Goal: Information Seeking & Learning: Get advice/opinions

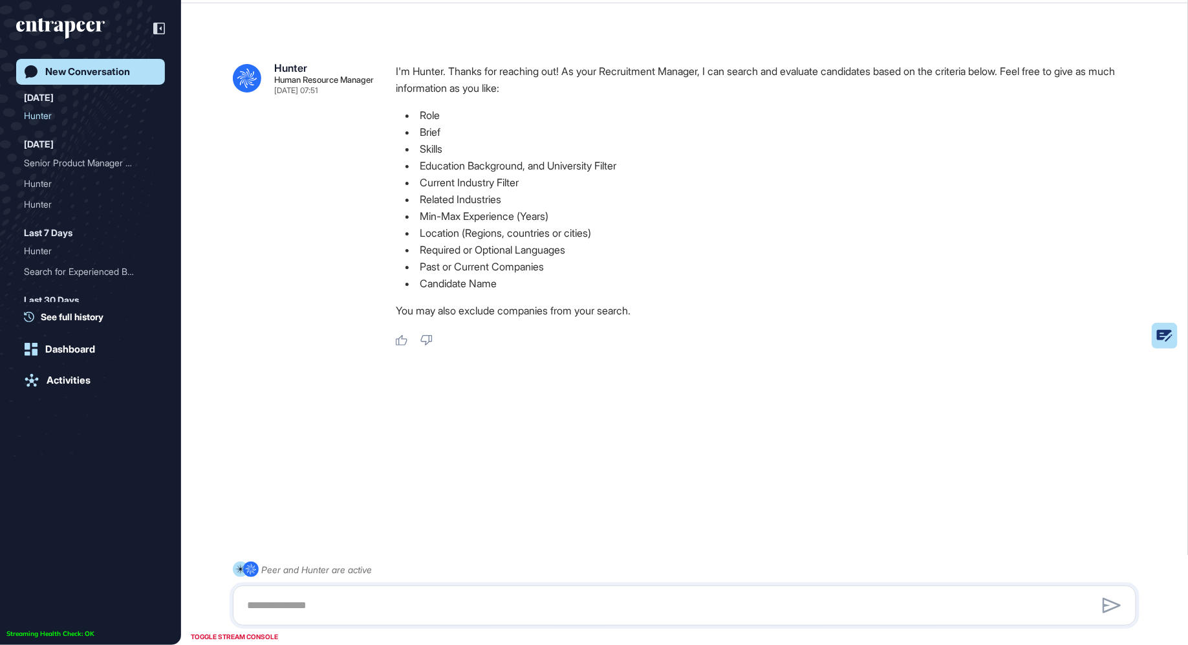
scroll to position [645, 1188]
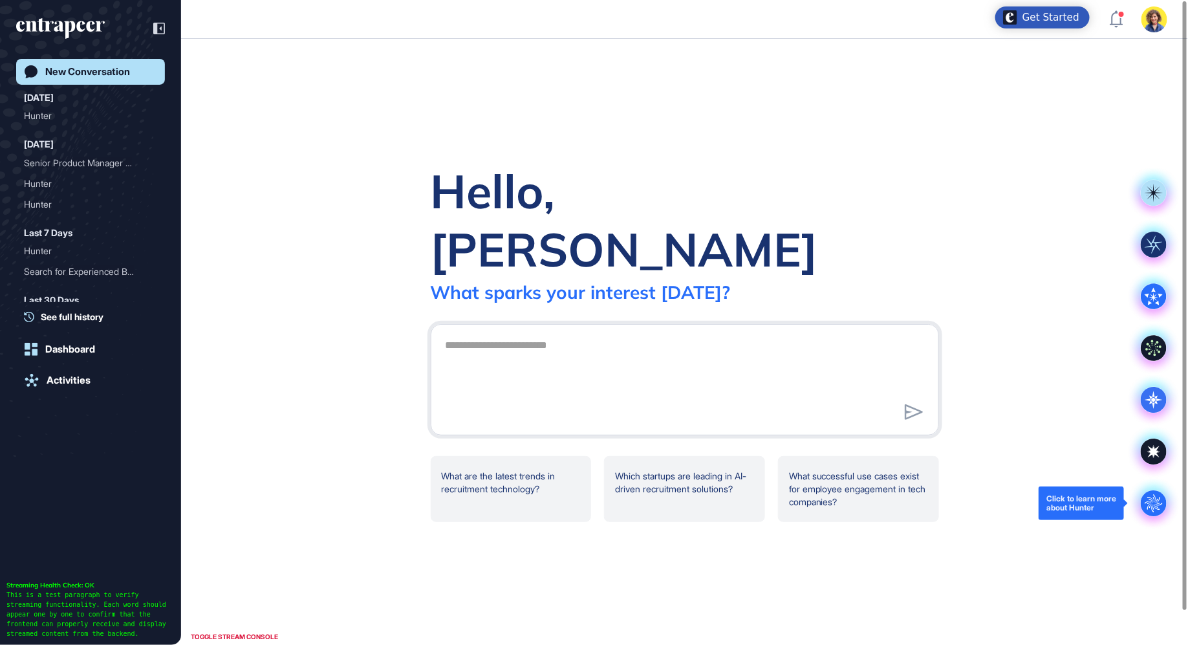
click at [1151, 493] on circle at bounding box center [1154, 503] width 26 height 26
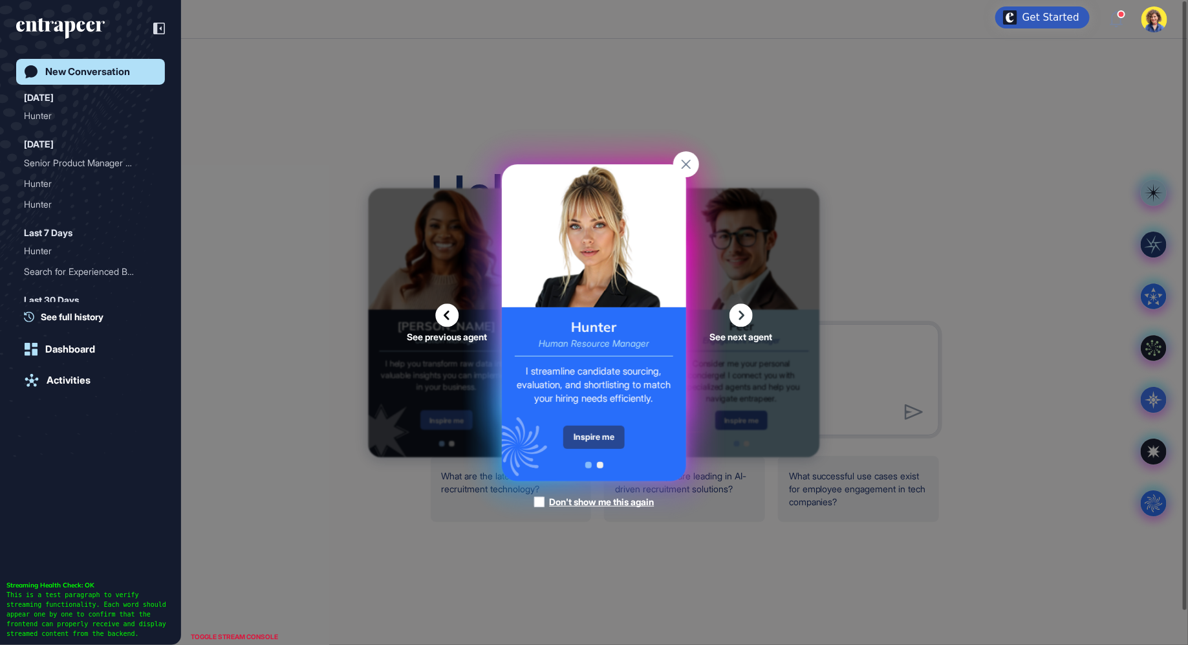
click at [596, 437] on div "Inspire me" at bounding box center [593, 437] width 61 height 23
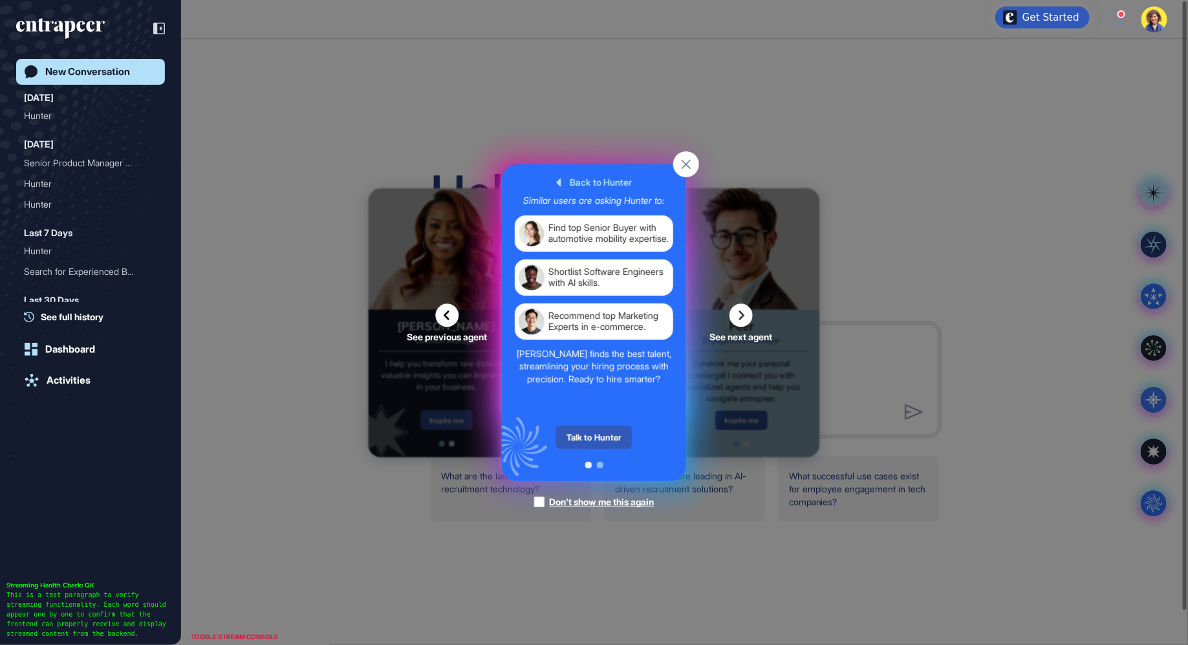
click at [596, 437] on div "Talk to Hunter" at bounding box center [594, 437] width 76 height 23
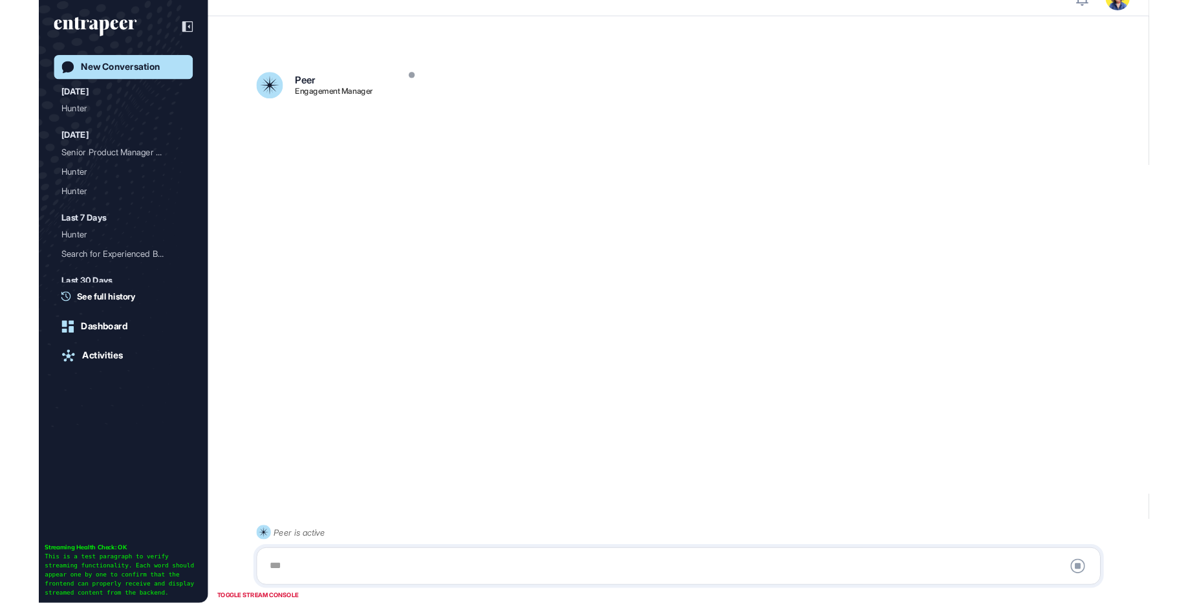
scroll to position [36, 0]
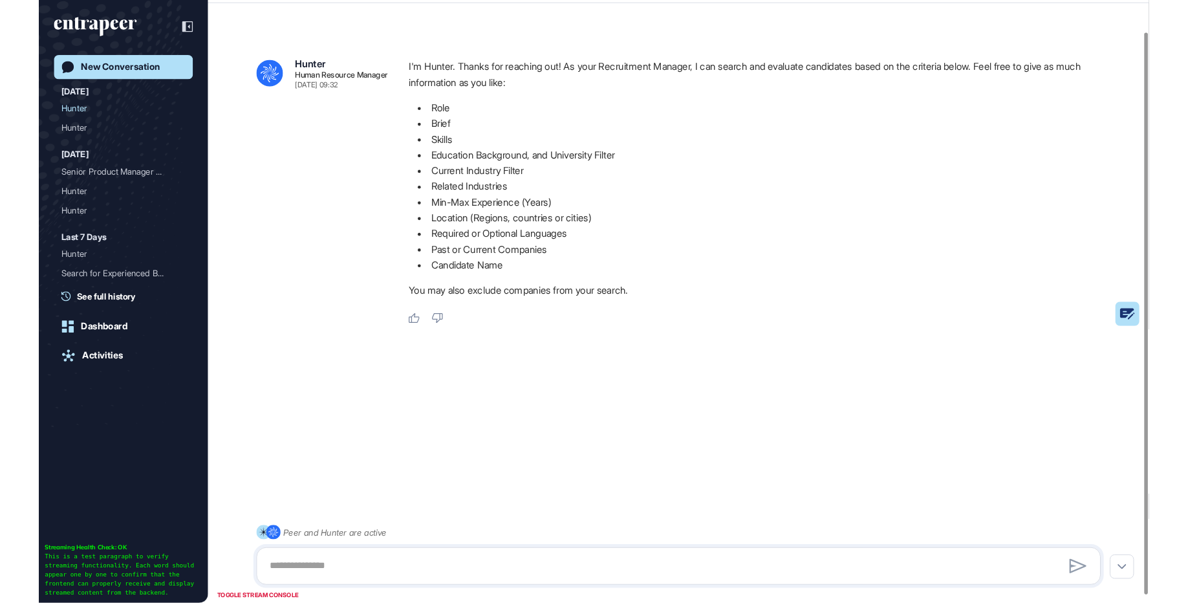
scroll to position [603, 1188]
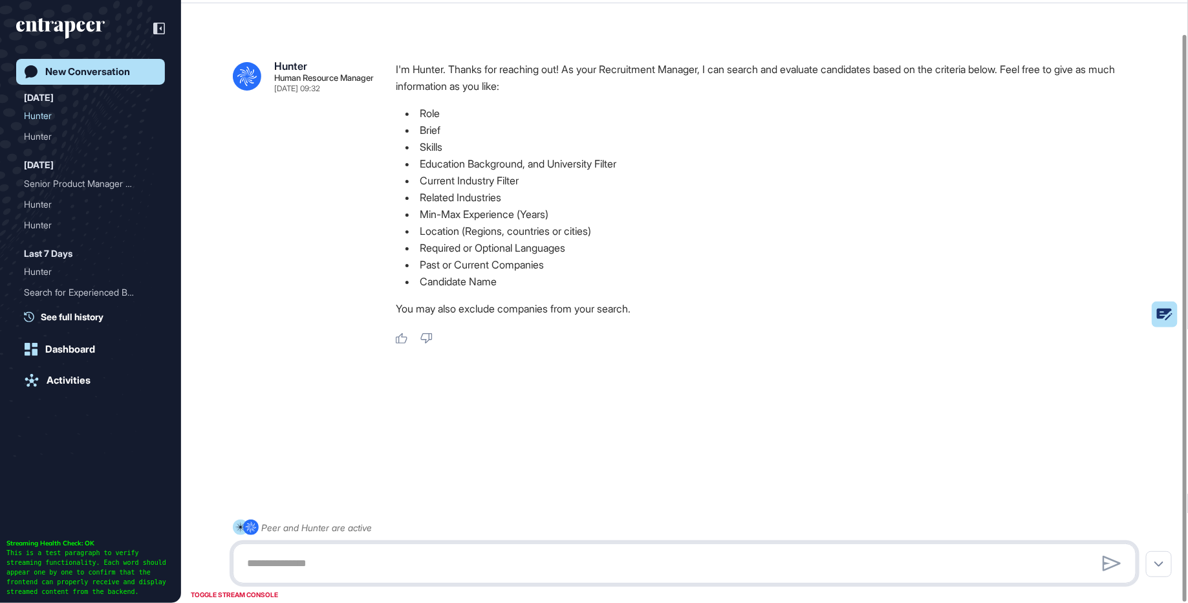
click at [293, 568] on textarea at bounding box center [685, 563] width 890 height 26
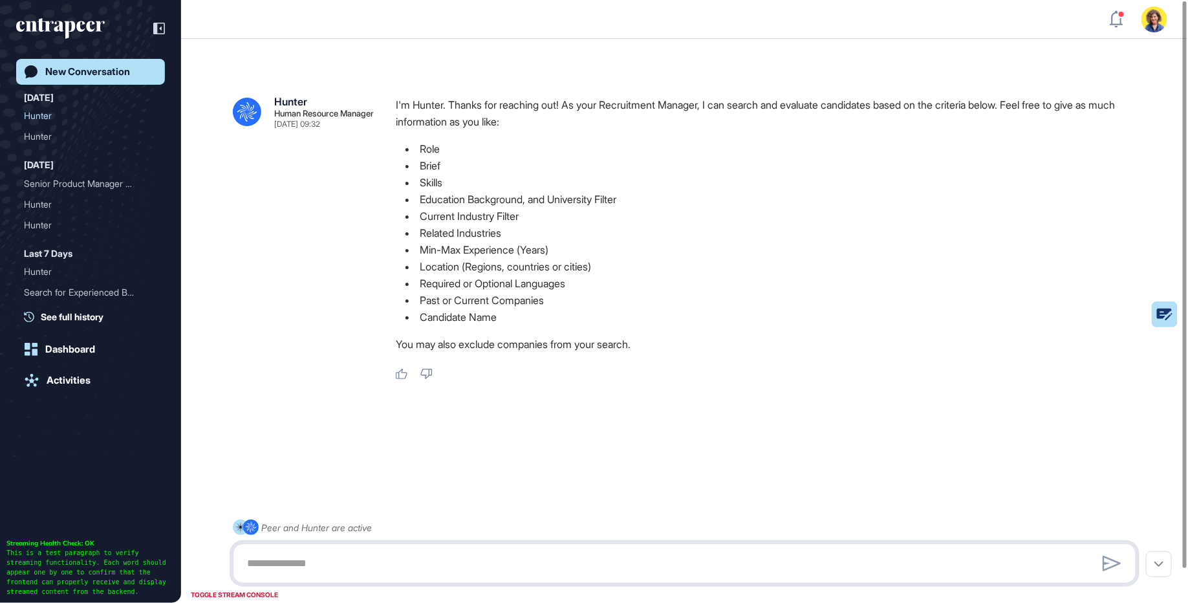
scroll to position [36, 0]
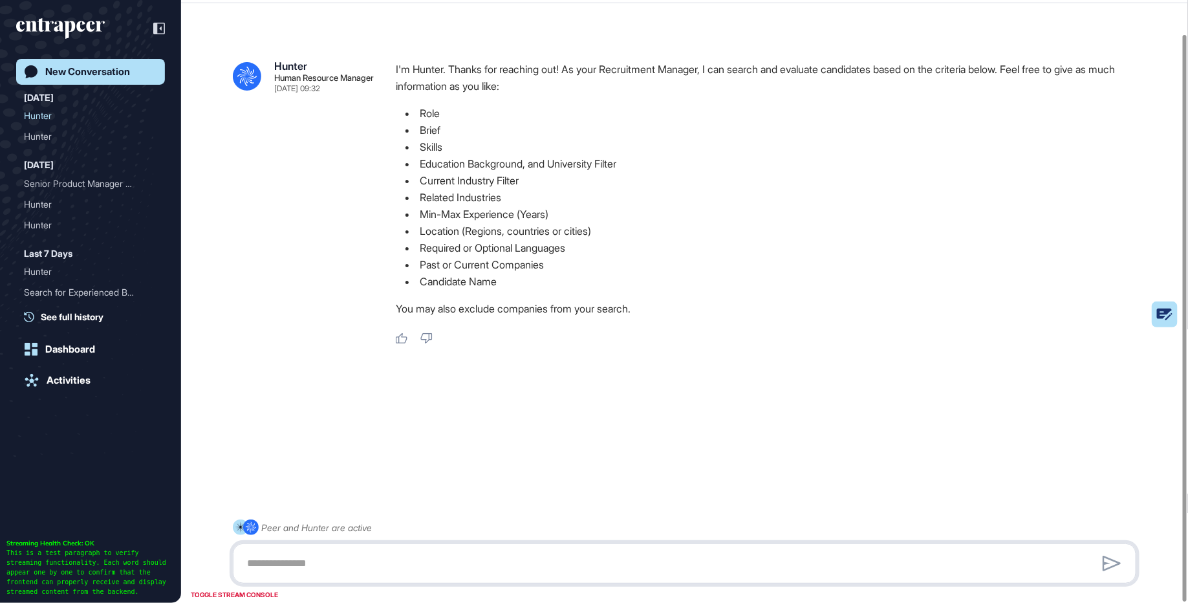
click at [365, 565] on textarea at bounding box center [685, 563] width 890 height 26
type textarea "**********"
click at [1105, 565] on icon at bounding box center [1112, 564] width 18 height 16
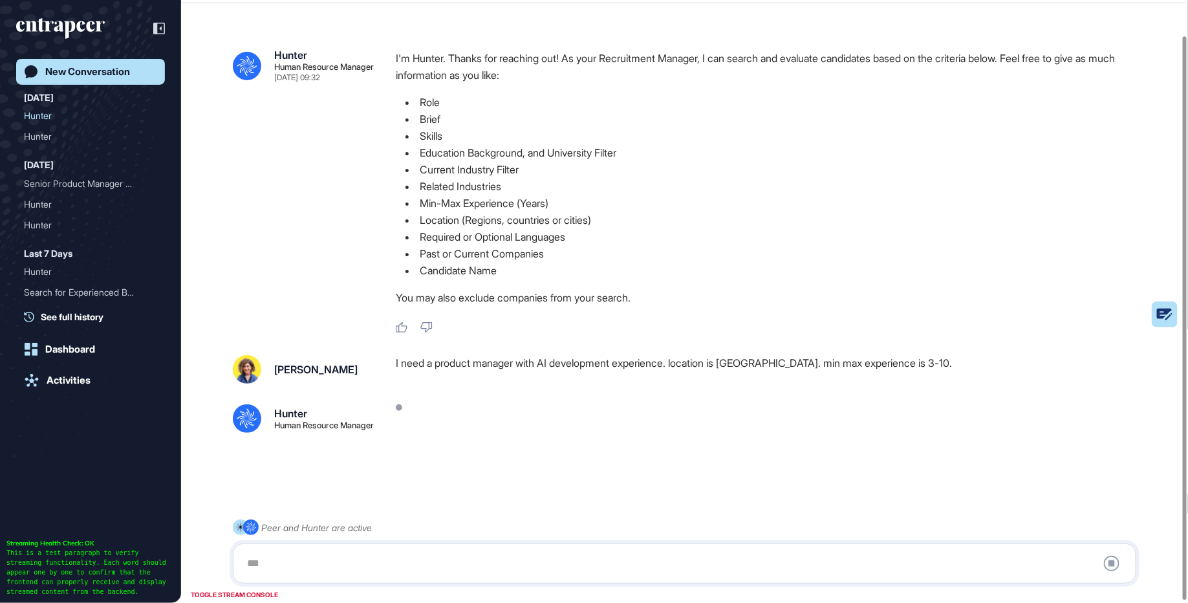
scroll to position [39, 0]
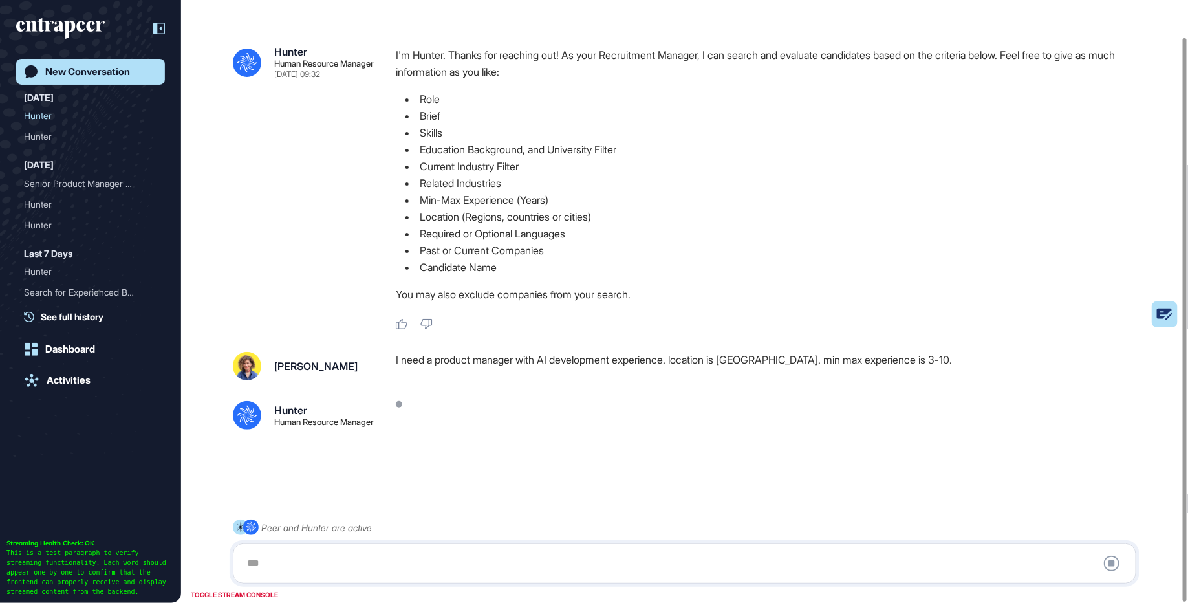
click at [160, 28] on icon at bounding box center [161, 29] width 2 height 4
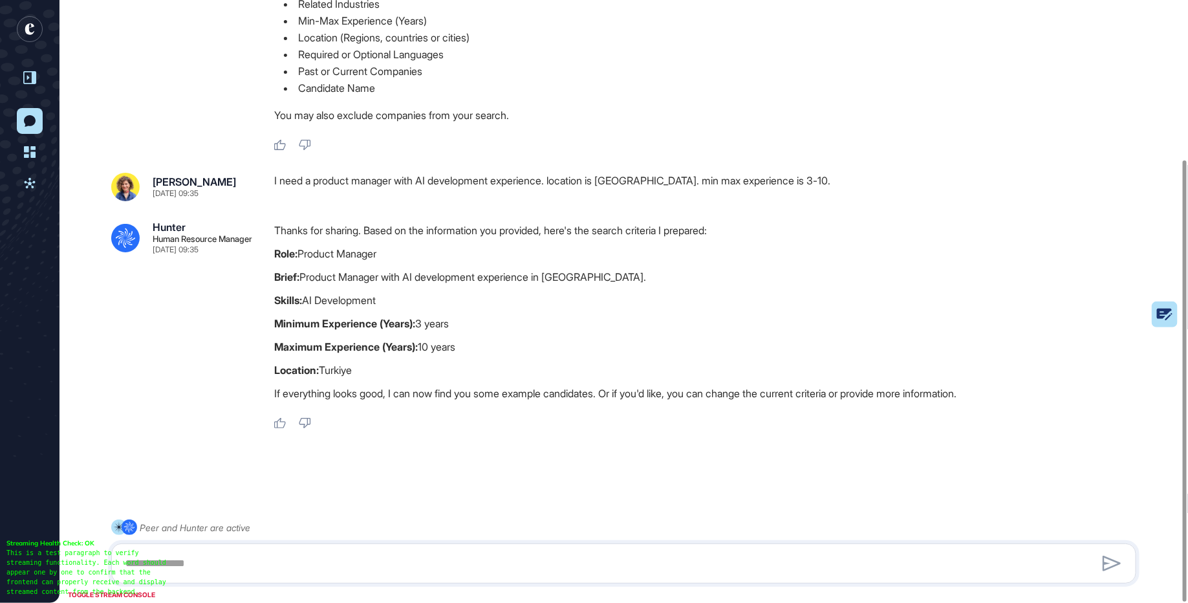
scroll to position [217, 0]
click at [252, 566] on textarea at bounding box center [624, 563] width 1012 height 26
type textarea "******"
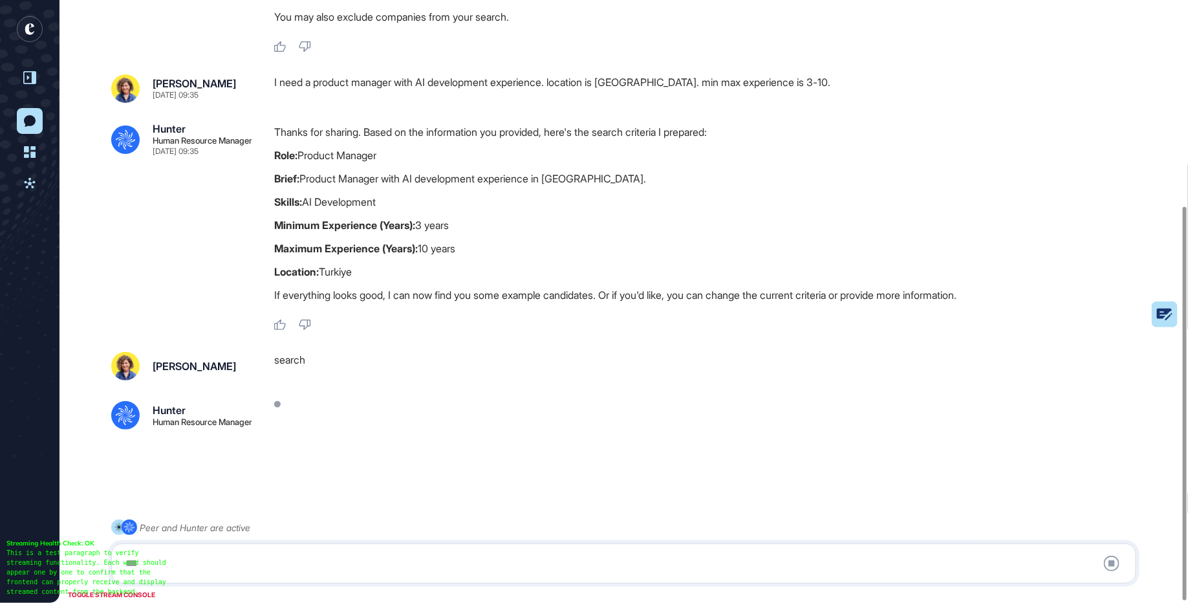
scroll to position [317, 0]
click at [1161, 317] on rect at bounding box center [1132, 314] width 91 height 26
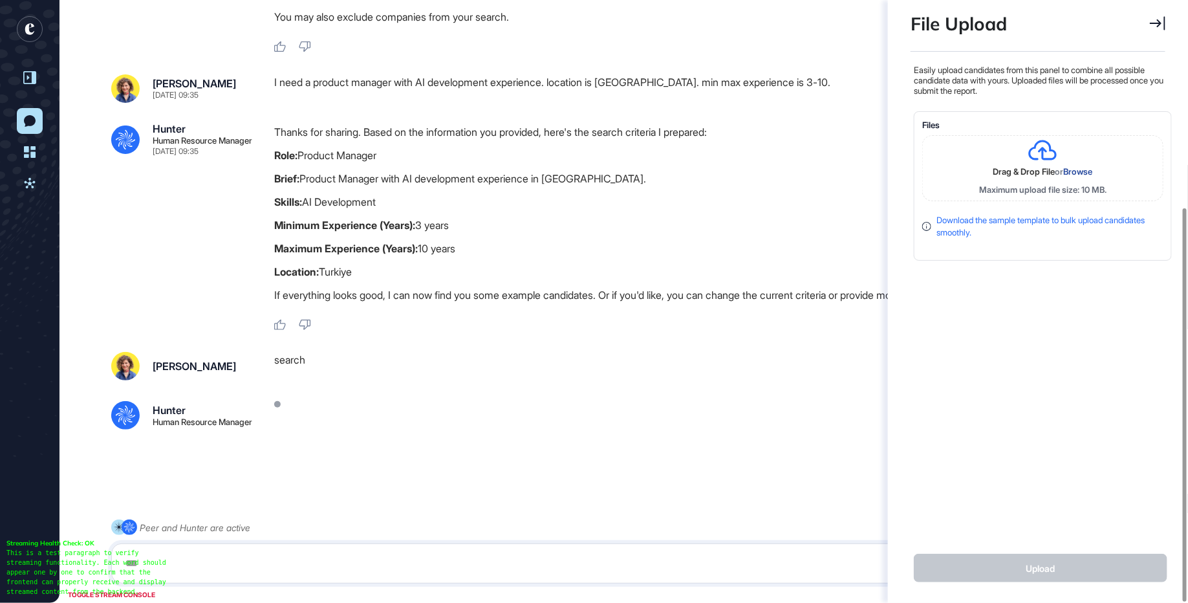
scroll to position [5, 1]
click at [1004, 219] on link "Download the sample template to bulk upload candidates smoothly." at bounding box center [1040, 226] width 208 height 23
click at [1025, 291] on div "Easily upload candidates from this panel to combine all possible candidate data…" at bounding box center [1041, 292] width 261 height 455
click at [1154, 24] on icon at bounding box center [1158, 23] width 16 height 14
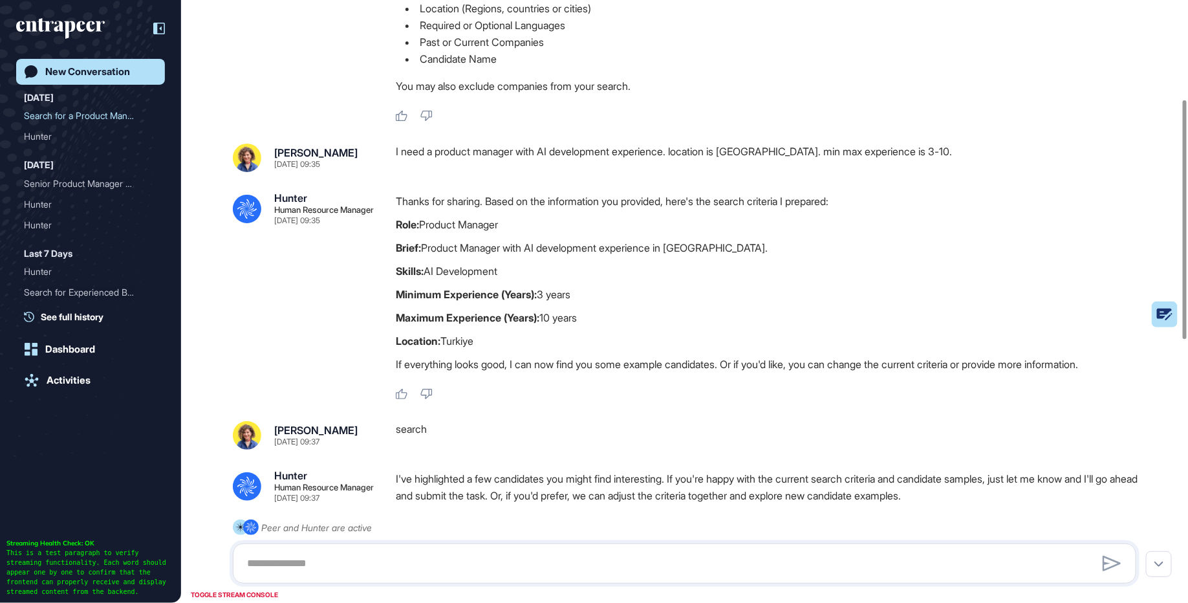
scroll to position [247, 0]
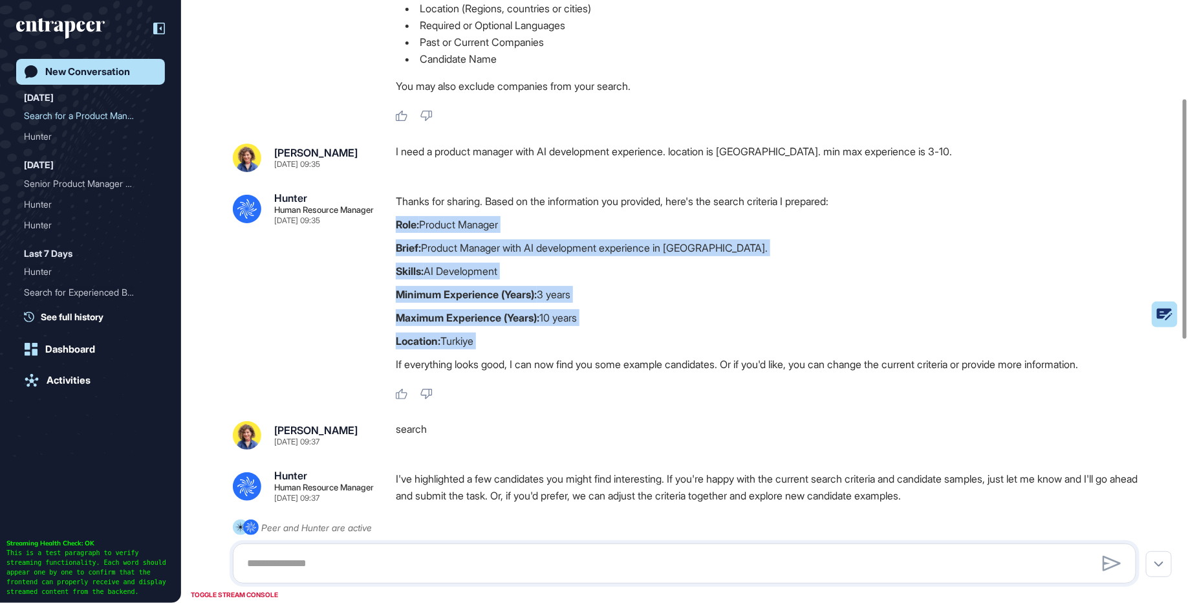
drag, startPoint x: 389, startPoint y: 225, endPoint x: 523, endPoint y: 352, distance: 184.8
click at [523, 352] on div ".cls-2{fill:#fff} Hunter Human Resource Manager Sep 11, 2025 09:35 Thanks for s…" at bounding box center [684, 297] width 903 height 208
click at [523, 352] on div "Thanks for sharing. Based on the information you provided, here's the search cr…" at bounding box center [771, 286] width 751 height 186
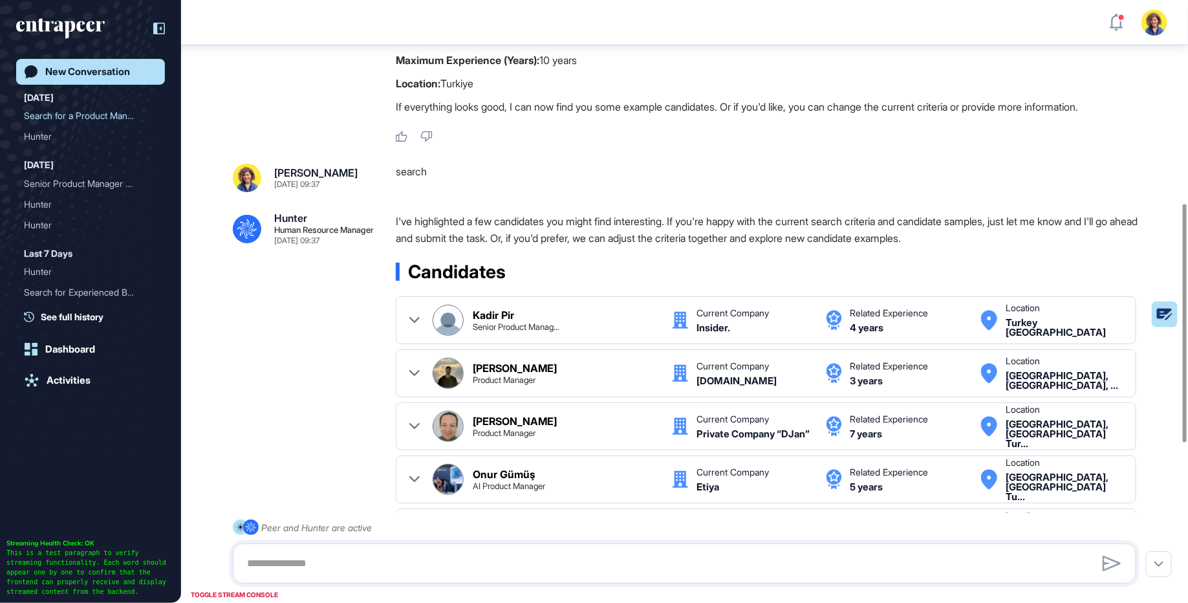
scroll to position [513, 0]
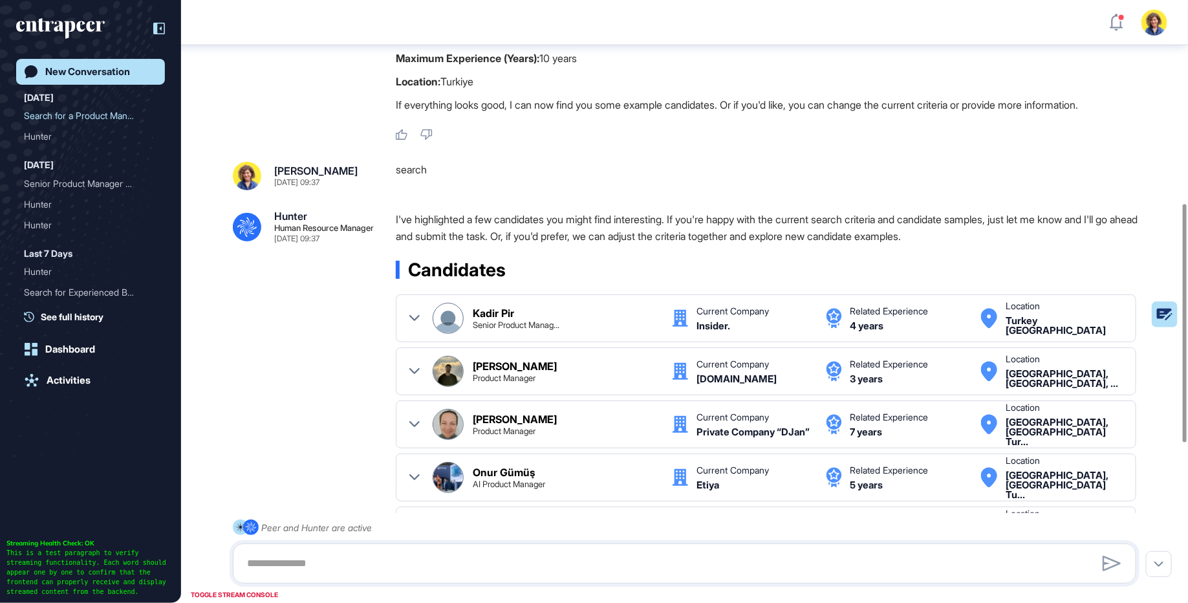
click at [158, 27] on icon at bounding box center [159, 29] width 12 height 12
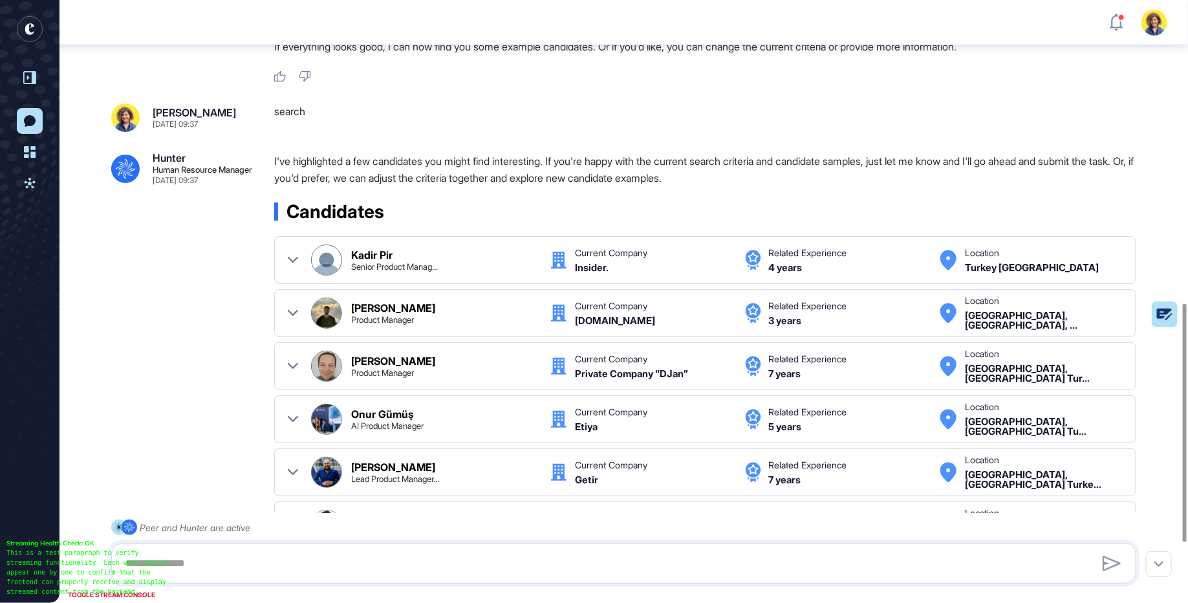
scroll to position [480, 0]
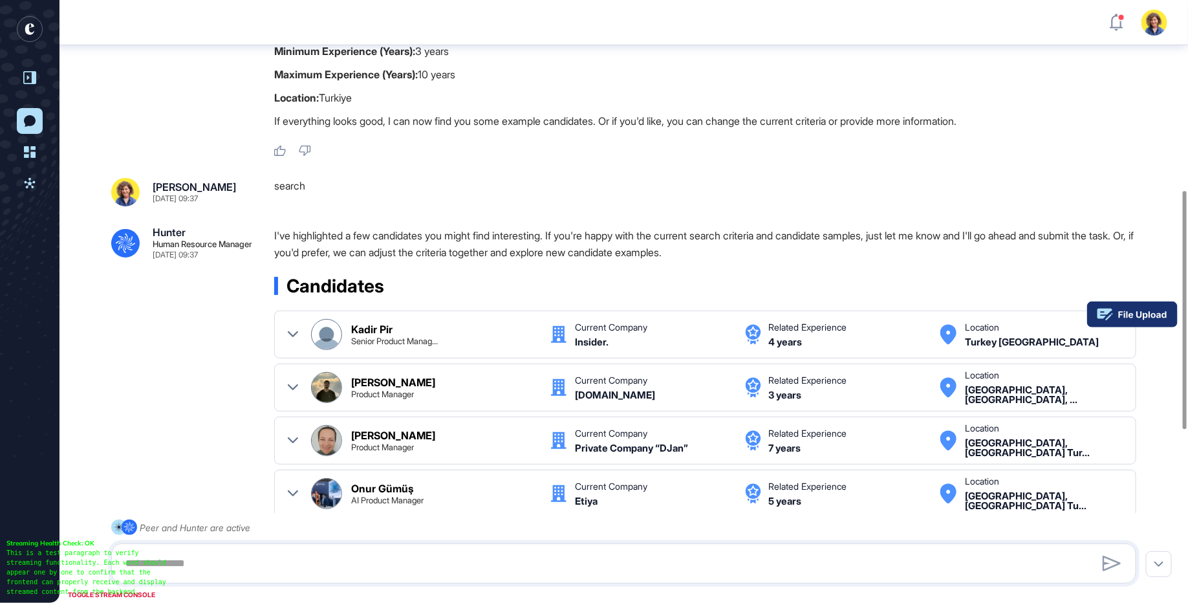
click at [1170, 310] on rect at bounding box center [1132, 314] width 91 height 26
click at [1163, 318] on icon at bounding box center [1143, 315] width 48 height 9
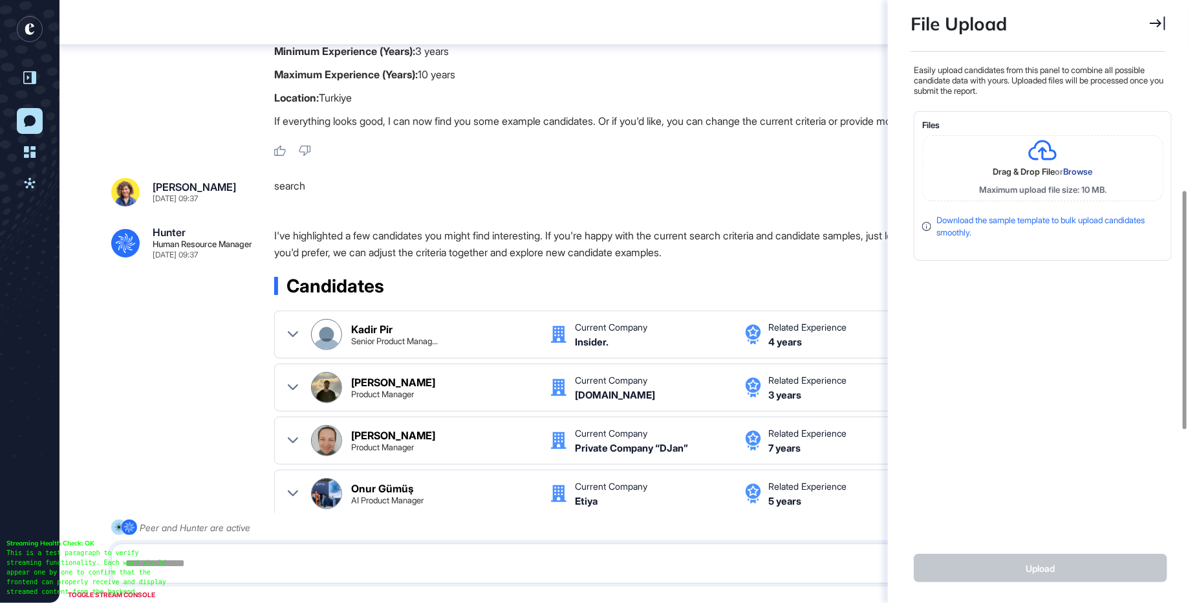
scroll to position [5, 1]
click at [1084, 168] on span "Browse" at bounding box center [1078, 171] width 29 height 10
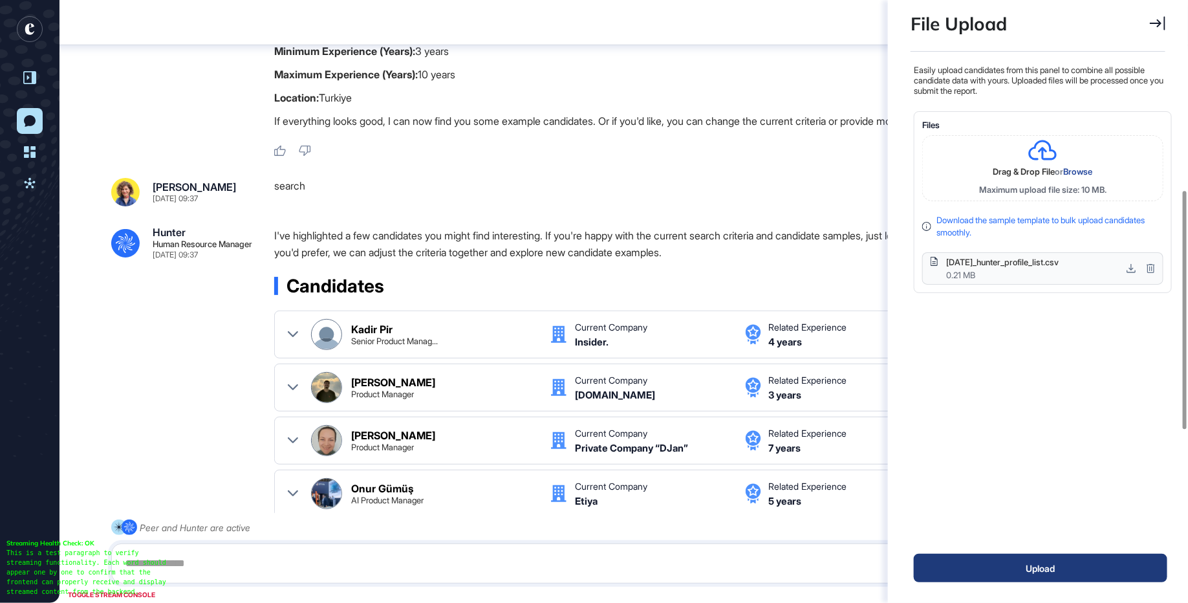
click at [1003, 568] on button "Upload" at bounding box center [1041, 568] width 254 height 28
click at [791, 257] on p "I've highlighted a few candidates you might find interesting. If you're happy w…" at bounding box center [710, 244] width 872 height 34
click at [1154, 14] on div "File Upload" at bounding box center [1038, 26] width 255 height 52
click at [1159, 23] on icon at bounding box center [1158, 24] width 16 height 14
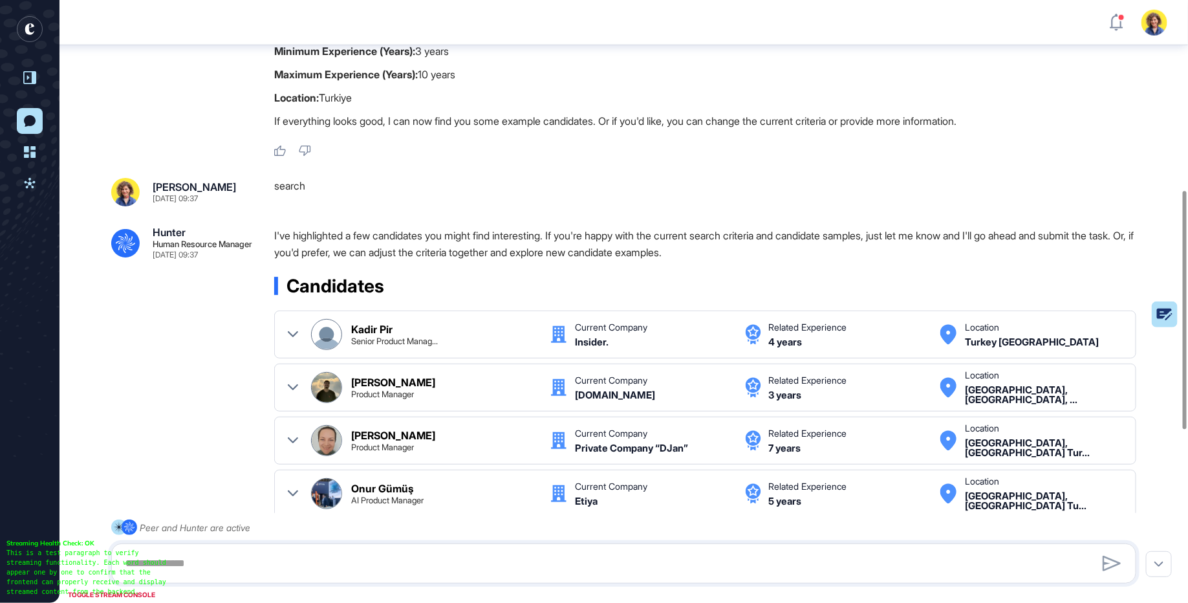
scroll to position [434, 3]
click at [317, 562] on textarea at bounding box center [624, 563] width 1012 height 26
type textarea "**********"
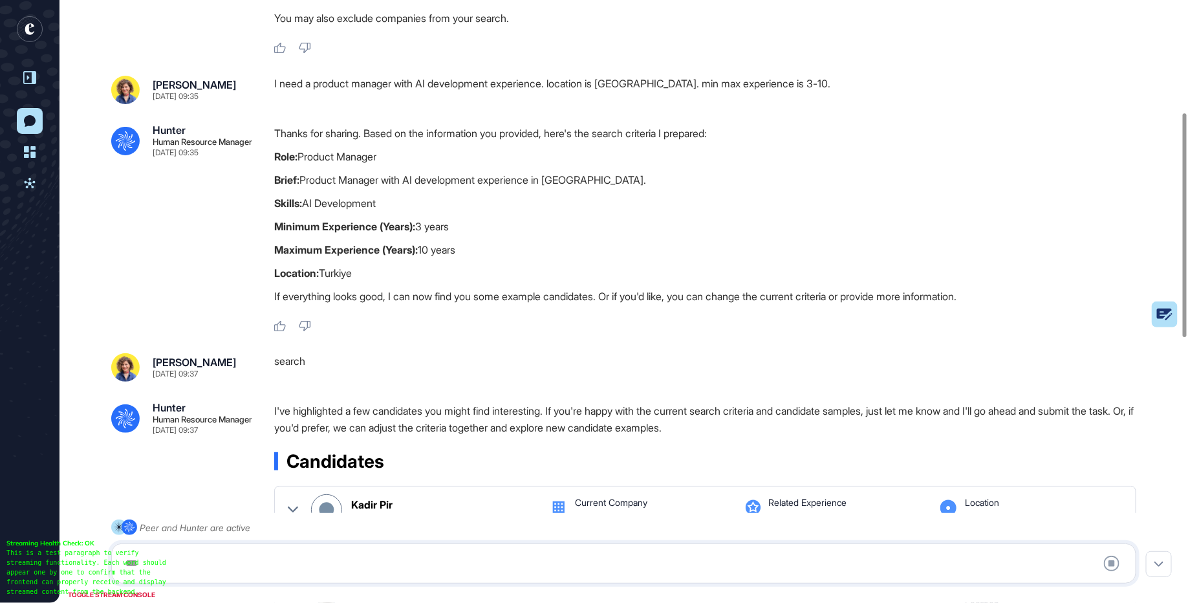
scroll to position [298, 0]
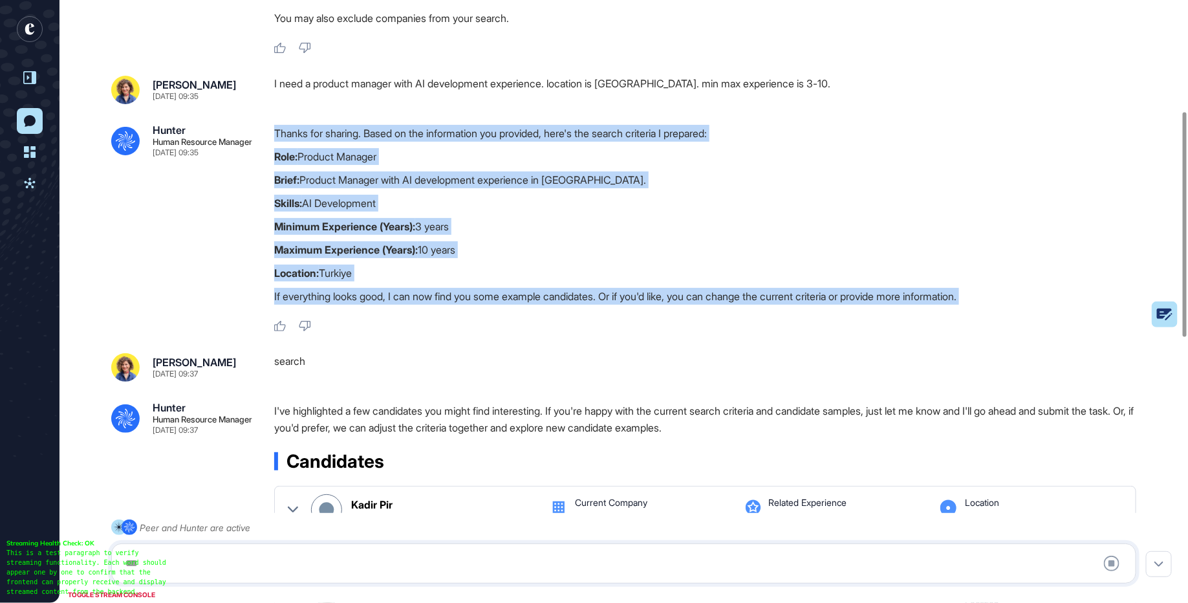
drag, startPoint x: 265, startPoint y: 147, endPoint x: 519, endPoint y: 339, distance: 317.7
click at [519, 332] on div ".cls-2{fill:#fff} Hunter Human Resource Manager Sep 11, 2025 09:35 Thanks for s…" at bounding box center [623, 229] width 1025 height 208
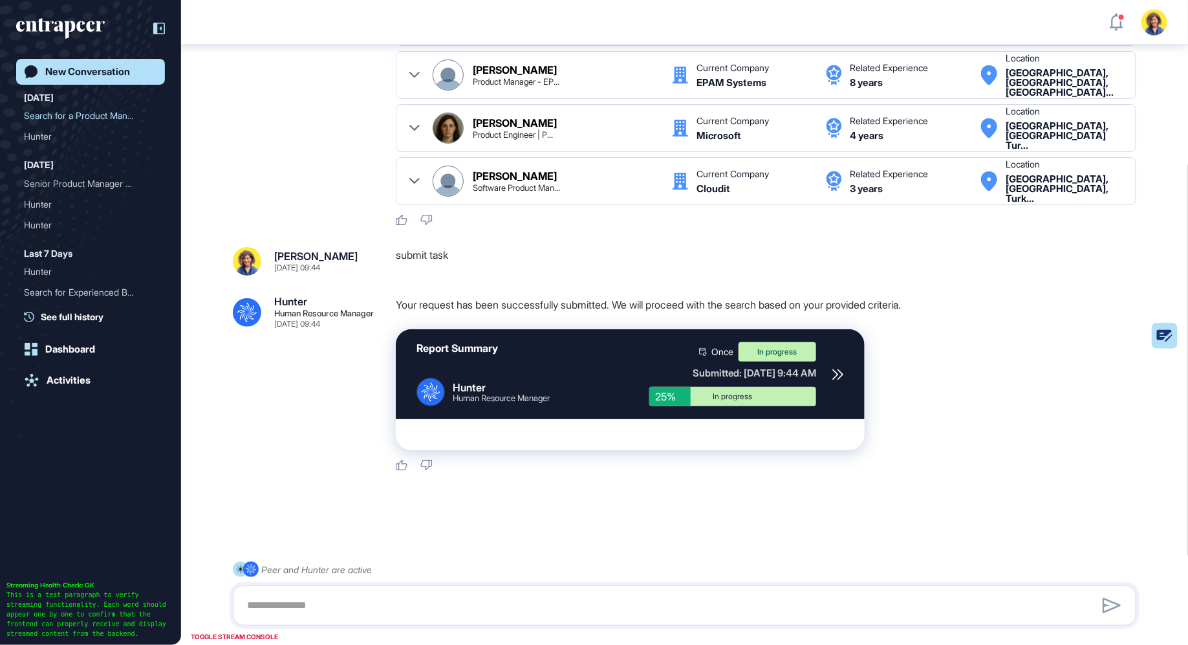
scroll to position [476, 3]
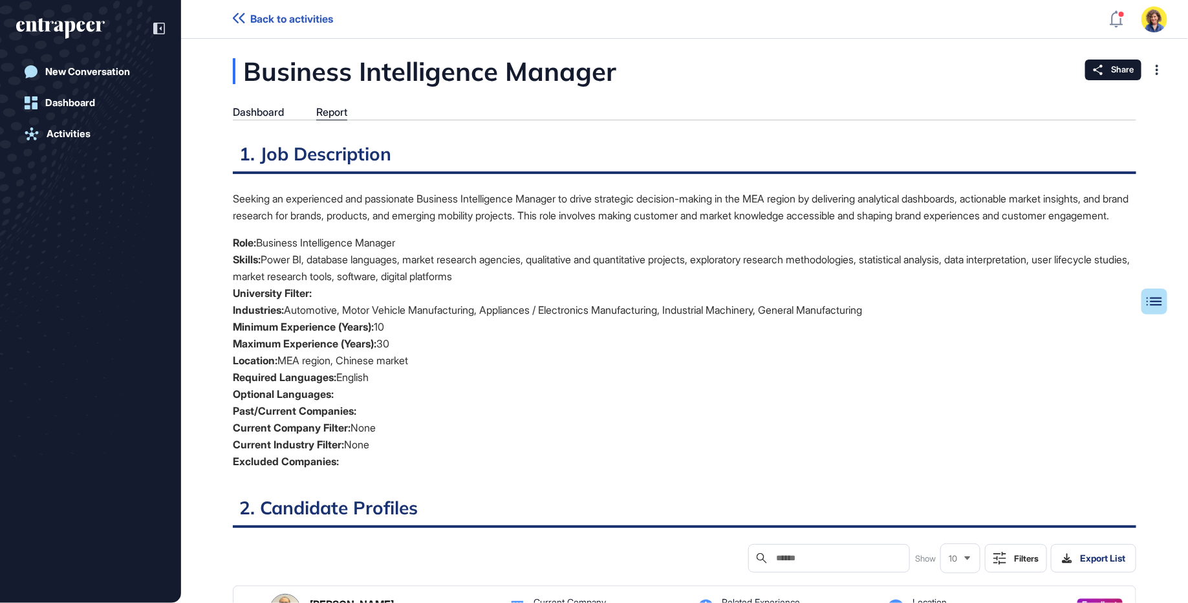
scroll to position [5, 1]
click at [336, 116] on div "Report" at bounding box center [331, 112] width 31 height 12
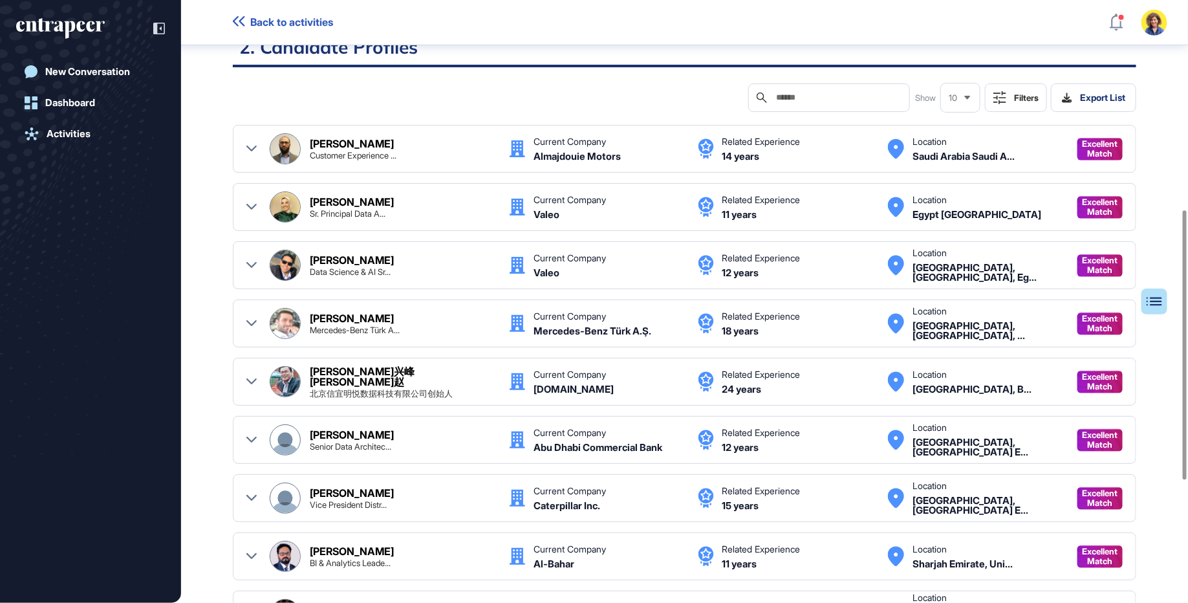
scroll to position [502, 0]
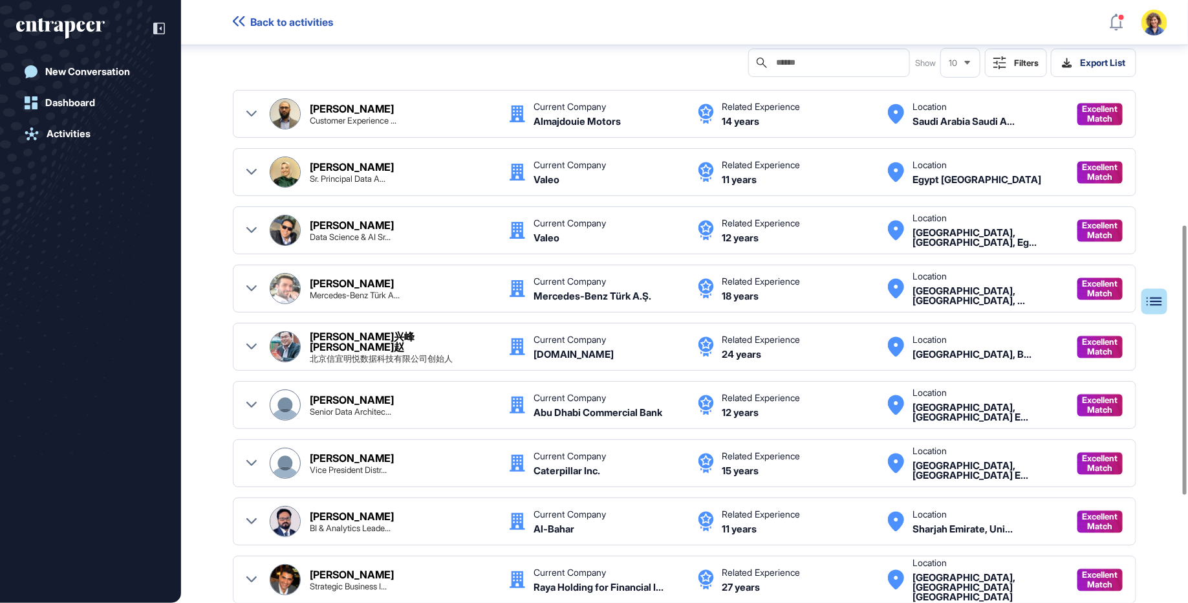
click at [256, 125] on div "Abdelhamid Benatia Customer Experience ... Current Company Almajdouie Motors Re…" at bounding box center [684, 113] width 876 height 31
click at [256, 119] on icon at bounding box center [251, 114] width 10 height 10
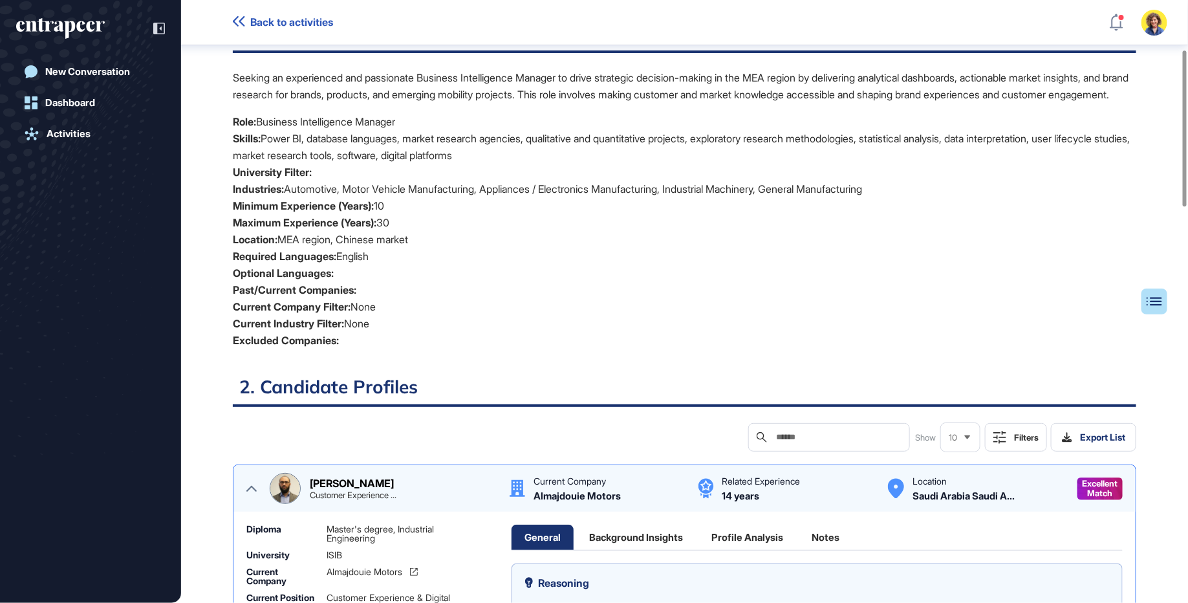
scroll to position [108, 0]
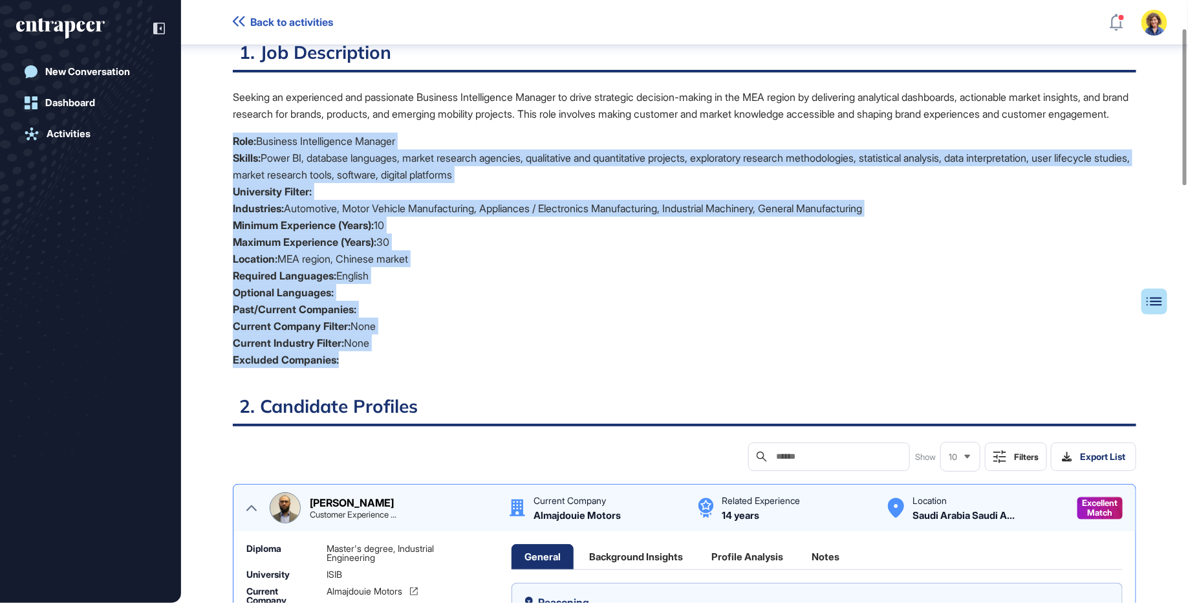
drag, startPoint x: 269, startPoint y: 147, endPoint x: 387, endPoint y: 371, distance: 253.4
click at [387, 373] on div "Seeking an experienced and passionate Business Intelligence Manager to drive st…" at bounding box center [684, 234] width 903 height 290
click at [387, 368] on li "Excluded Companies:" at bounding box center [684, 359] width 903 height 17
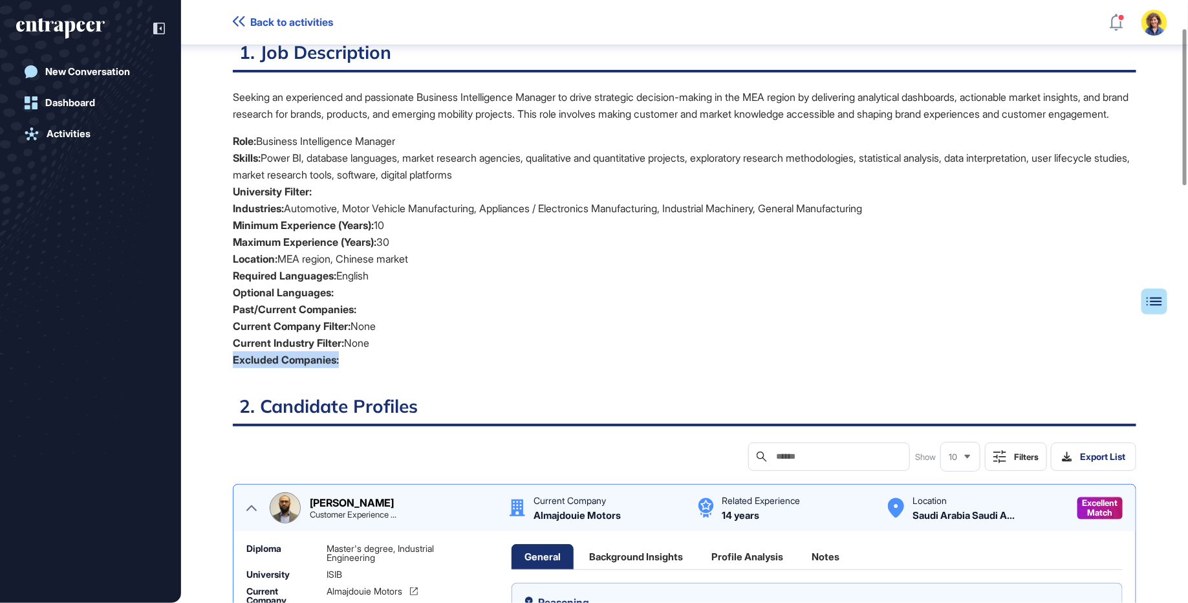
drag, startPoint x: 351, startPoint y: 380, endPoint x: 231, endPoint y: 373, distance: 120.5
drag, startPoint x: 300, startPoint y: 398, endPoint x: 291, endPoint y: 398, distance: 9.1
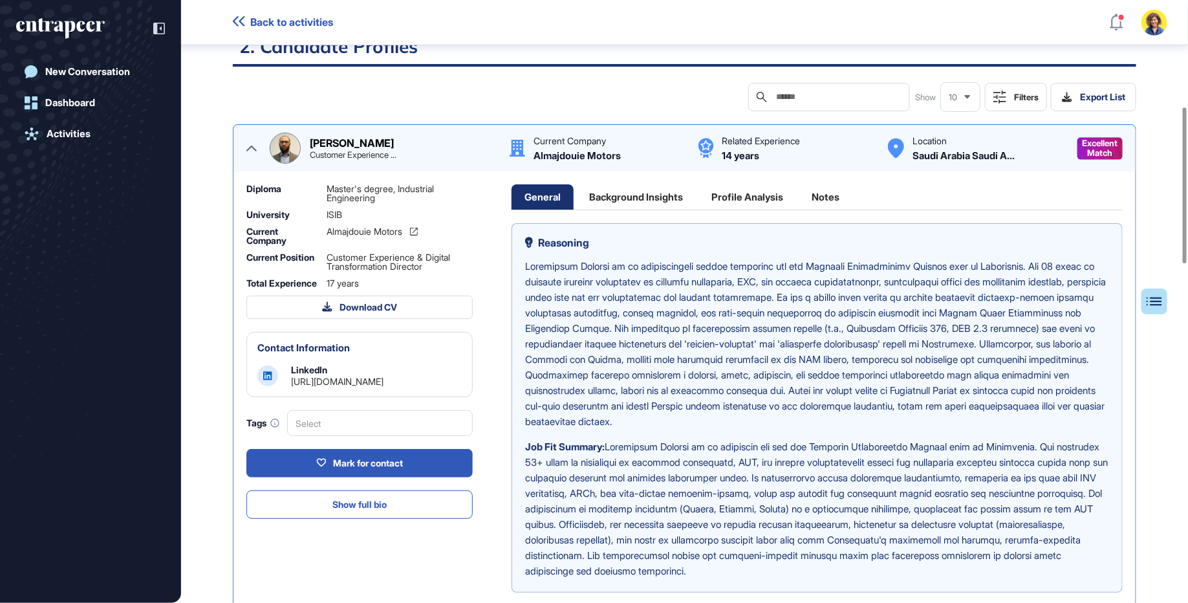
scroll to position [495, 0]
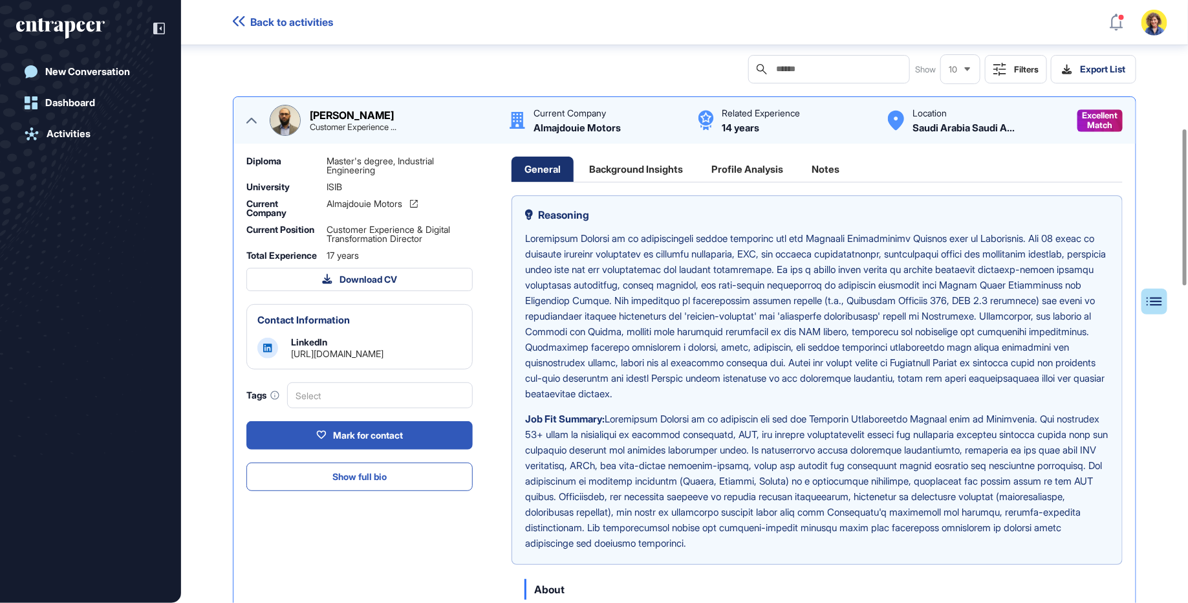
click at [248, 125] on icon at bounding box center [251, 120] width 10 height 10
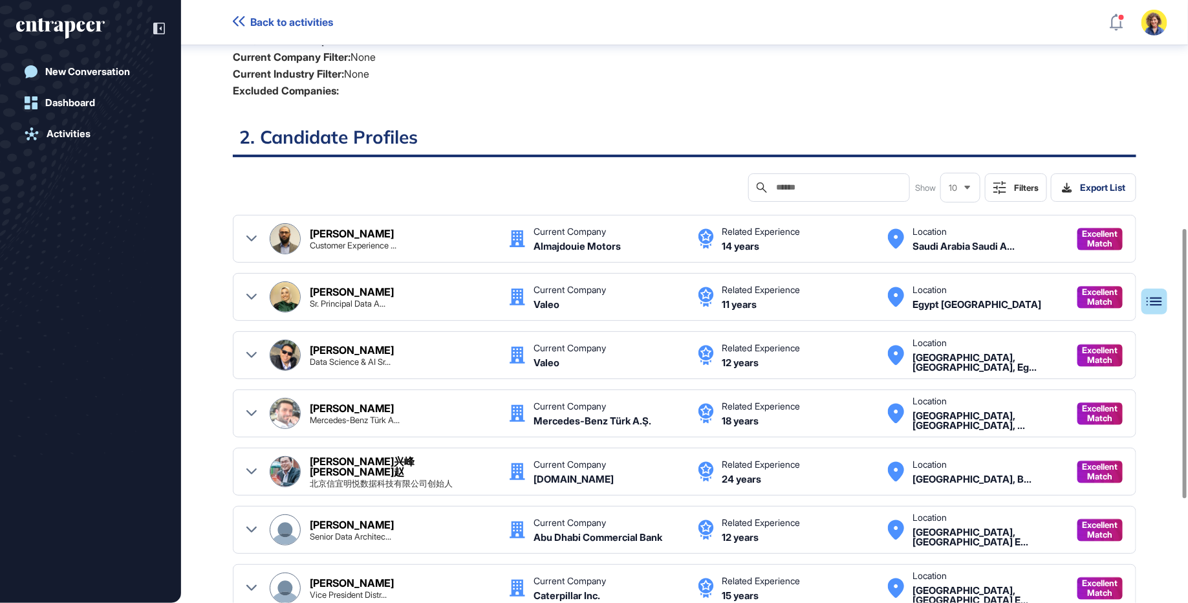
scroll to position [741, 0]
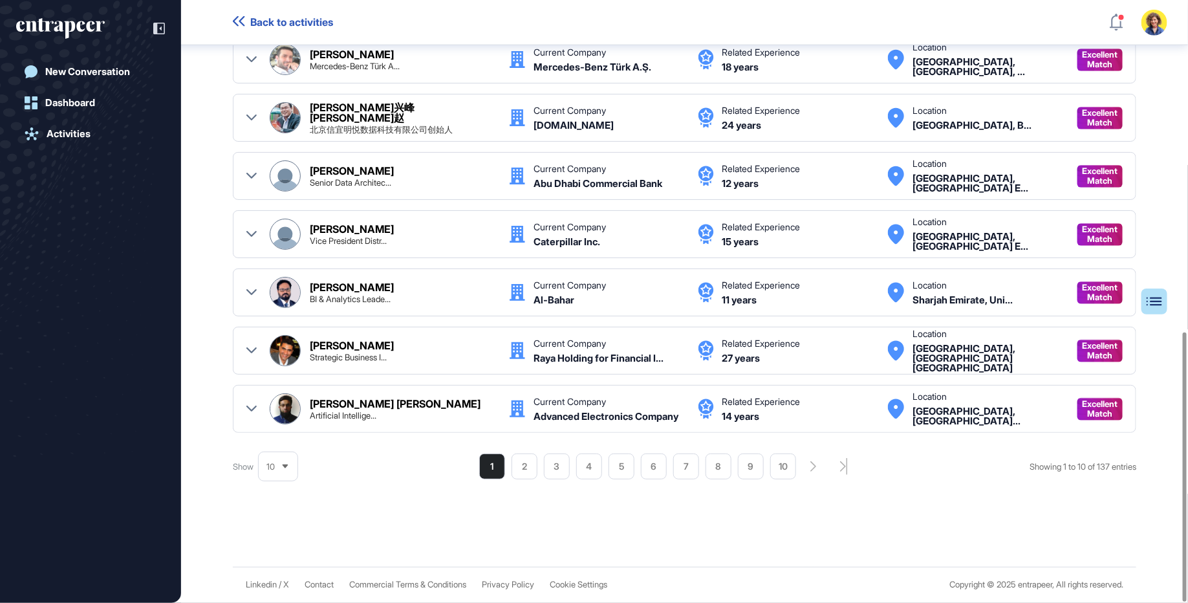
click at [276, 467] on div "10" at bounding box center [278, 466] width 39 height 25
click at [281, 444] on li "75" at bounding box center [278, 443] width 31 height 26
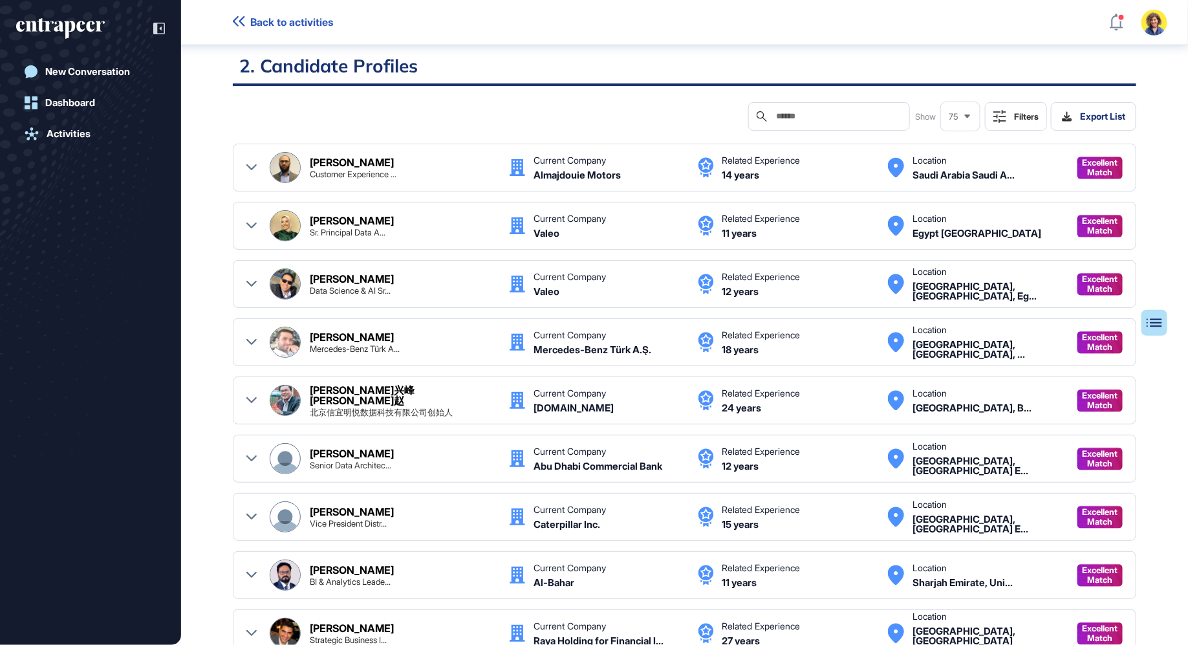
scroll to position [580, 3]
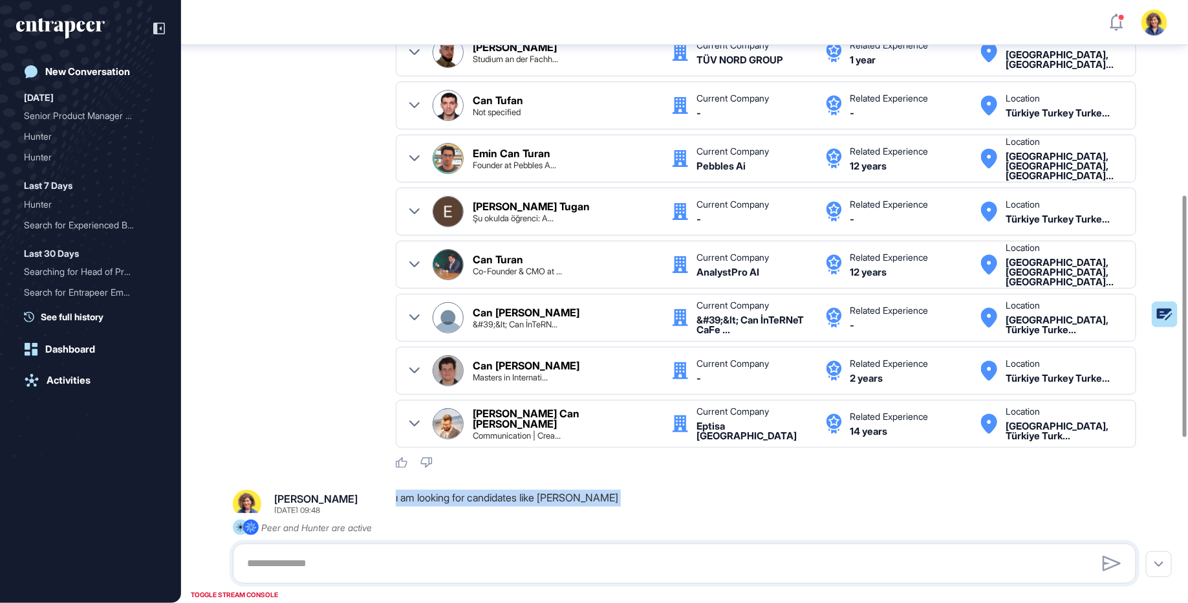
scroll to position [488, 0]
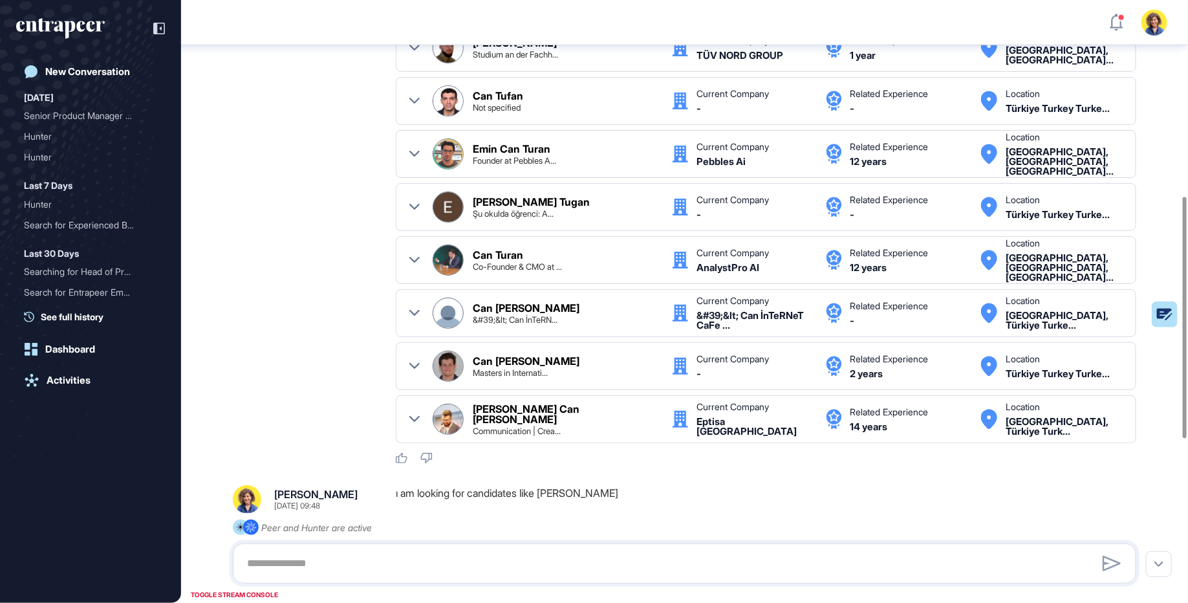
click at [318, 329] on div ".cls-2{fill:#fff} Hunter Human Resource Manager [DATE] 09:46 We found multiple …" at bounding box center [684, 210] width 903 height 507
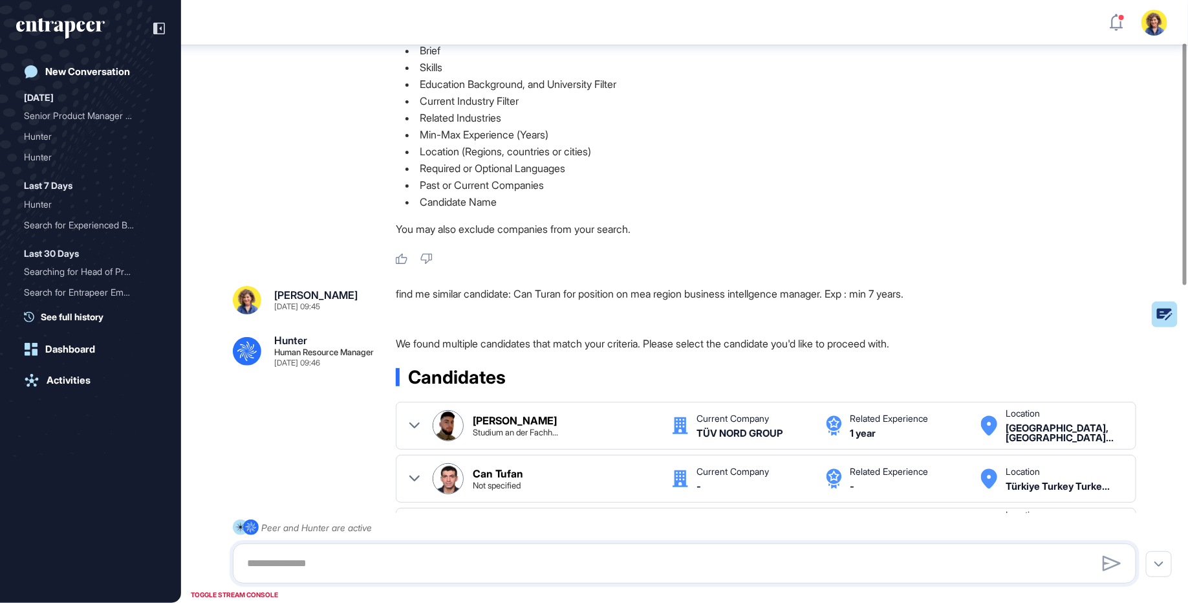
scroll to position [159, 0]
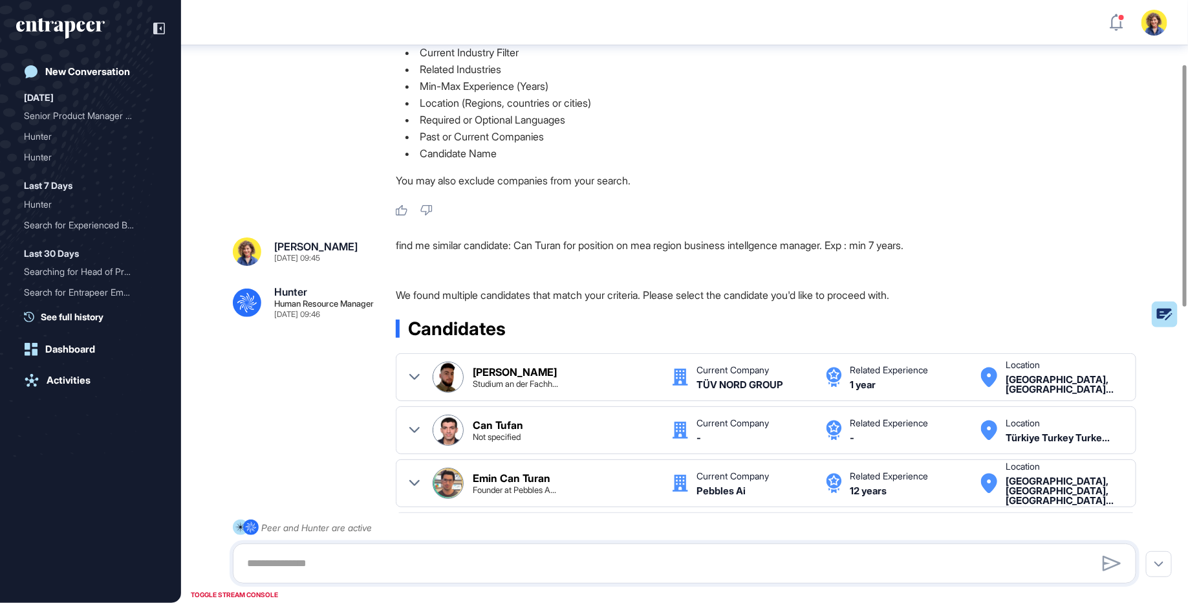
click at [427, 243] on div "find me similar candidate: Can Turan for position on mea region business intell…" at bounding box center [771, 251] width 751 height 28
drag, startPoint x: 404, startPoint y: 245, endPoint x: 580, endPoint y: 245, distance: 176.6
click at [579, 245] on div "find me similar candidate: Can Turan for position on mea region business intell…" at bounding box center [771, 251] width 751 height 28
click at [580, 245] on div "find me similar candidate: Can Turan for position on mea region business intell…" at bounding box center [771, 251] width 751 height 28
drag, startPoint x: 452, startPoint y: 248, endPoint x: 601, endPoint y: 249, distance: 149.4
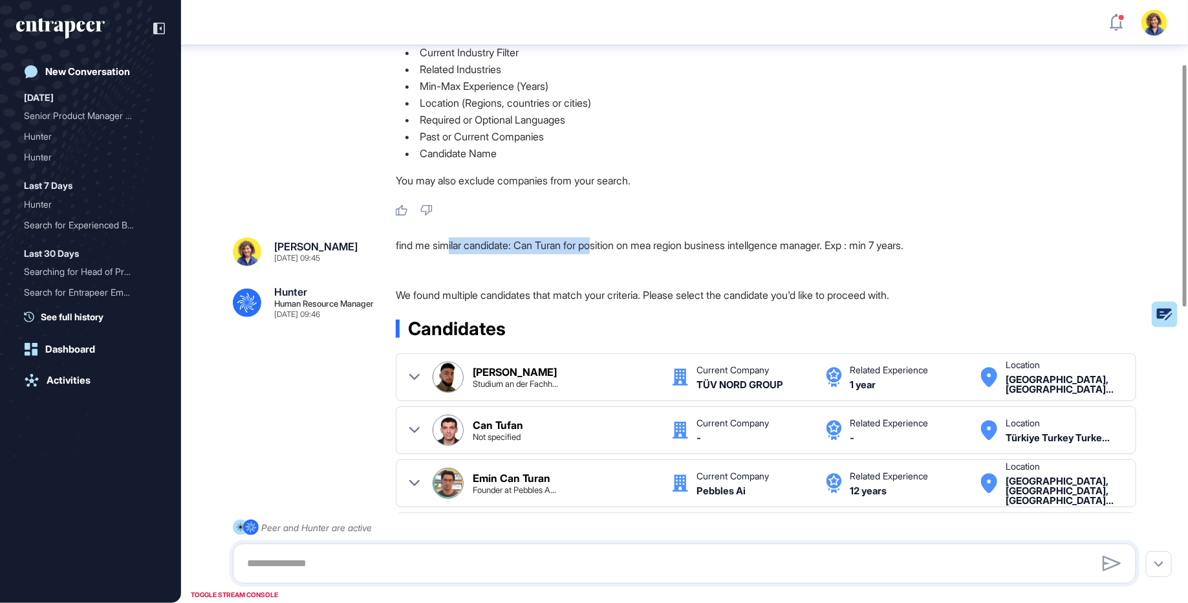
click at [601, 249] on div "find me similar candidate: Can Turan for position on mea region business intell…" at bounding box center [771, 251] width 751 height 28
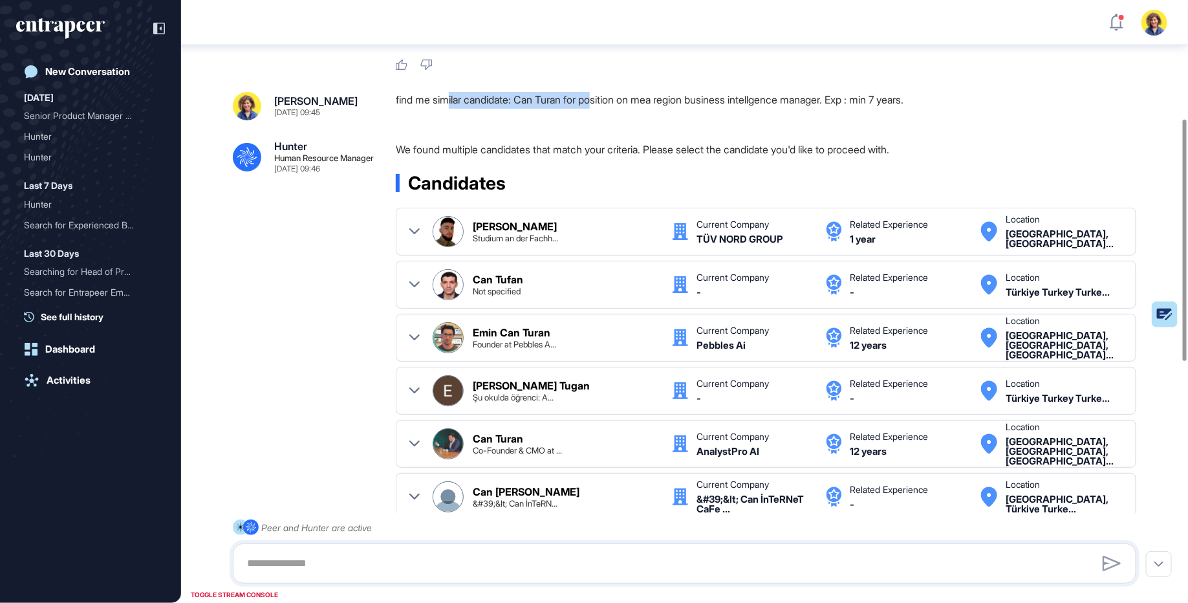
scroll to position [282, 0]
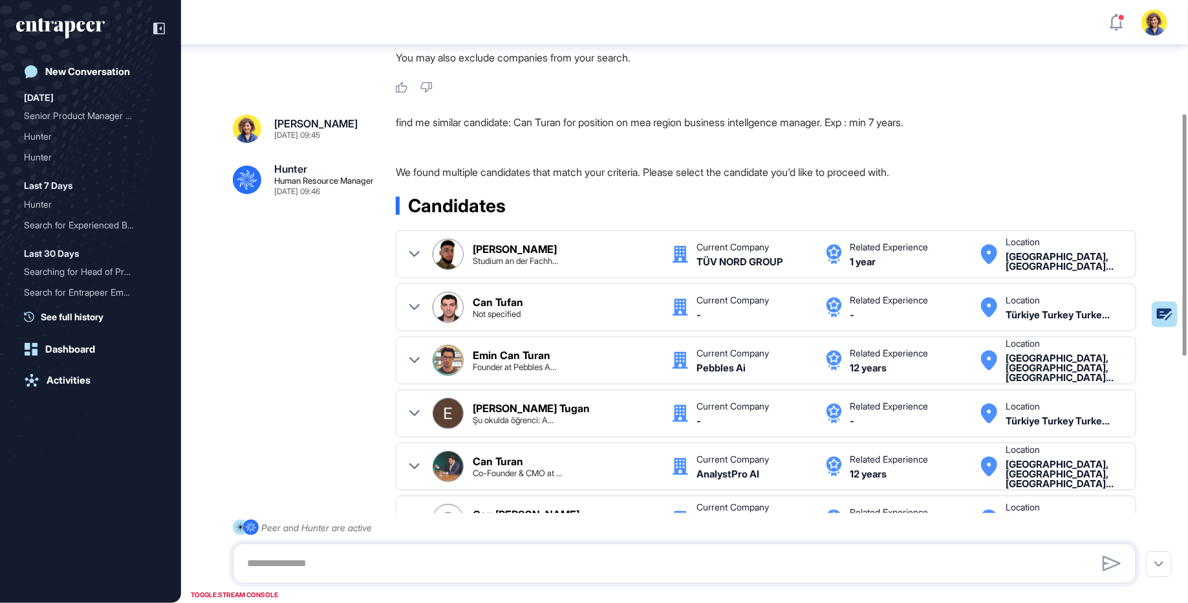
click at [506, 155] on div ".cls-2{fill:#fff} Hunter Human Resource Manager Sep 10, 2025 09:40 I'm Hunter. …" at bounding box center [684, 474] width 1007 height 1423
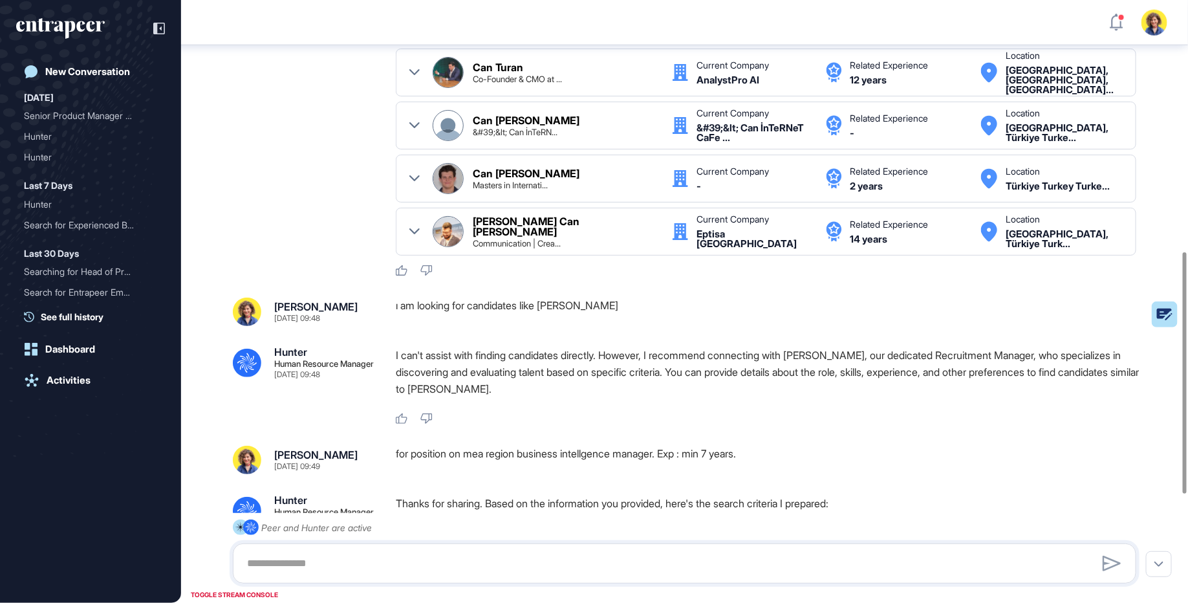
scroll to position [714, 0]
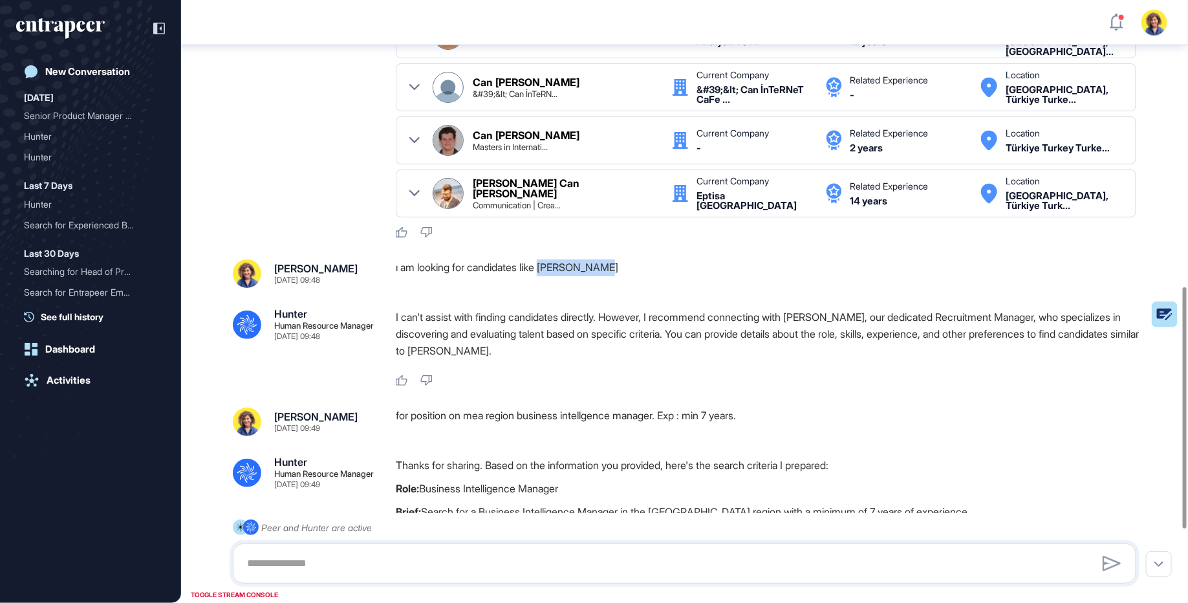
drag, startPoint x: 562, startPoint y: 263, endPoint x: 618, endPoint y: 265, distance: 55.7
click at [618, 265] on div "ı am looking for candidates like Kemal Mehter" at bounding box center [771, 273] width 751 height 28
copy div "Kemal Mehter"
click at [655, 302] on div ".cls-2{fill:#fff} Hunter Human Resource Manager Sep 10, 2025 09:40 I'm Hunter. …" at bounding box center [684, 42] width 1007 height 1423
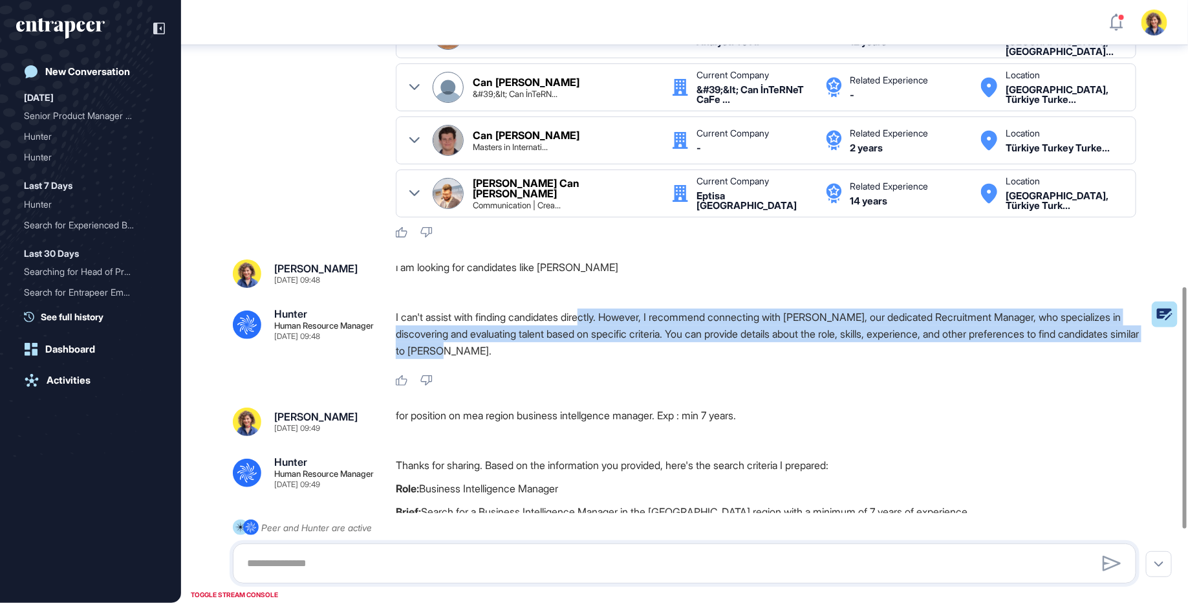
drag, startPoint x: 596, startPoint y: 307, endPoint x: 615, endPoint y: 349, distance: 46.3
click at [615, 349] on p "I can't assist with finding candidates directly. However, I recommend connectin…" at bounding box center [771, 333] width 751 height 50
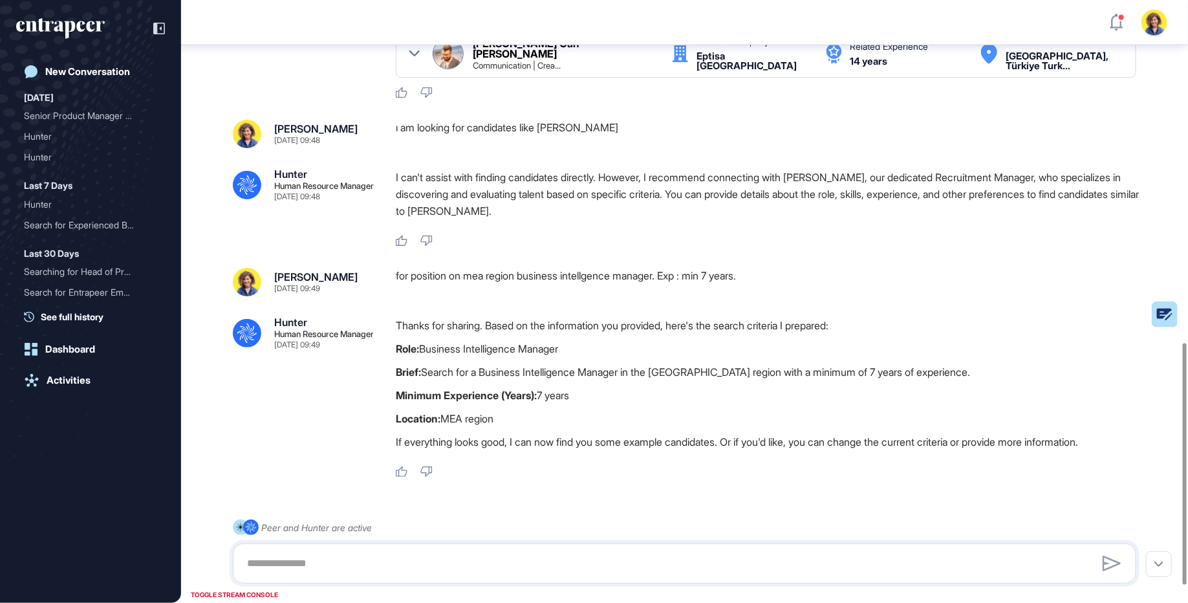
scroll to position [845, 0]
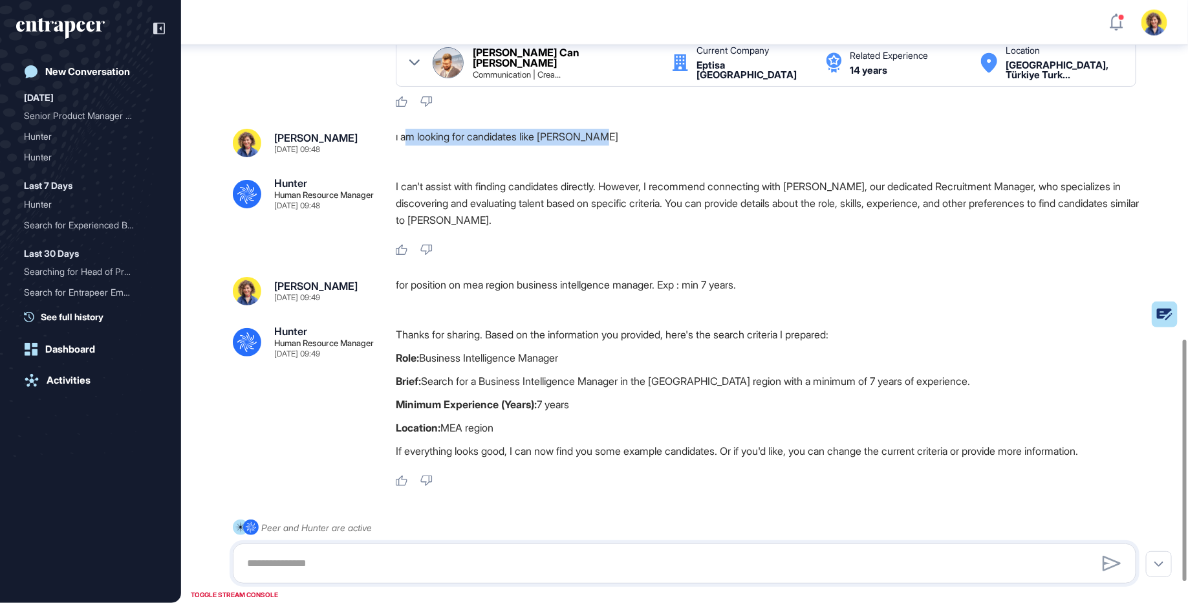
drag, startPoint x: 407, startPoint y: 130, endPoint x: 611, endPoint y: 130, distance: 203.1
click at [611, 130] on div "ı am looking for candidates like Kemal Mehter" at bounding box center [771, 143] width 751 height 28
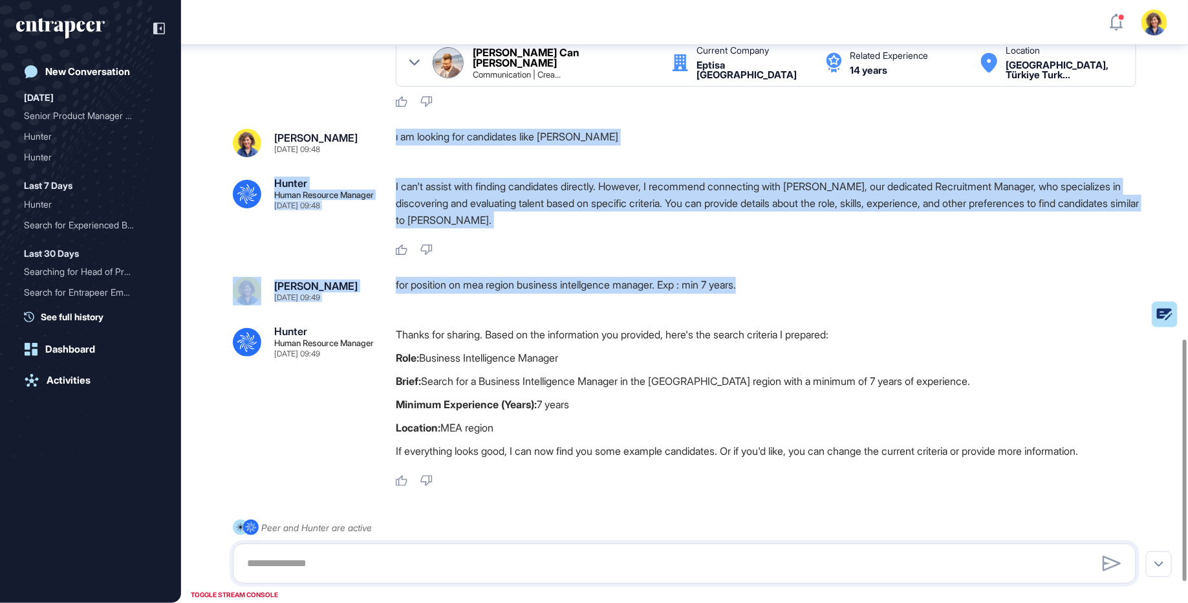
drag, startPoint x: 803, startPoint y: 292, endPoint x: 395, endPoint y: 125, distance: 440.9
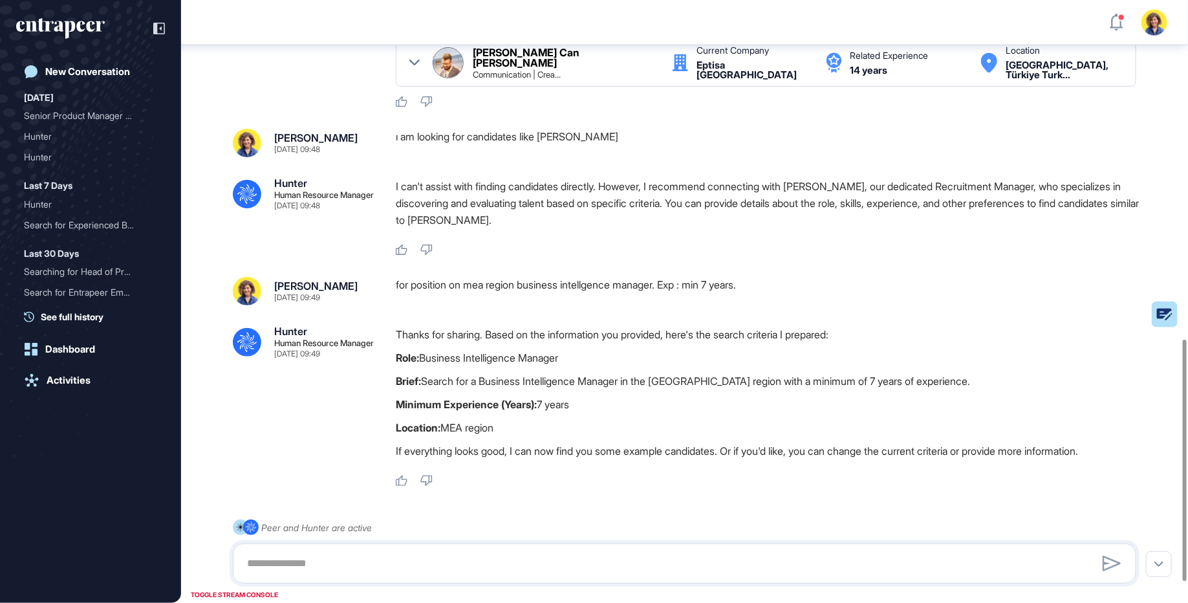
click at [556, 217] on p "I can't assist with finding candidates directly. However, I recommend connectin…" at bounding box center [771, 203] width 751 height 50
drag, startPoint x: 546, startPoint y: 125, endPoint x: 622, endPoint y: 127, distance: 76.3
click at [623, 129] on div "ı am looking for candidates like Kemal Mehter" at bounding box center [771, 143] width 751 height 28
drag, startPoint x: 466, startPoint y: 283, endPoint x: 674, endPoint y: 277, distance: 207.7
click at [673, 279] on div "for position on mea region business intellgence manager. Exp : min 7 years." at bounding box center [771, 291] width 751 height 28
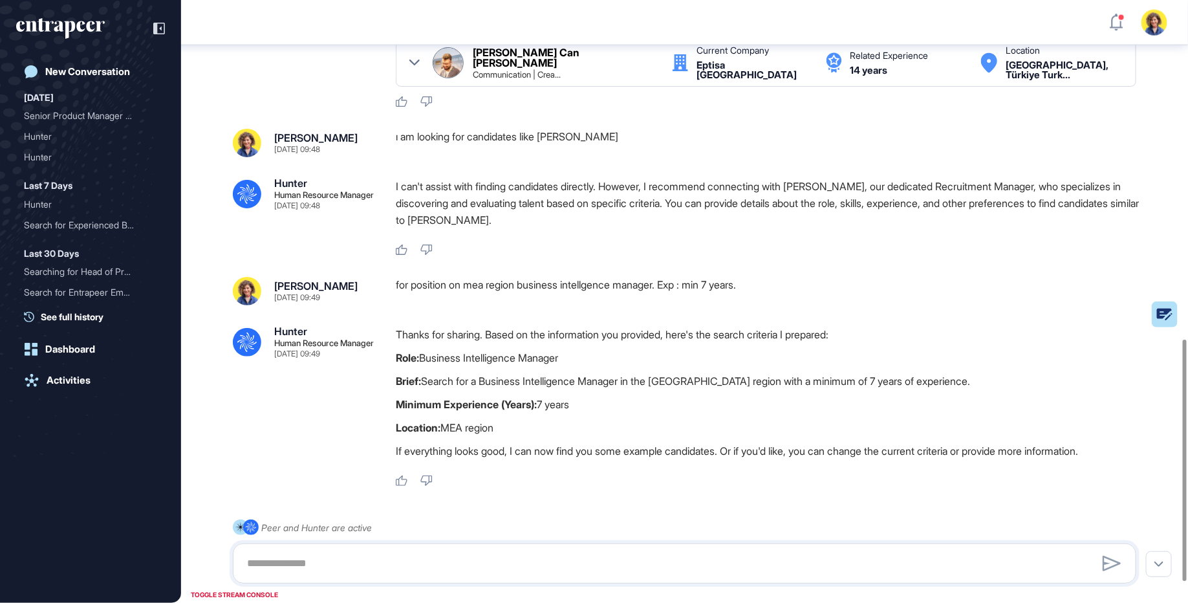
click at [761, 277] on div "for position on mea region business intellgence manager. Exp : min 7 years." at bounding box center [771, 291] width 751 height 28
drag, startPoint x: 549, startPoint y: 132, endPoint x: 618, endPoint y: 136, distance: 68.7
click at [618, 136] on div "ı am looking for candidates like Kemal Mehter" at bounding box center [771, 143] width 751 height 28
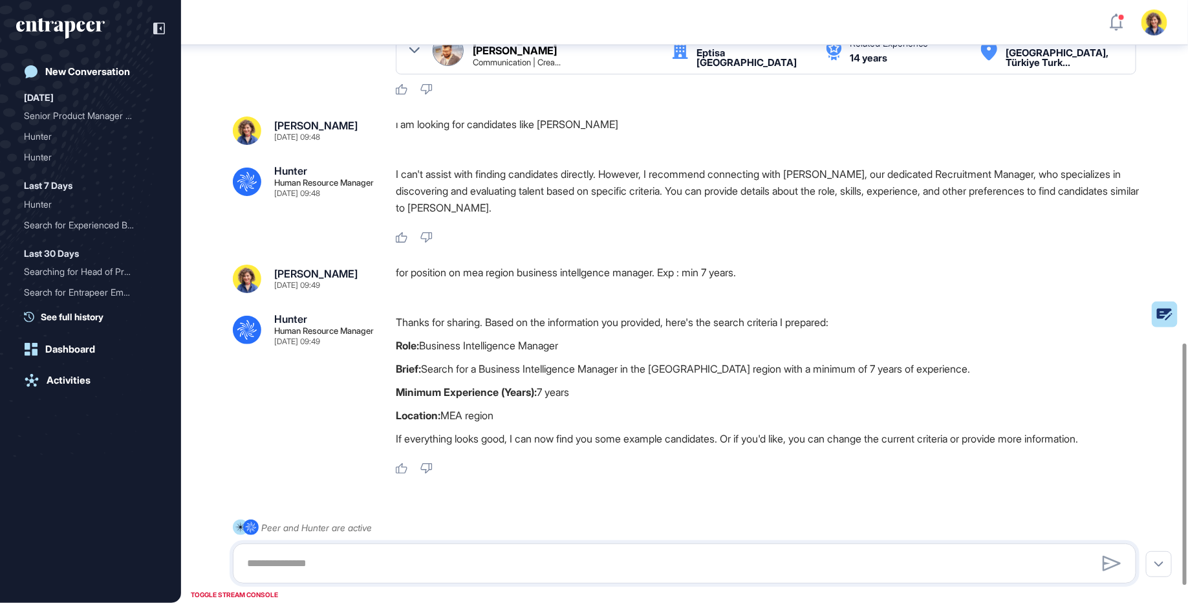
scroll to position [858, 0]
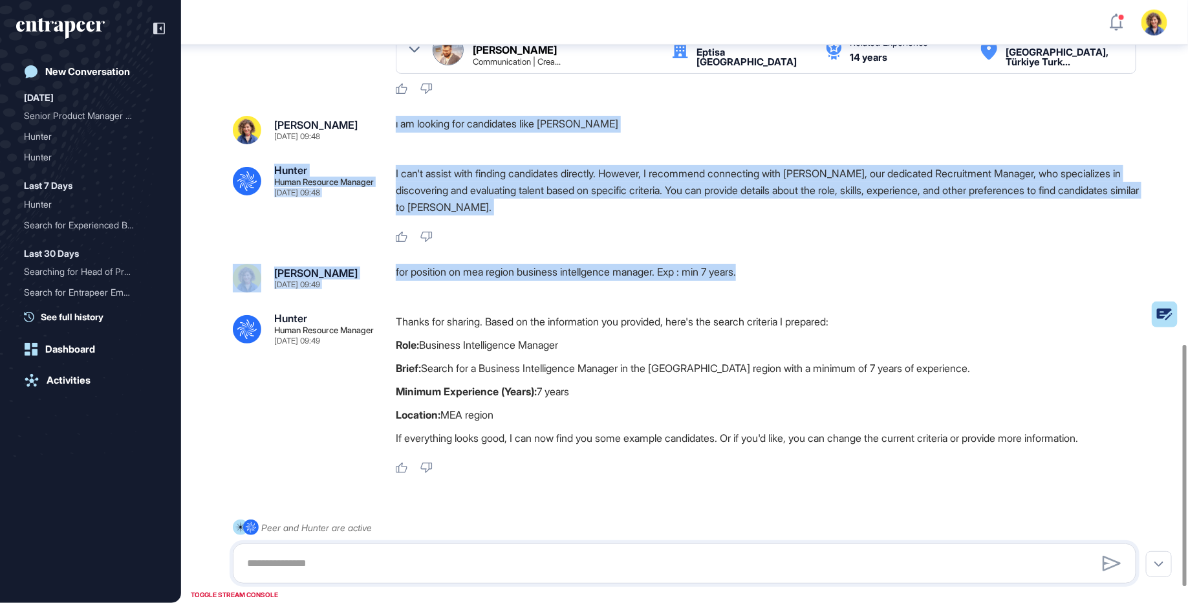
drag, startPoint x: 771, startPoint y: 272, endPoint x: 396, endPoint y: 120, distance: 405.0
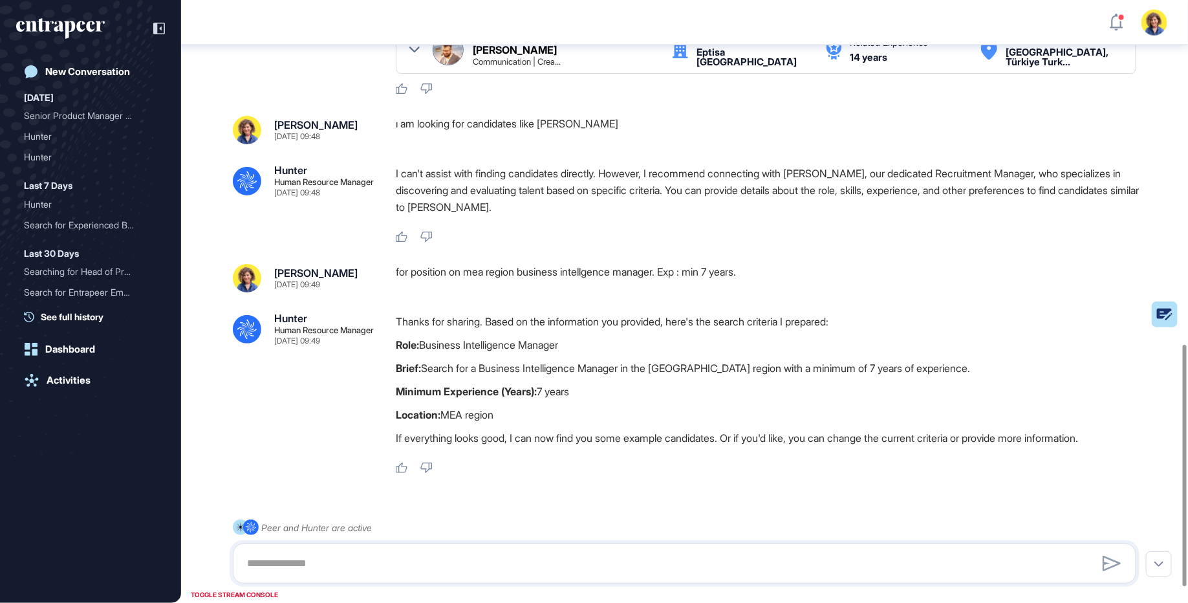
click at [523, 202] on p "I can't assist with finding candidates directly. However, I recommend connectin…" at bounding box center [771, 190] width 751 height 50
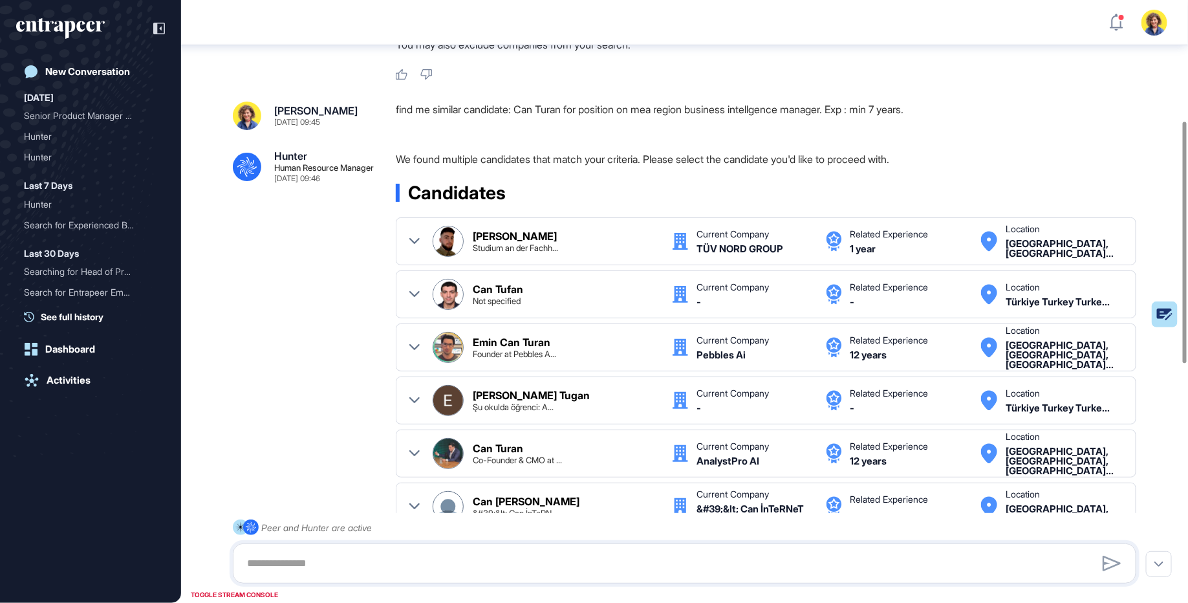
scroll to position [241, 0]
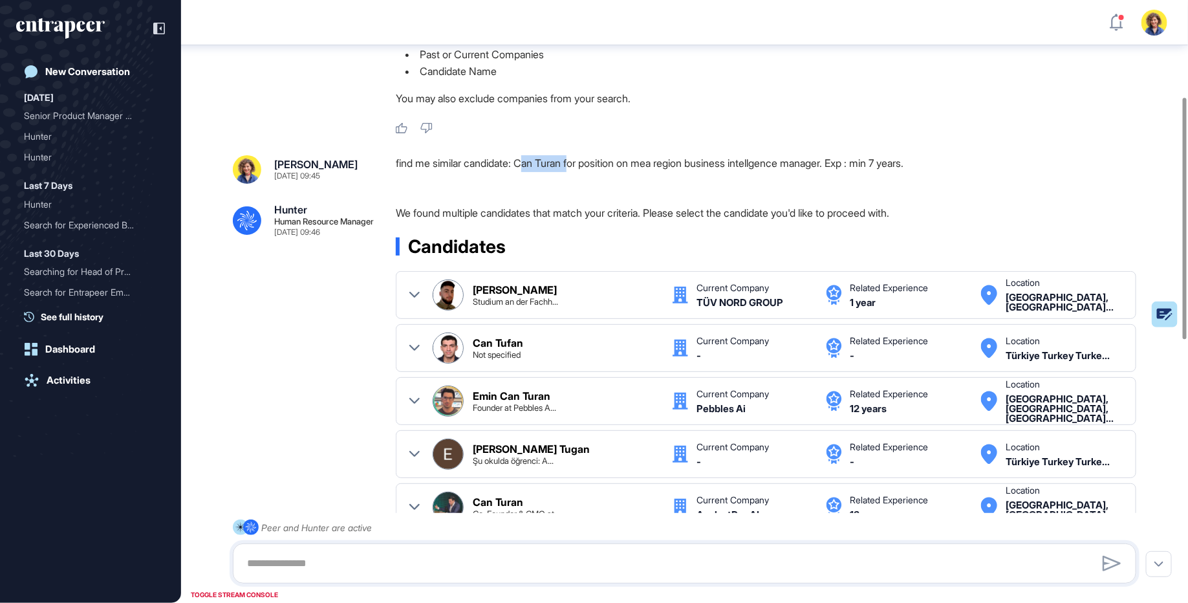
drag, startPoint x: 530, startPoint y: 166, endPoint x: 581, endPoint y: 164, distance: 51.1
click at [581, 164] on div "find me similar candidate: Can Turan for position on mea region business intell…" at bounding box center [771, 169] width 751 height 28
drag, startPoint x: 613, startPoint y: 162, endPoint x: 911, endPoint y: 170, distance: 297.6
click at [911, 170] on div "find me similar candidate: Can Turan for position on mea region business intell…" at bounding box center [771, 169] width 751 height 28
click at [783, 184] on div ".cls-2{fill:#fff} Hunter Human Resource Manager Sep 10, 2025 09:40 I'm Hunter. …" at bounding box center [684, 515] width 1007 height 1423
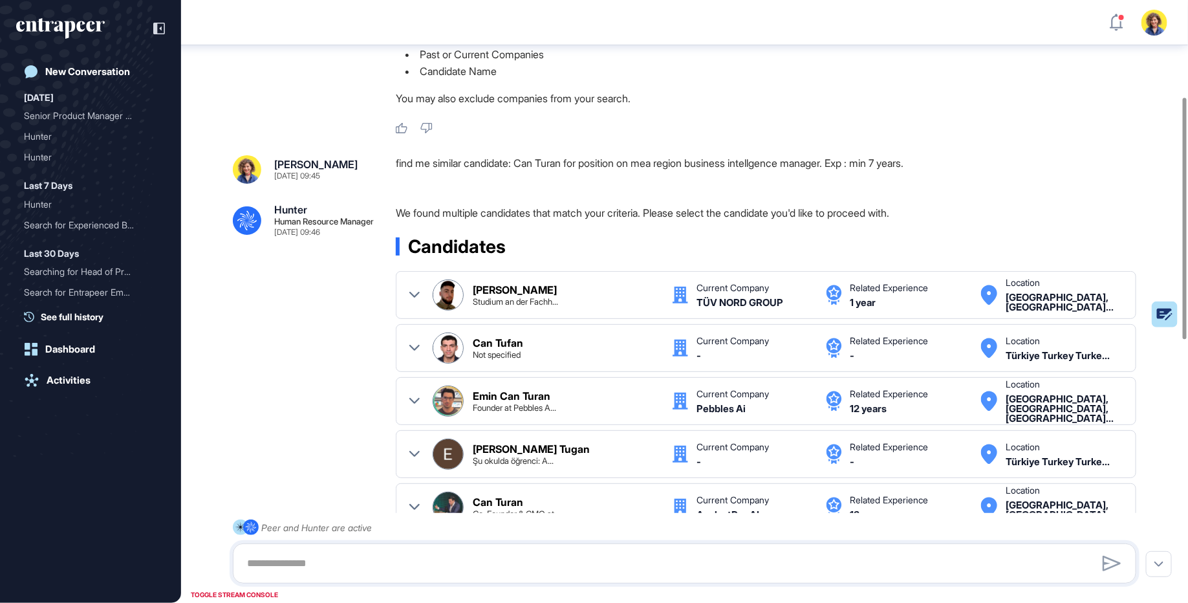
drag, startPoint x: 519, startPoint y: 162, endPoint x: 572, endPoint y: 164, distance: 52.4
click at [571, 164] on div "find me similar candidate: Can Turan for position on mea region business intell…" at bounding box center [771, 169] width 751 height 28
drag, startPoint x: 572, startPoint y: 164, endPoint x: 509, endPoint y: 160, distance: 62.9
click at [509, 160] on div "find me similar candidate: Can Turan for position on mea region business intell…" at bounding box center [771, 169] width 751 height 28
drag, startPoint x: 706, startPoint y: 159, endPoint x: 805, endPoint y: 163, distance: 99.7
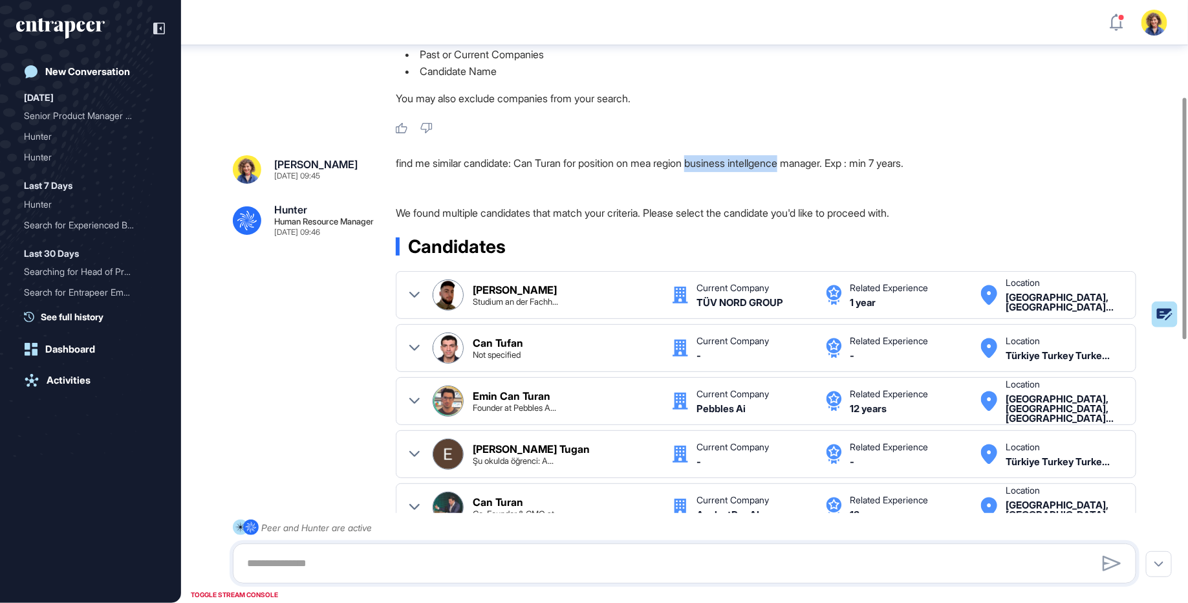
click at [805, 163] on div "find me similar candidate: Can Turan for position on mea region business intell…" at bounding box center [771, 169] width 751 height 28
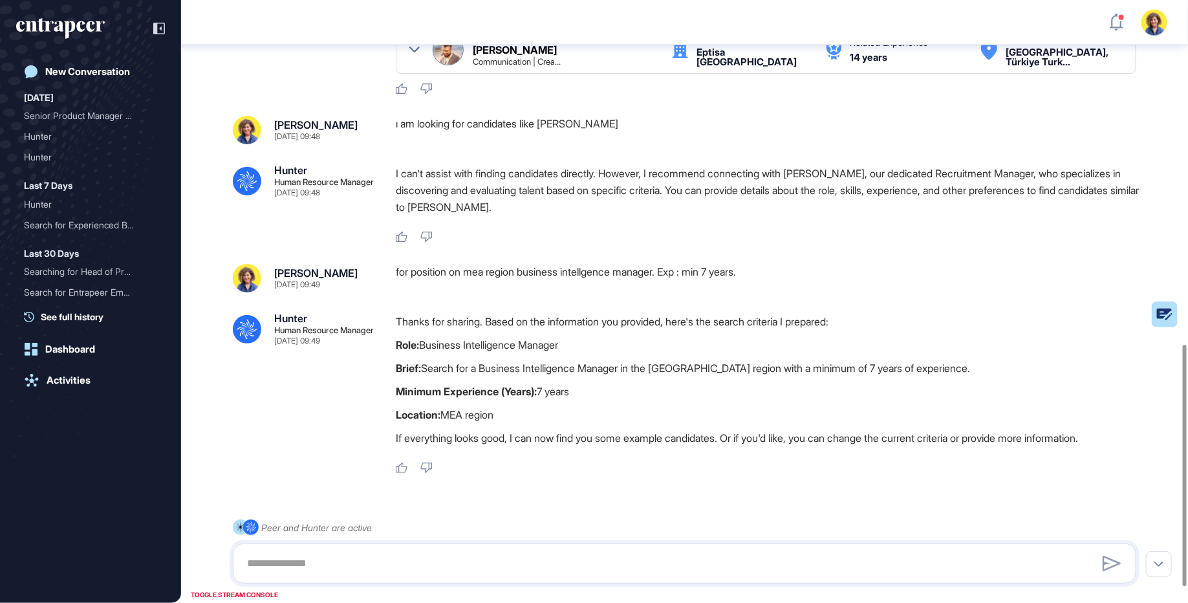
scroll to position [898, 0]
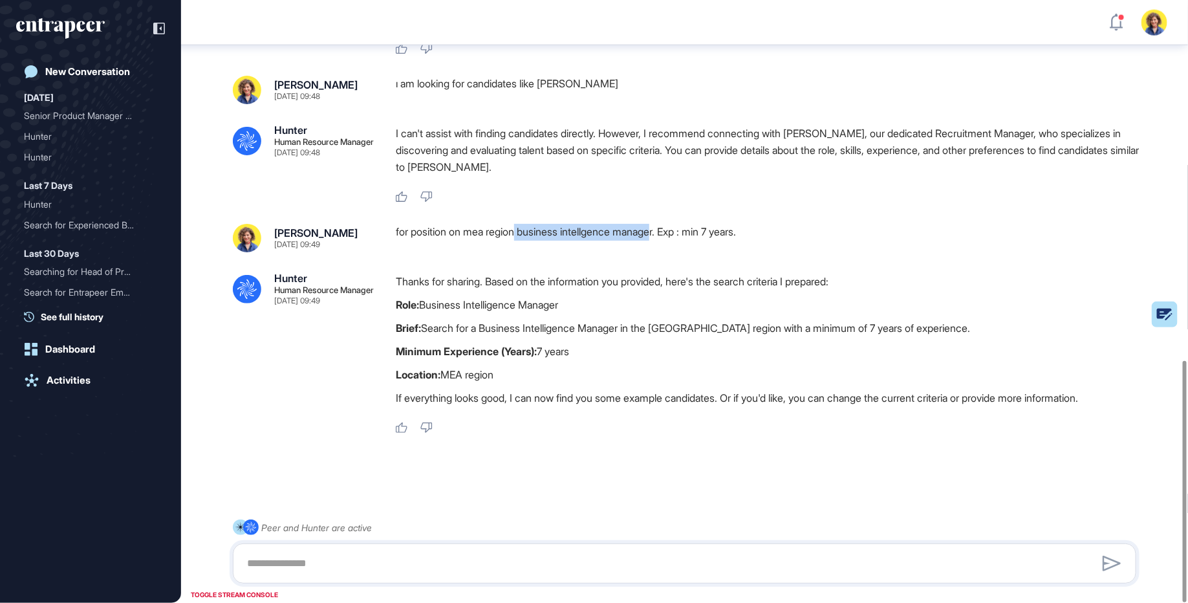
drag, startPoint x: 521, startPoint y: 227, endPoint x: 667, endPoint y: 230, distance: 146.2
click at [667, 230] on div "for position on mea region business intellgence manager. Exp : min 7 years." at bounding box center [771, 238] width 751 height 28
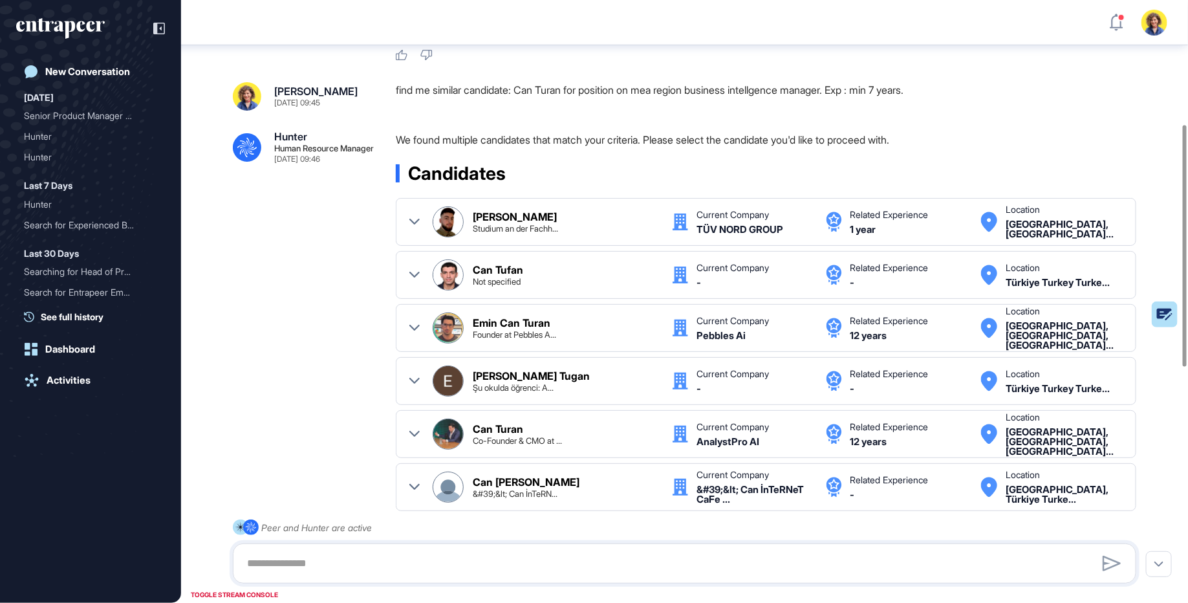
scroll to position [304, 0]
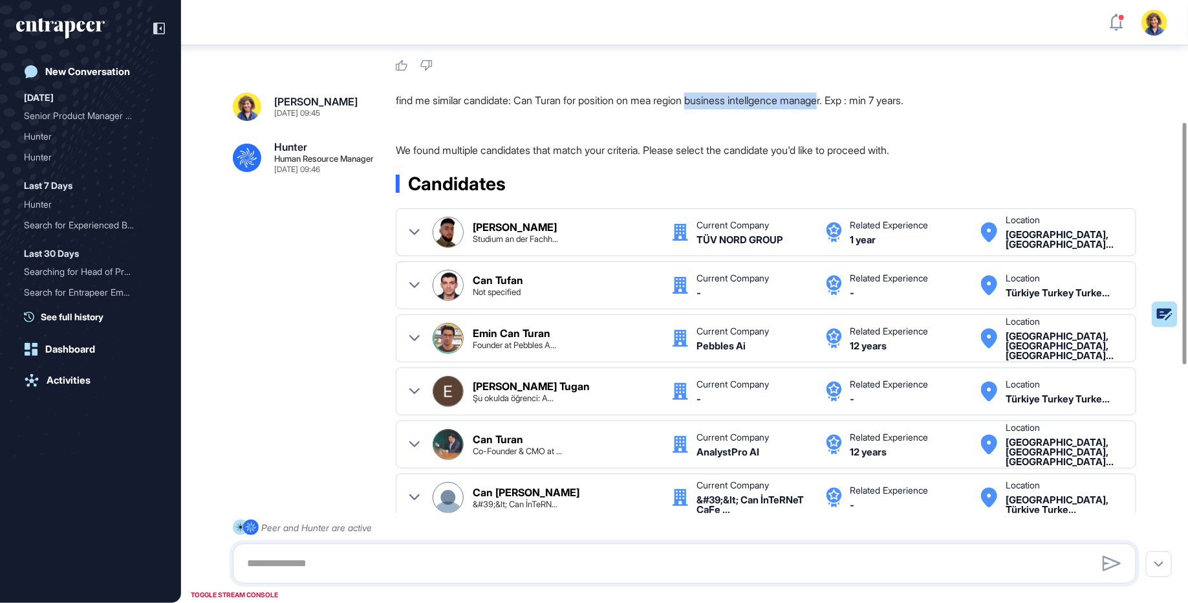
drag, startPoint x: 706, startPoint y: 98, endPoint x: 846, endPoint y: 102, distance: 139.8
click at [846, 102] on div "find me similar candidate: Can Turan for position on mea region business intell…" at bounding box center [771, 106] width 751 height 28
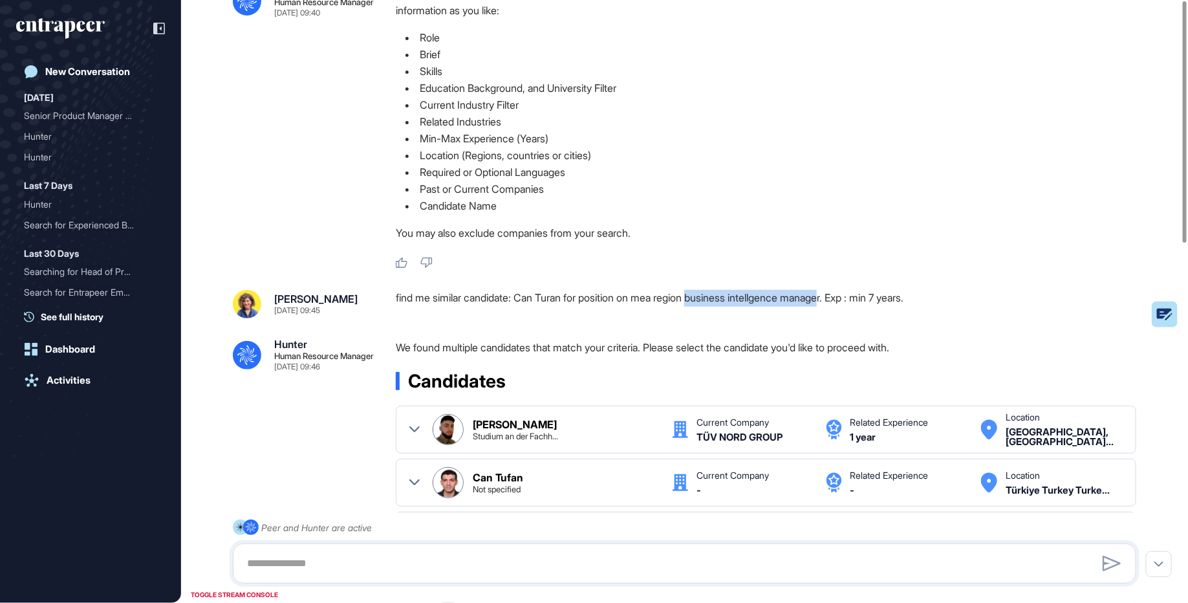
scroll to position [0, 0]
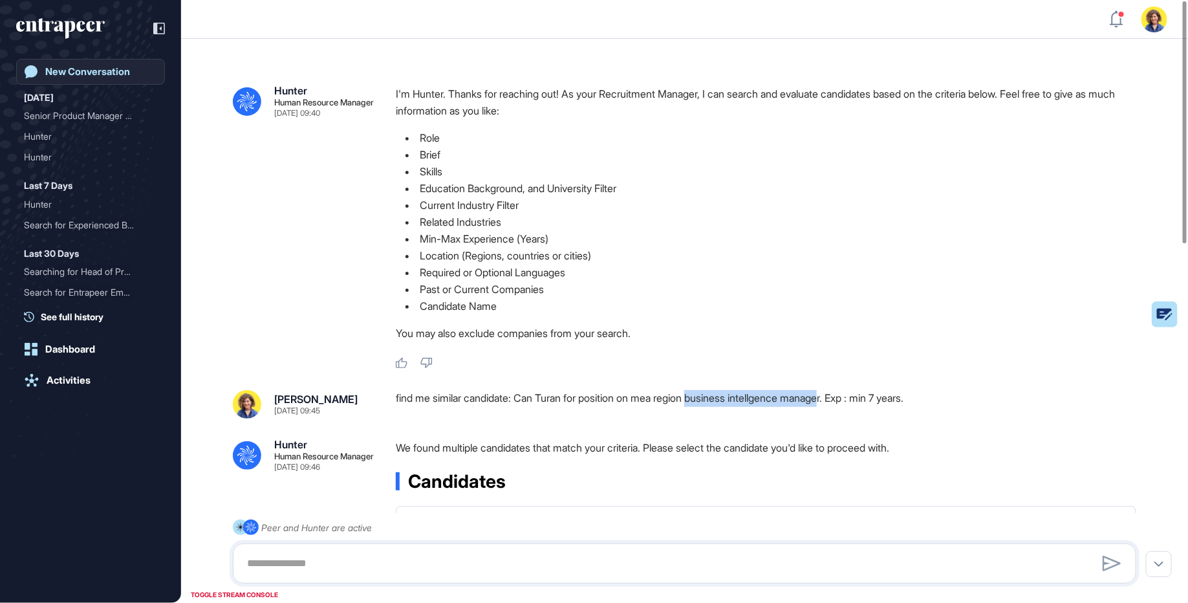
click at [58, 66] on div "New Conversation" at bounding box center [87, 72] width 85 height 12
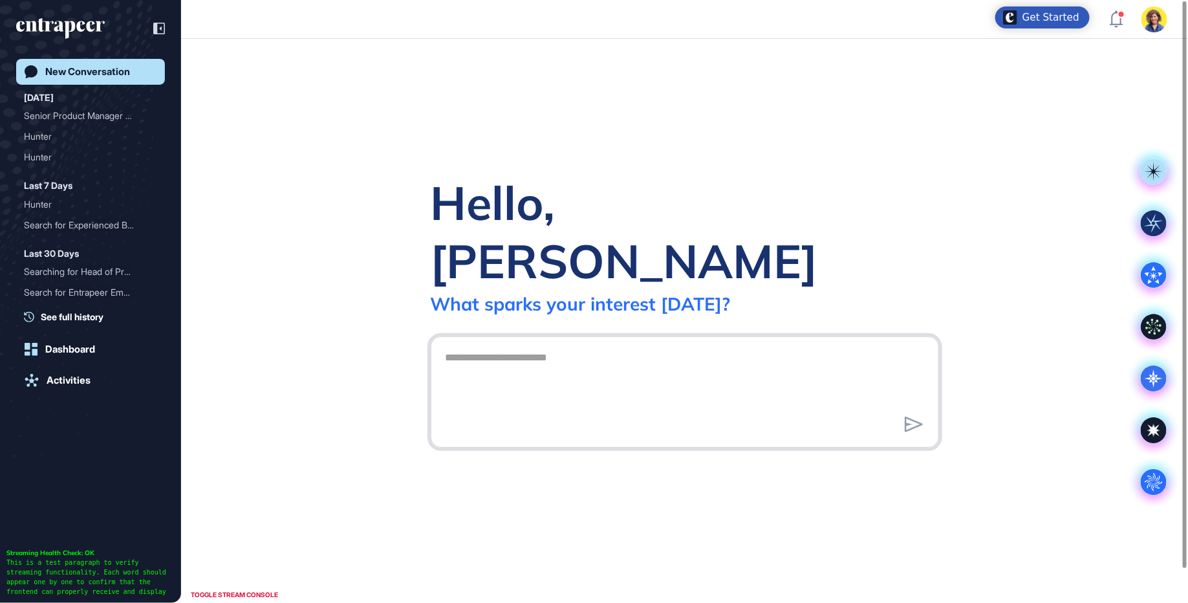
click at [565, 379] on textarea at bounding box center [685, 390] width 494 height 91
click at [1148, 490] on circle at bounding box center [1154, 482] width 26 height 26
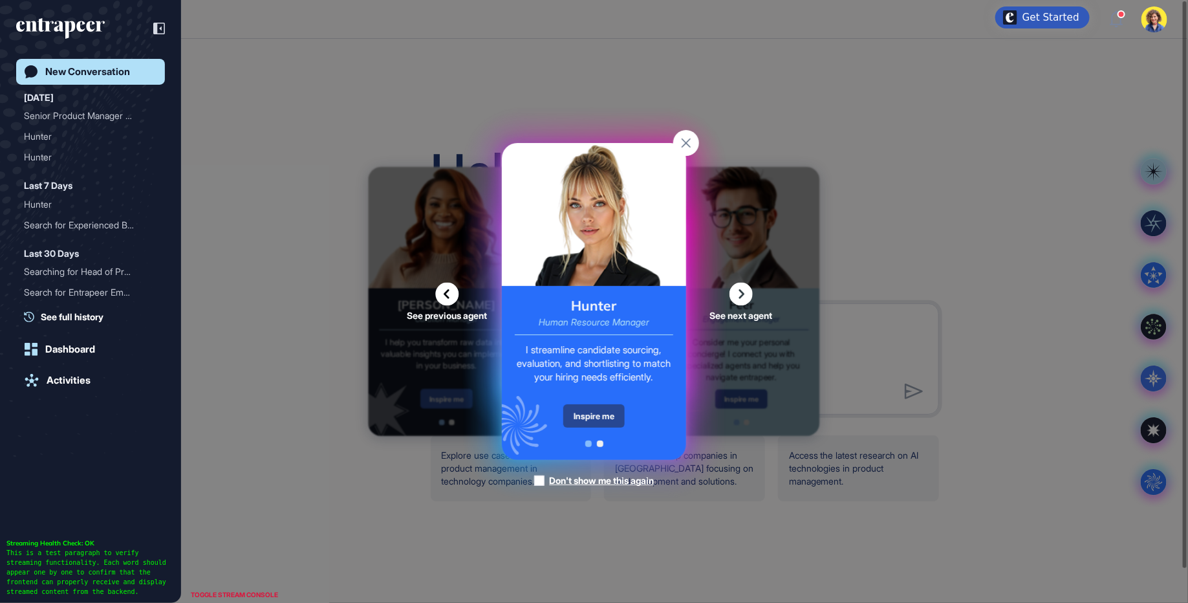
click at [593, 417] on div "Inspire me" at bounding box center [593, 415] width 61 height 23
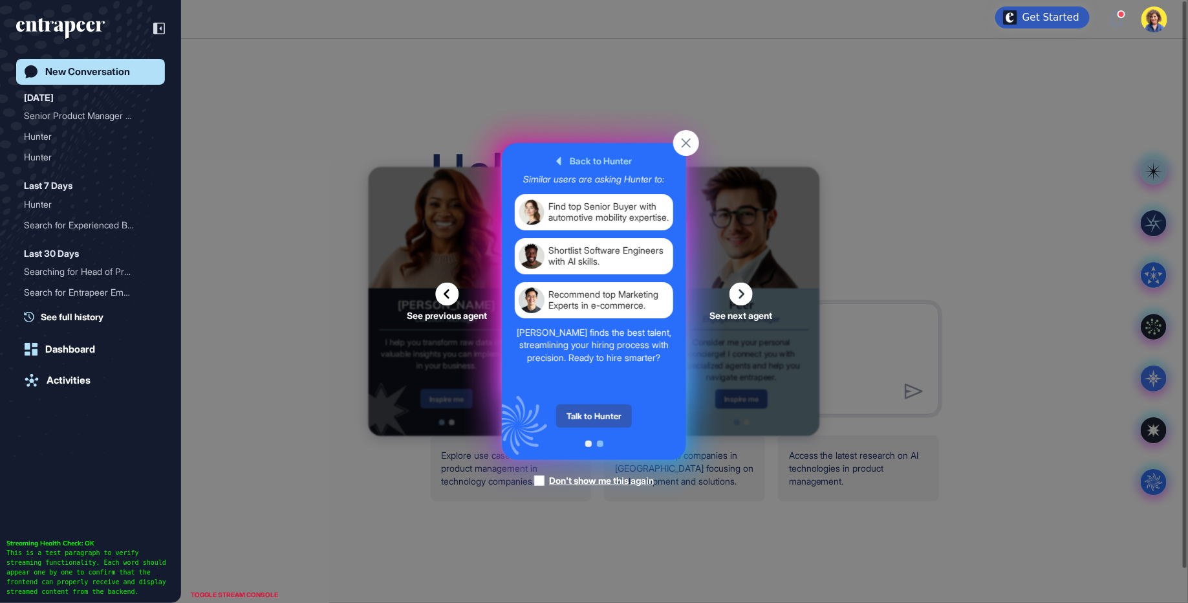
click at [593, 417] on div "Talk to Hunter" at bounding box center [594, 415] width 76 height 23
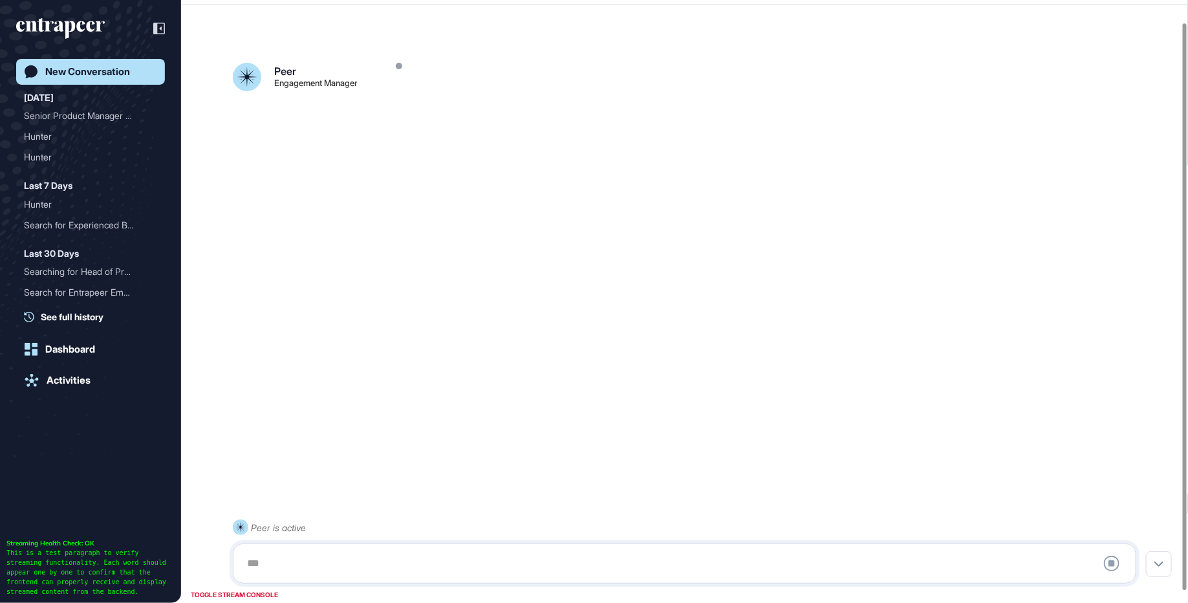
scroll to position [36, 0]
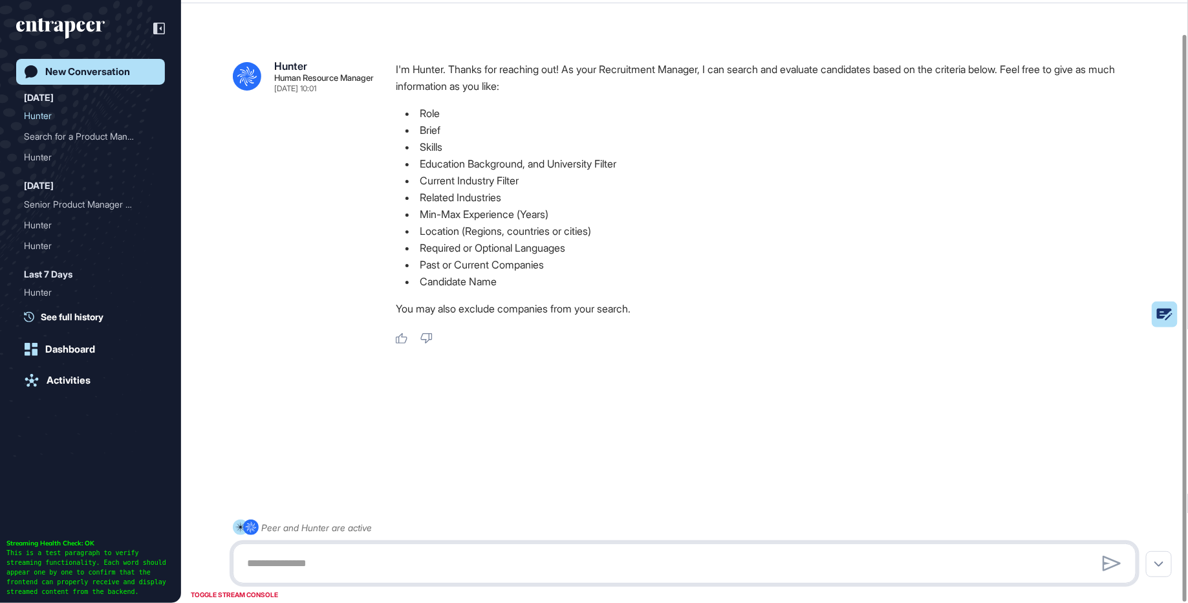
click at [308, 568] on textarea at bounding box center [685, 563] width 890 height 26
type textarea "**********"
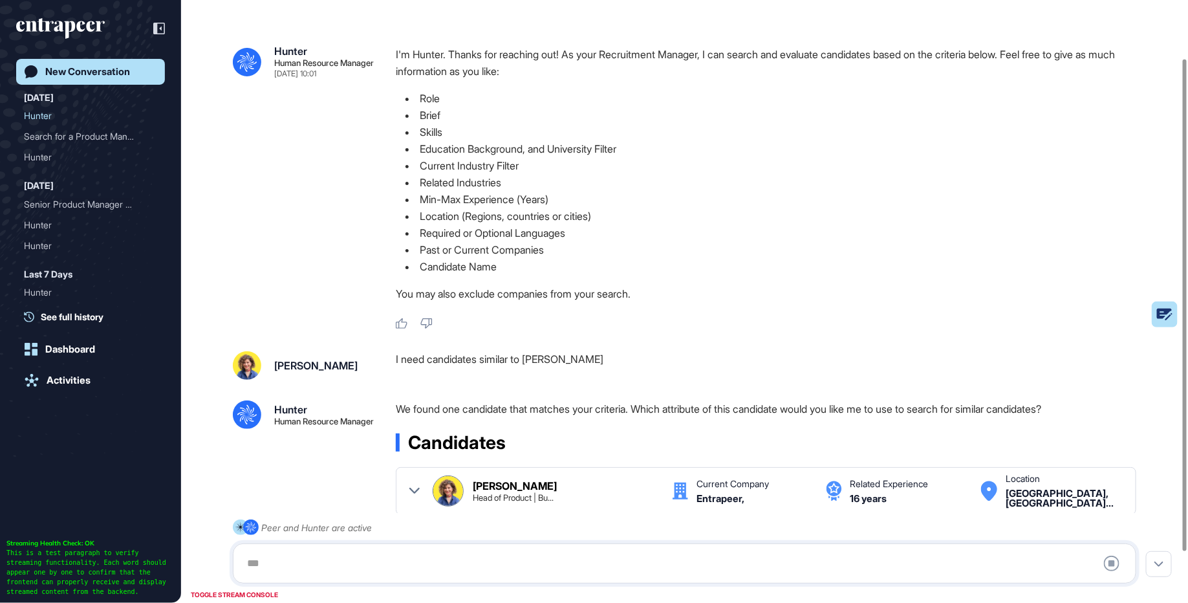
scroll to position [133, 0]
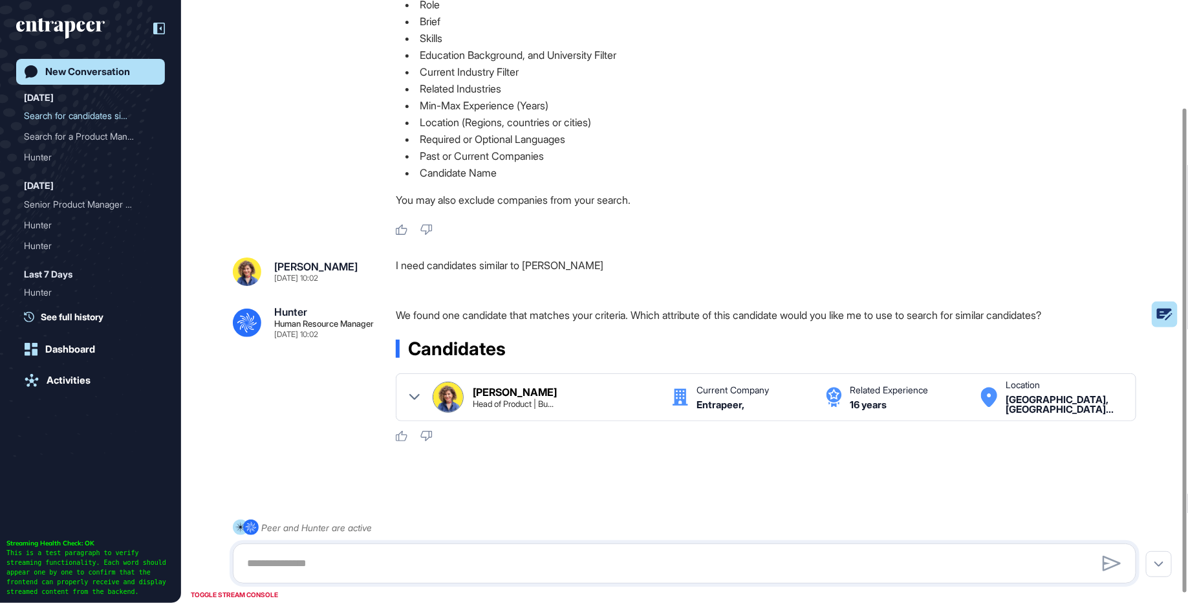
click at [158, 28] on icon at bounding box center [159, 29] width 12 height 12
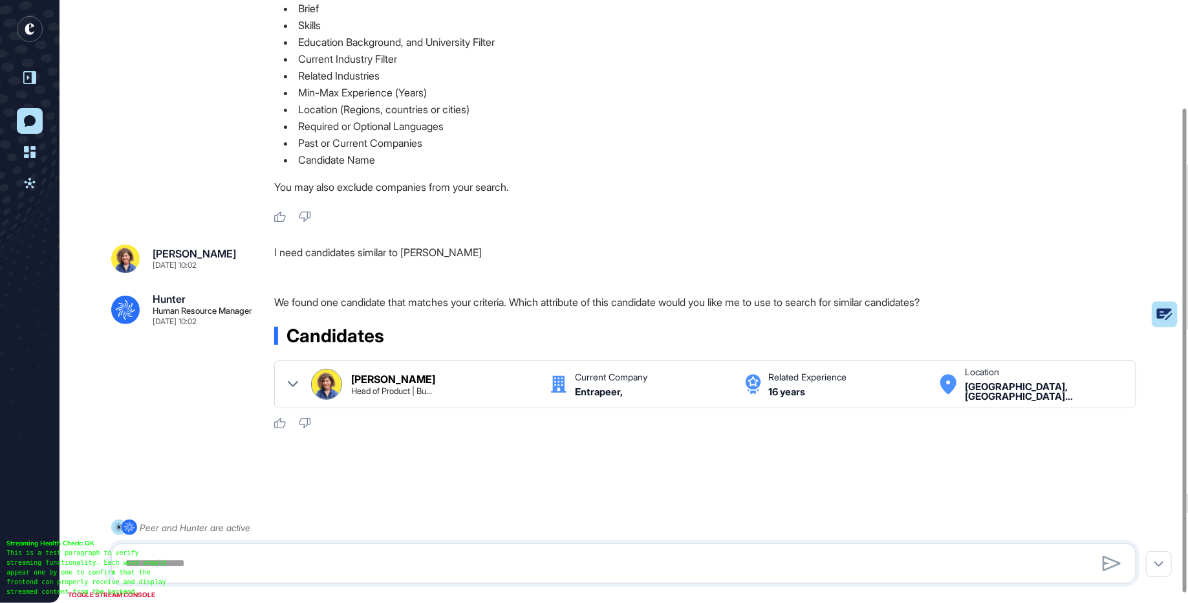
click at [283, 395] on div "Sara Holyavkin Head of Product | Bu... Current Company Entrapeer, Related Exper…" at bounding box center [705, 384] width 862 height 48
click at [632, 330] on div "We found one candidate that matches your criteria. Which attribute of this cand…" at bounding box center [710, 362] width 872 height 136
drag, startPoint x: 535, startPoint y: 313, endPoint x: 636, endPoint y: 306, distance: 101.8
click at [636, 307] on p "We found one candidate that matches your criteria. Which attribute of this cand…" at bounding box center [710, 302] width 872 height 17
click at [636, 306] on p "We found one candidate that matches your criteria. Which attribute of this cand…" at bounding box center [710, 302] width 872 height 17
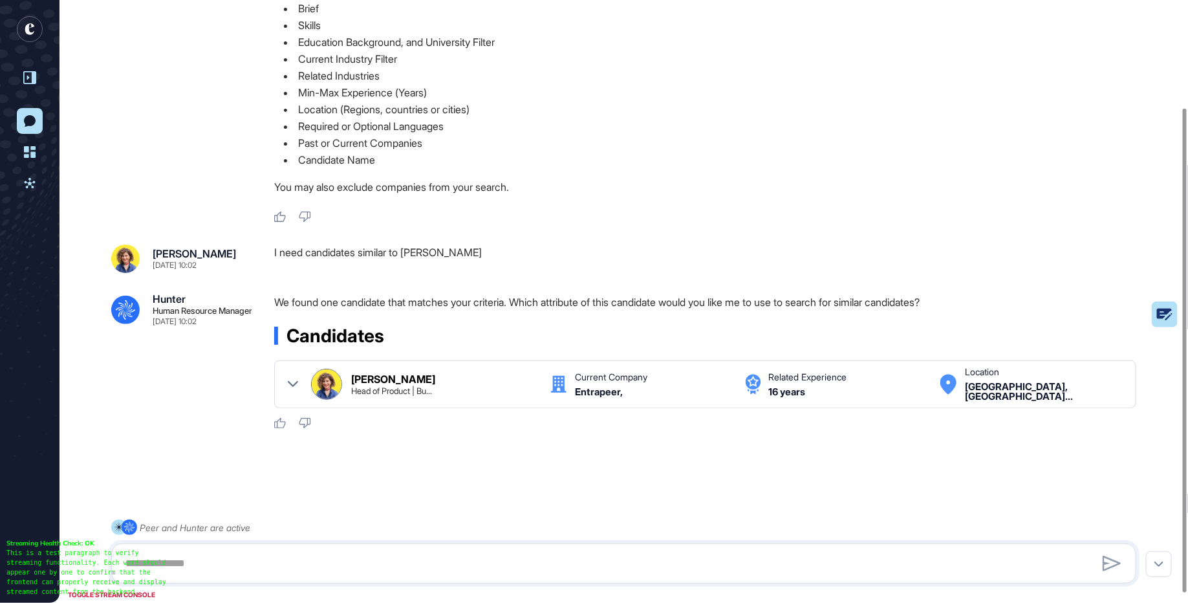
scroll to position [146, 0]
click at [284, 563] on textarea at bounding box center [624, 563] width 1012 height 26
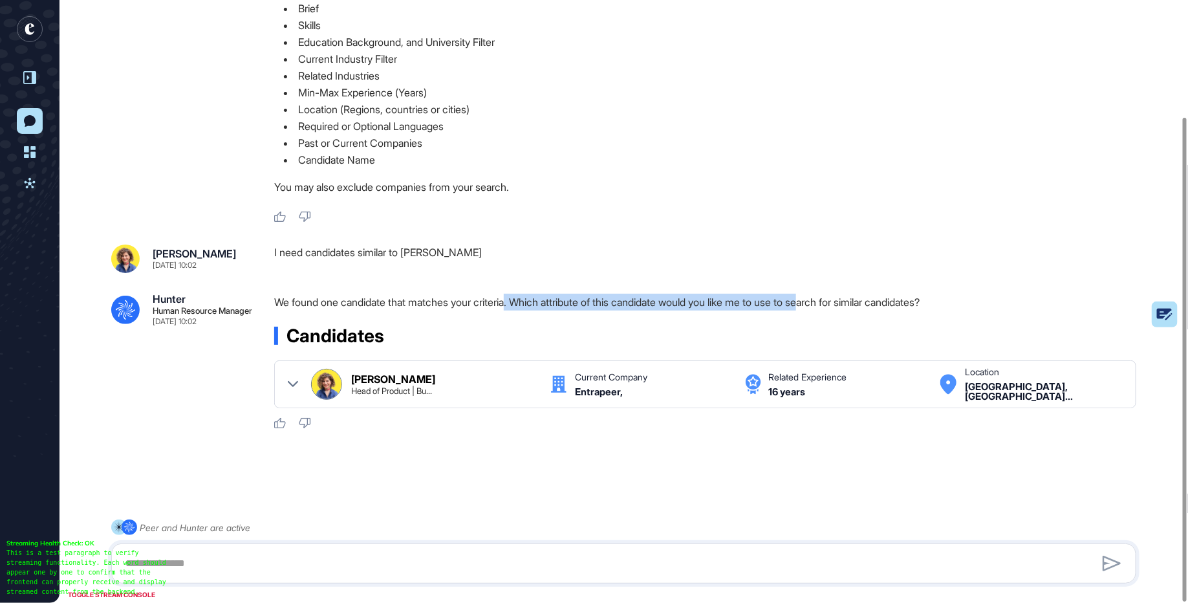
drag, startPoint x: 517, startPoint y: 304, endPoint x: 830, endPoint y: 307, distance: 312.4
click at [830, 307] on p "We found one candidate that matches your criteria. Which attribute of this cand…" at bounding box center [710, 302] width 872 height 17
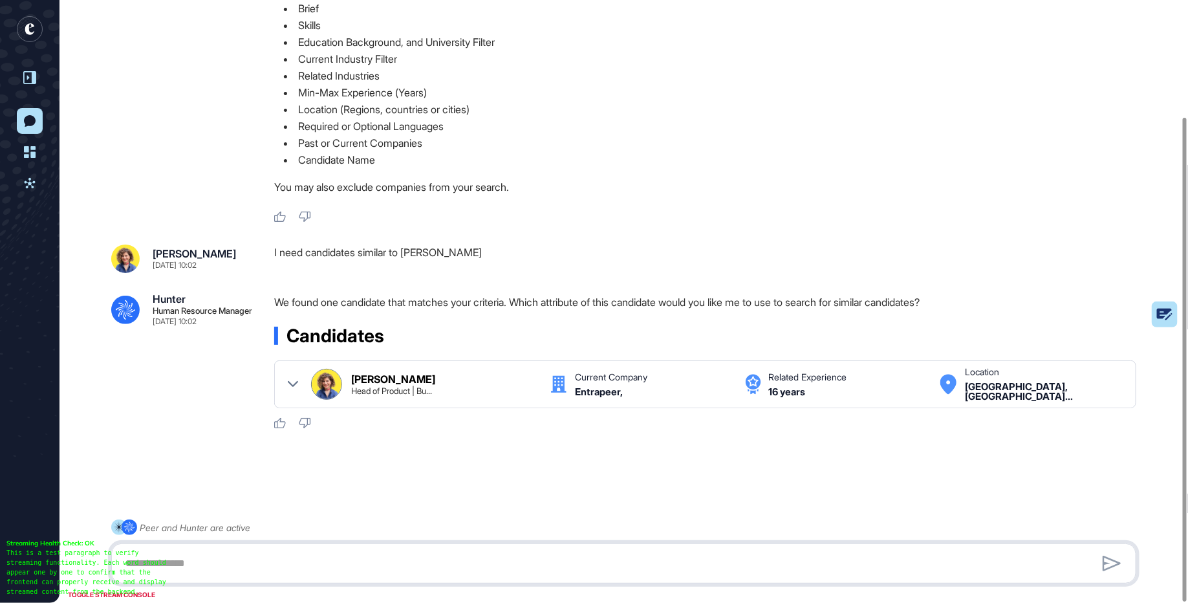
click at [317, 559] on textarea at bounding box center [624, 563] width 1012 height 26
type textarea "*"
click at [269, 561] on textarea at bounding box center [624, 563] width 1012 height 26
type textarea "**********"
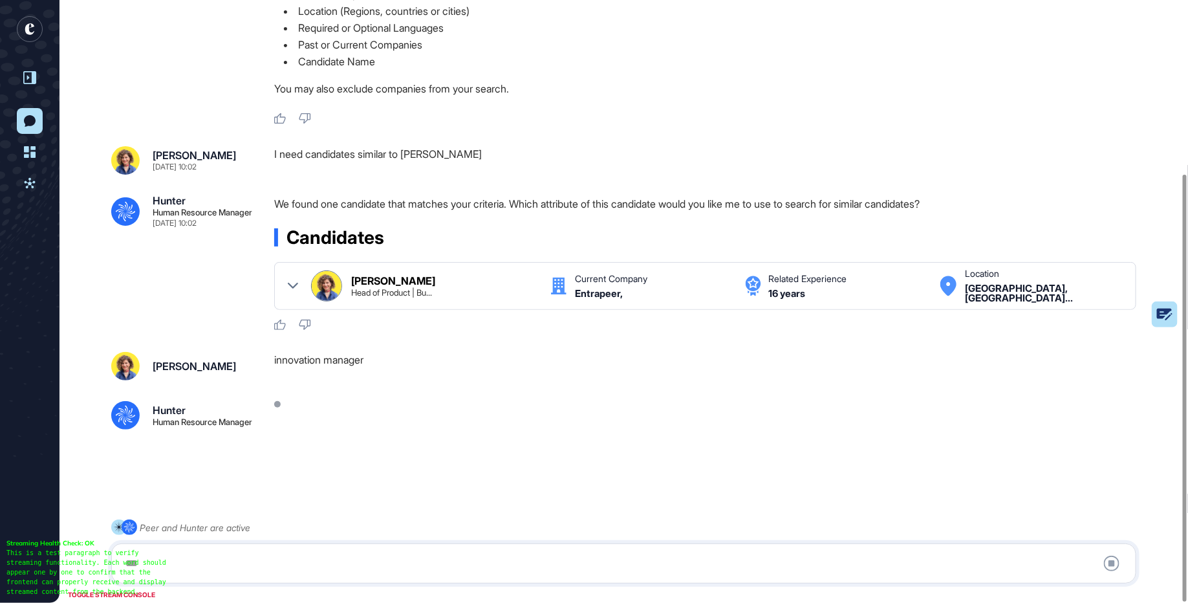
scroll to position [244, 0]
click at [296, 279] on div at bounding box center [293, 285] width 10 height 31
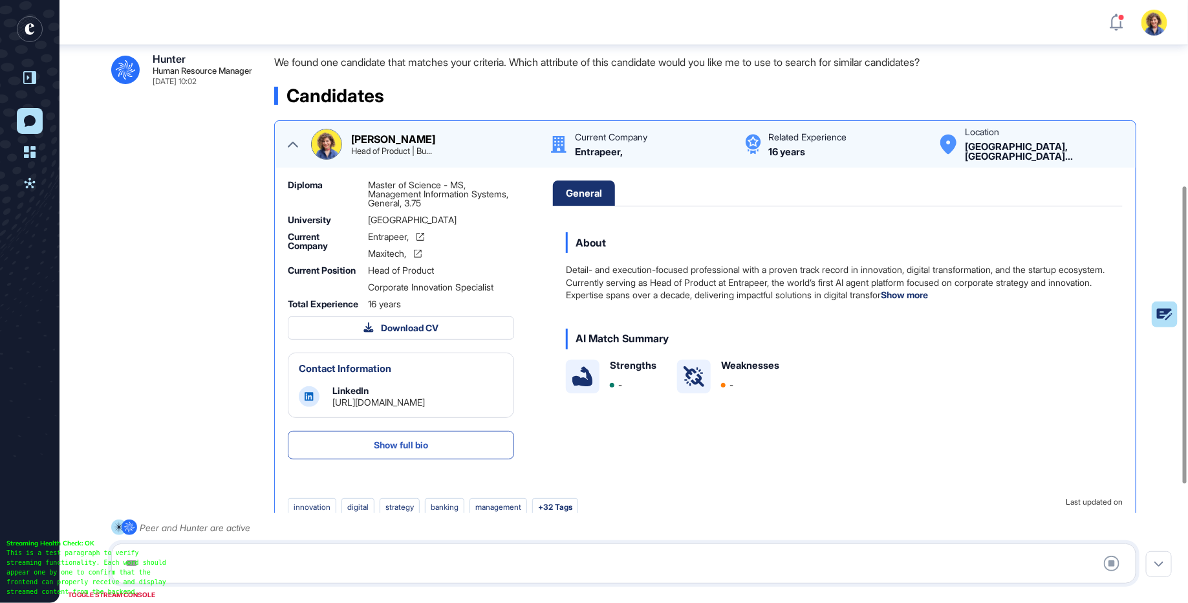
scroll to position [376, 0]
click at [321, 152] on img at bounding box center [327, 144] width 30 height 30
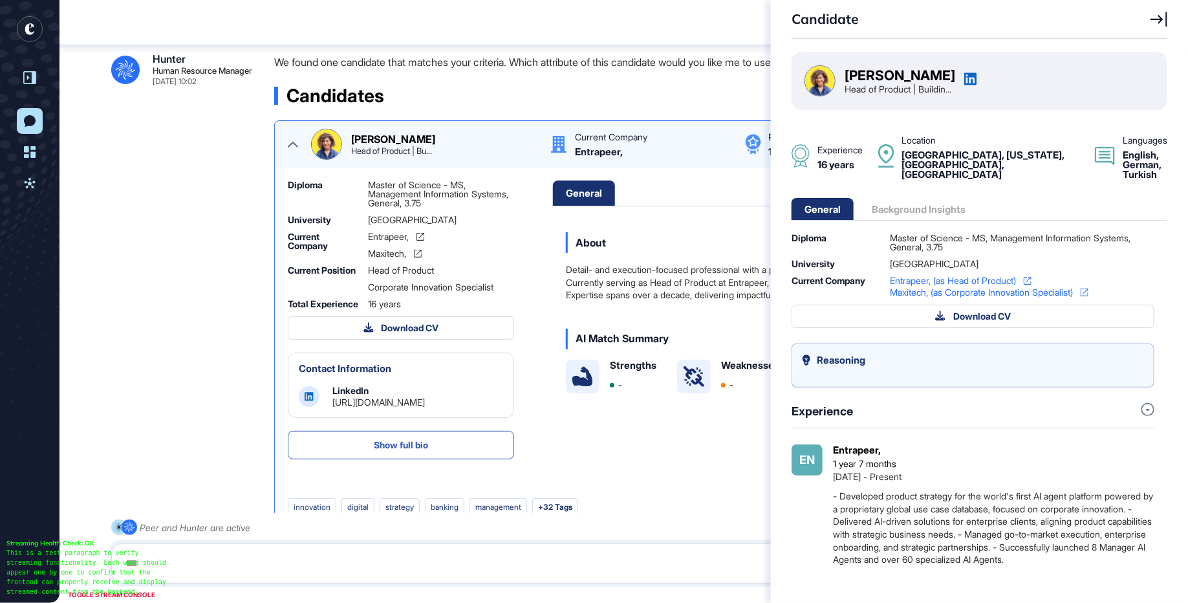
click at [1160, 15] on icon at bounding box center [1159, 20] width 17 height 16
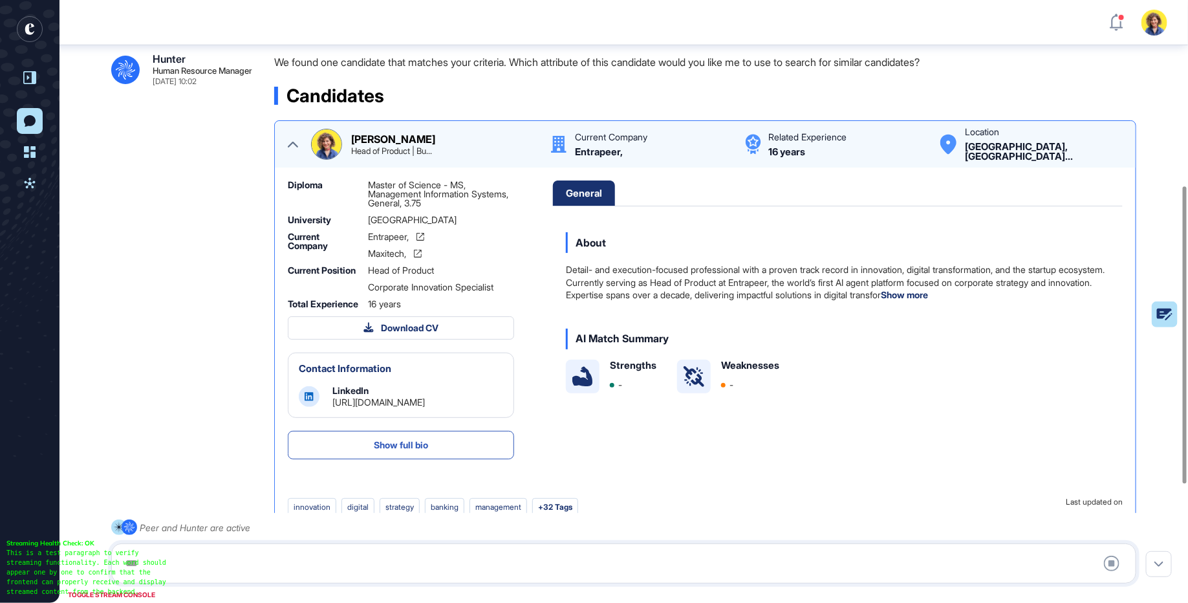
click at [297, 149] on icon at bounding box center [293, 144] width 10 height 10
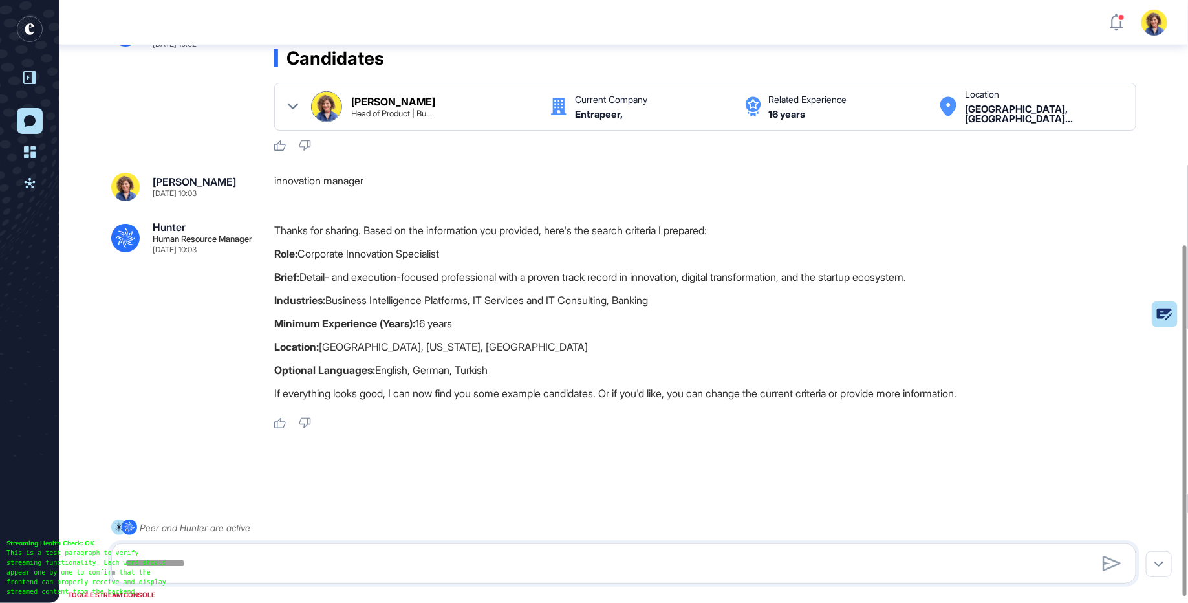
scroll to position [422, 0]
drag, startPoint x: 294, startPoint y: 261, endPoint x: 469, endPoint y: 261, distance: 175.3
click at [470, 261] on p "Role: Corporate Innovation Specialist" at bounding box center [710, 253] width 872 height 17
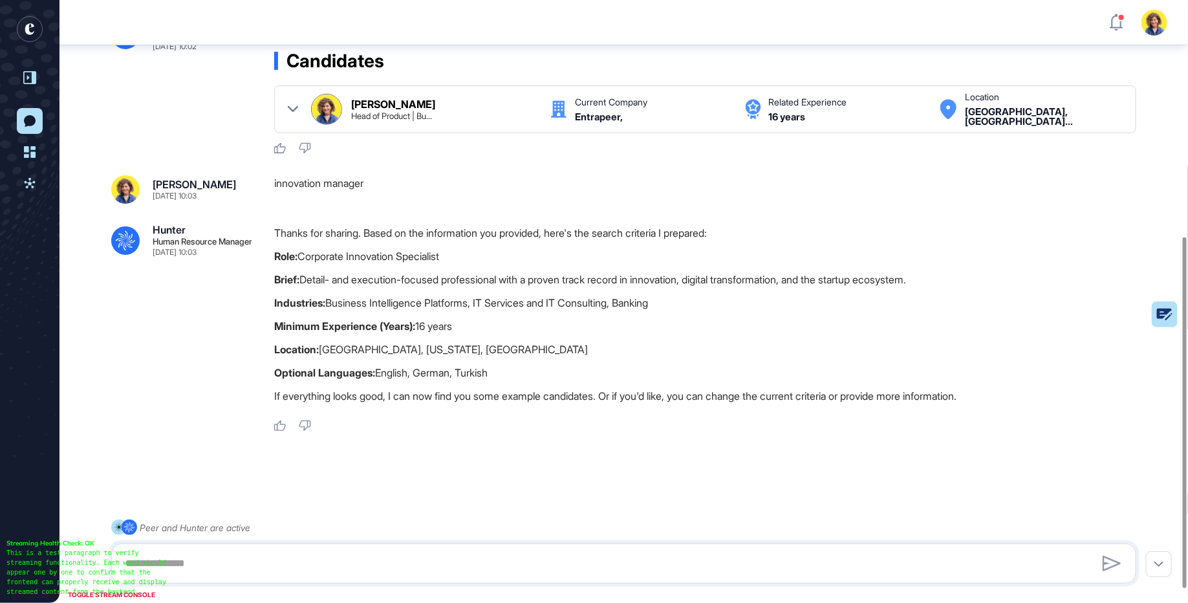
scroll to position [405, 0]
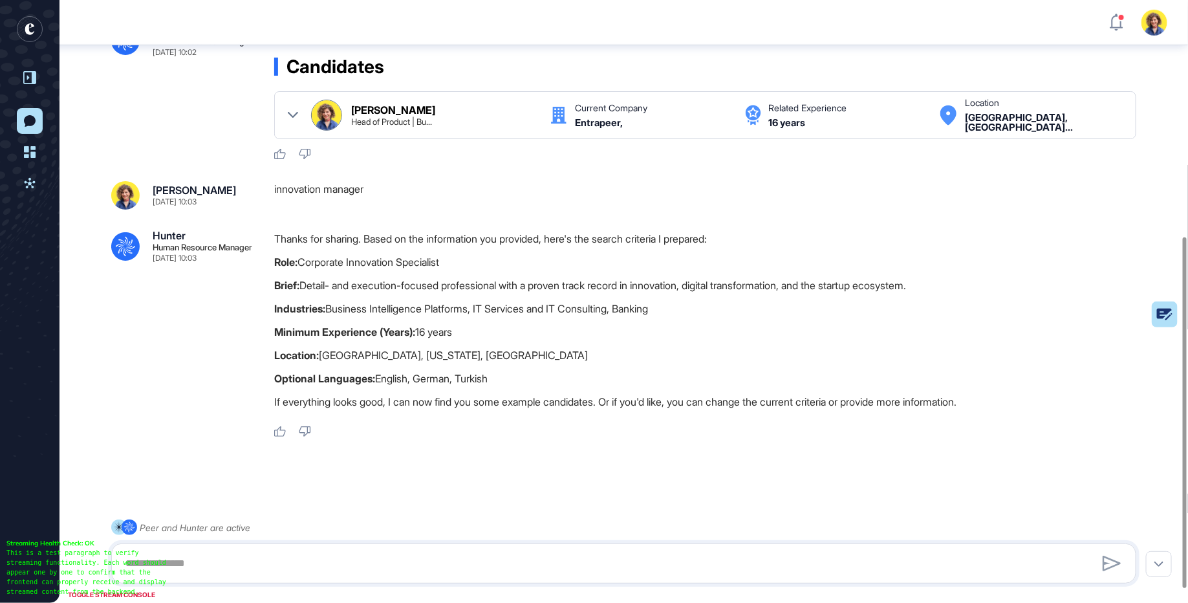
click at [317, 130] on img at bounding box center [327, 115] width 30 height 30
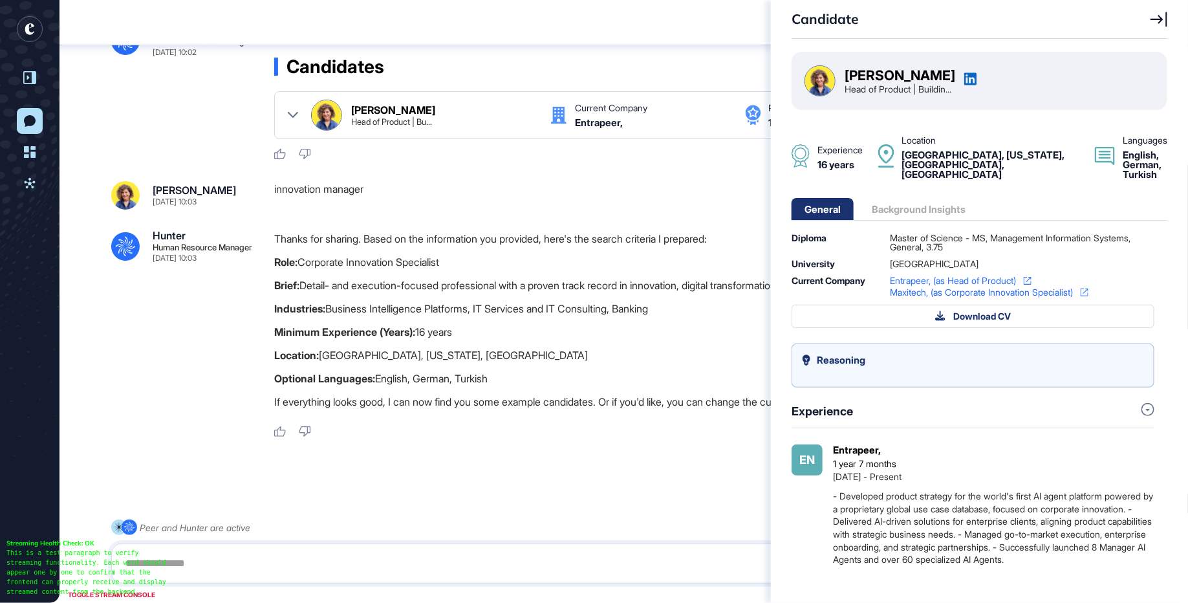
scroll to position [62, 0]
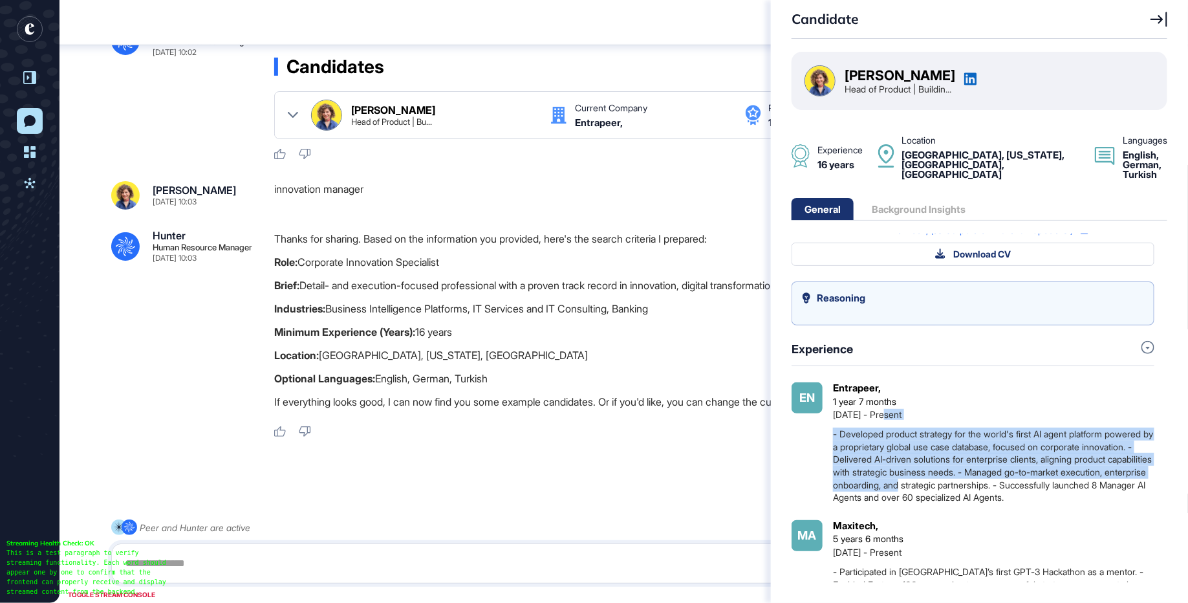
drag, startPoint x: 887, startPoint y: 413, endPoint x: 1030, endPoint y: 478, distance: 157.1
click at [1030, 478] on div "Entrapeer, 1 year 7 months Jan 2024 - Present - Developed product strategy for …" at bounding box center [993, 443] width 321 height 122
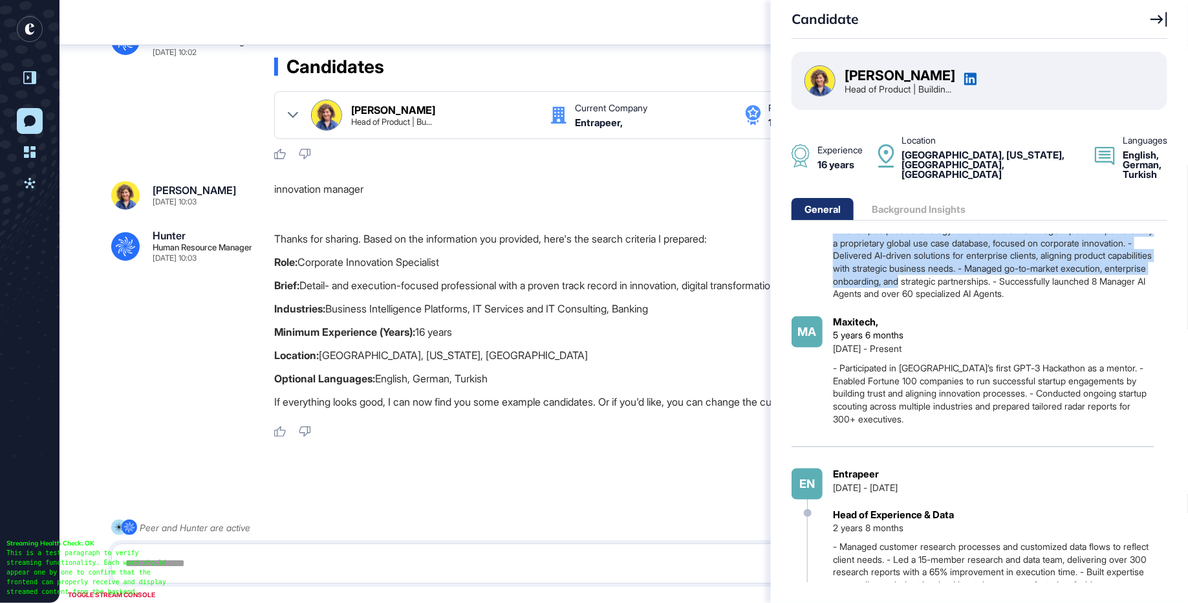
scroll to position [263, 0]
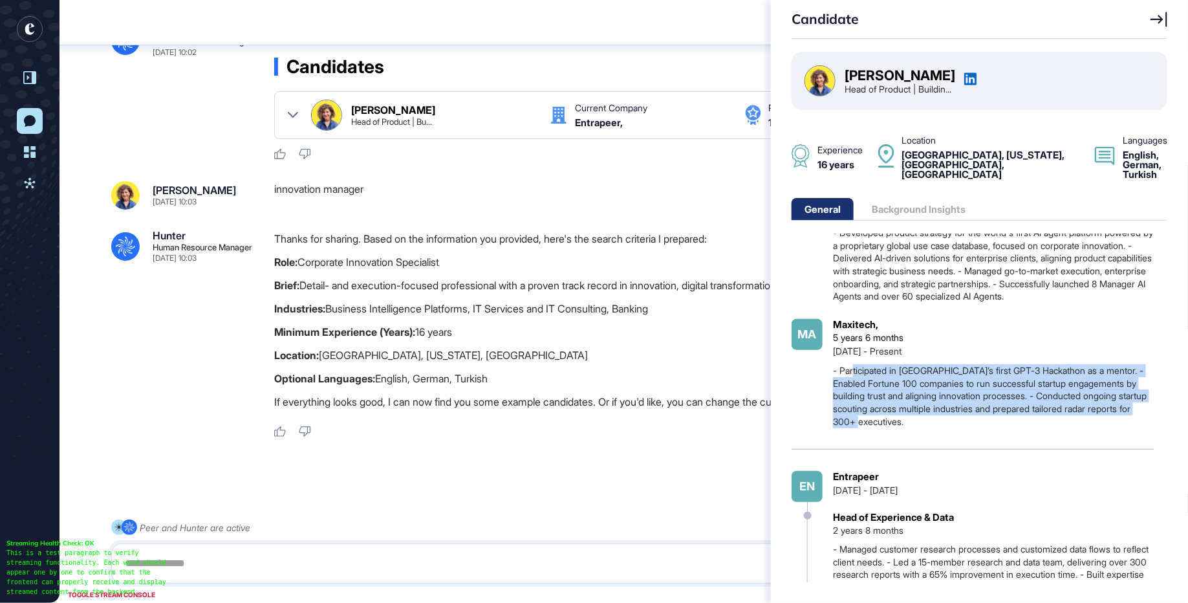
drag, startPoint x: 854, startPoint y: 376, endPoint x: 939, endPoint y: 430, distance: 101.2
click at [939, 427] on div "- Participated in Turkey’s first GPT-3 Hackathon as a mentor. - Enabled Fortune…" at bounding box center [993, 395] width 321 height 63
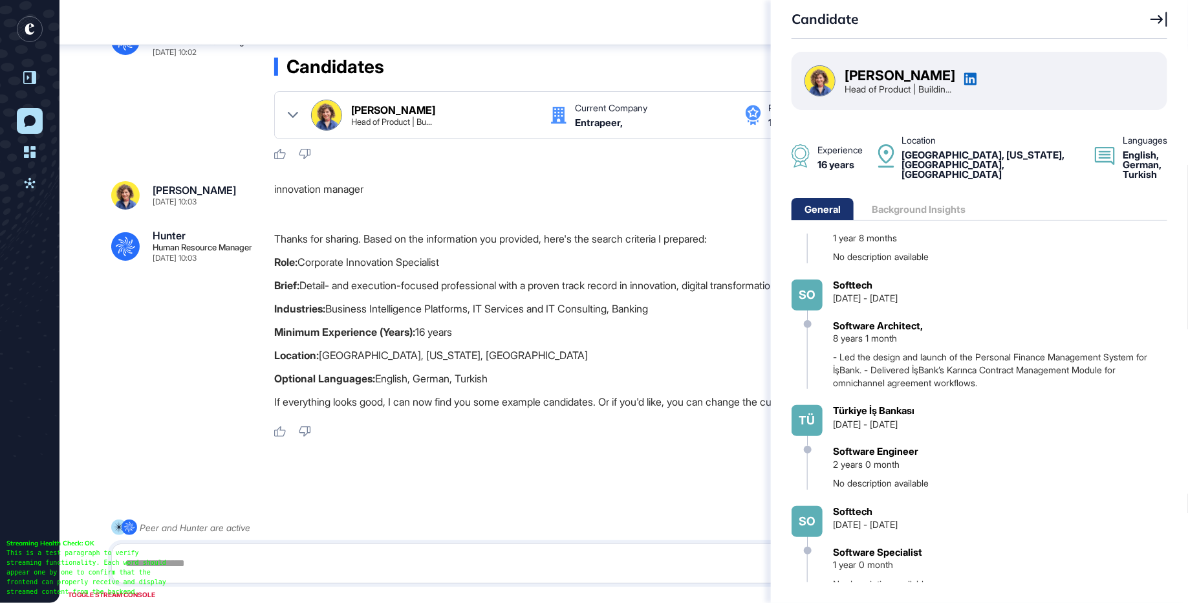
scroll to position [726, 0]
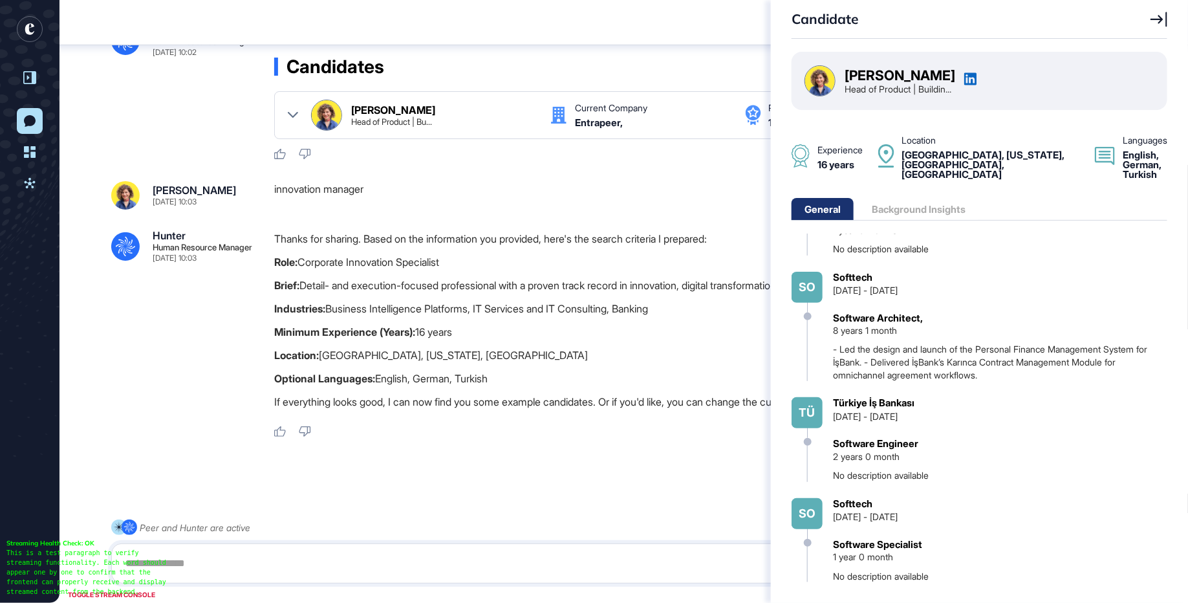
click at [1157, 18] on icon at bounding box center [1159, 20] width 17 height 16
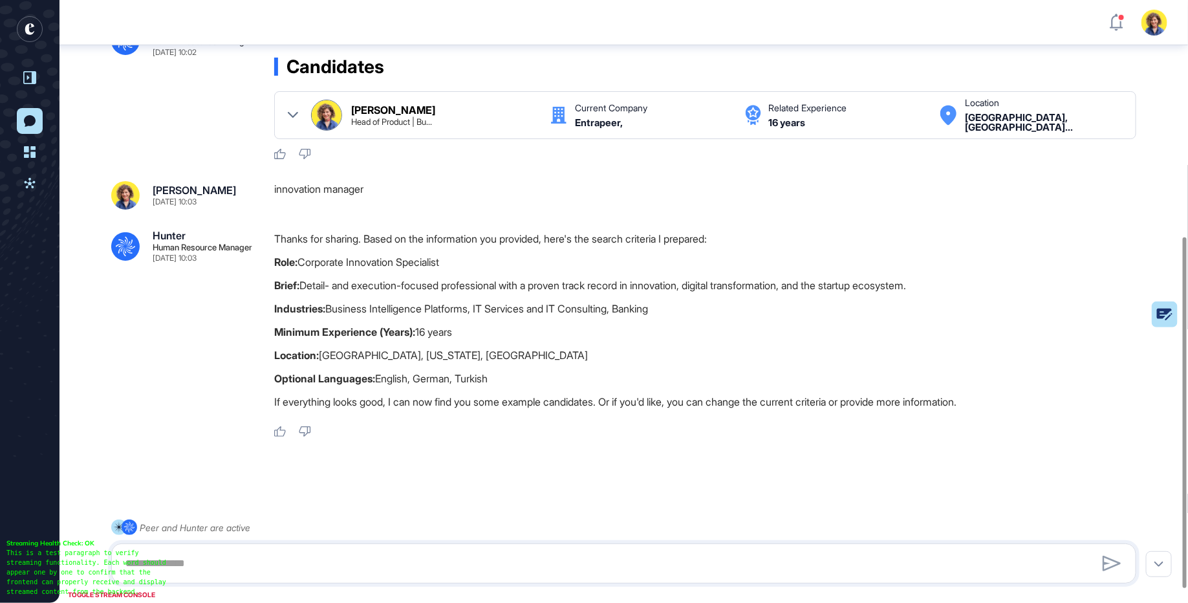
drag, startPoint x: 299, startPoint y: 272, endPoint x: 463, endPoint y: 272, distance: 164.3
click at [463, 270] on p "Role: Corporate Innovation Specialist" at bounding box center [710, 262] width 872 height 17
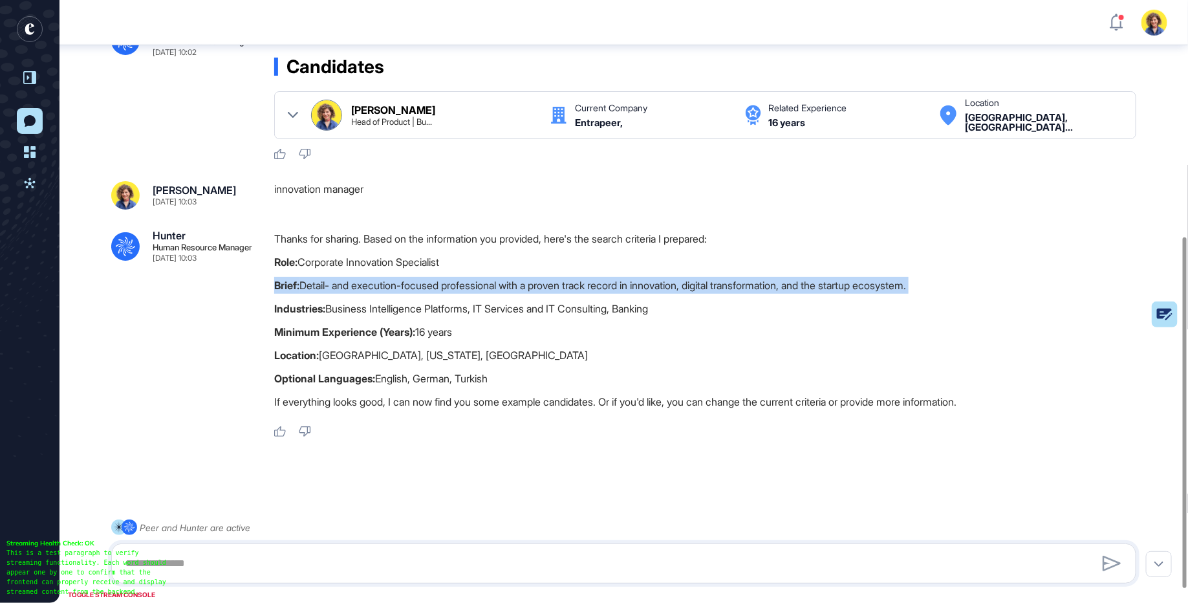
drag, startPoint x: 371, startPoint y: 292, endPoint x: 661, endPoint y: 313, distance: 291.1
click at [661, 313] on div "Thanks for sharing. Based on the information you provided, here's the search cr…" at bounding box center [710, 323] width 872 height 186
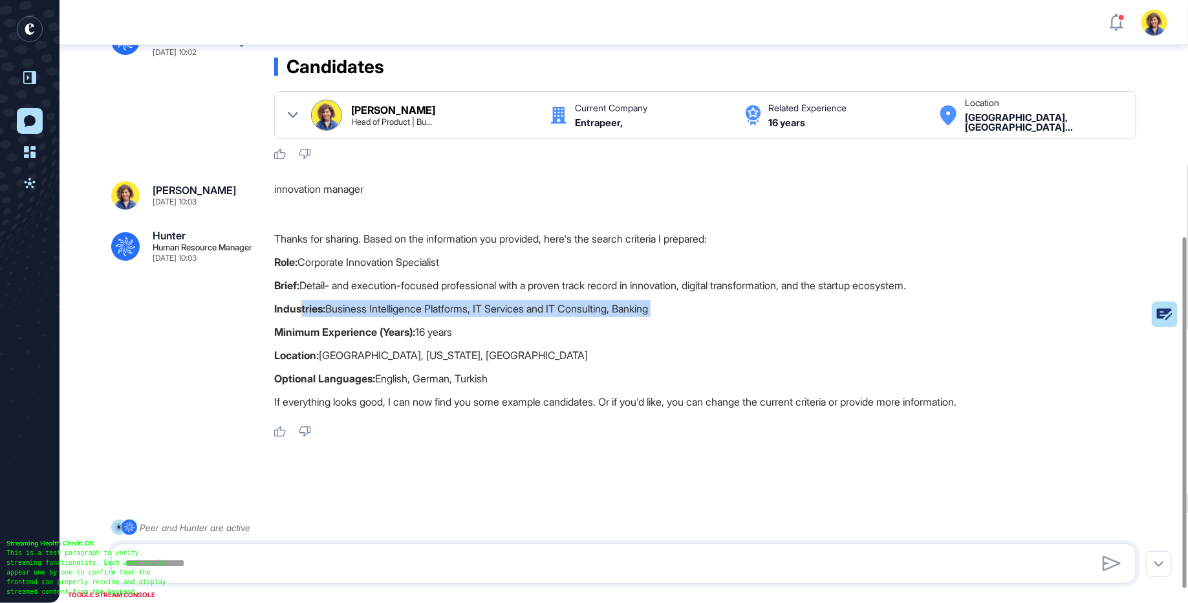
drag, startPoint x: 303, startPoint y: 324, endPoint x: 689, endPoint y: 334, distance: 386.9
click at [689, 334] on div "Thanks for sharing. Based on the information you provided, here's the search cr…" at bounding box center [710, 323] width 872 height 186
drag, startPoint x: 333, startPoint y: 367, endPoint x: 550, endPoint y: 364, distance: 216.7
click at [550, 363] on p "Location: San Francisco, California, United States" at bounding box center [710, 355] width 872 height 17
drag, startPoint x: 305, startPoint y: 390, endPoint x: 538, endPoint y: 388, distance: 232.8
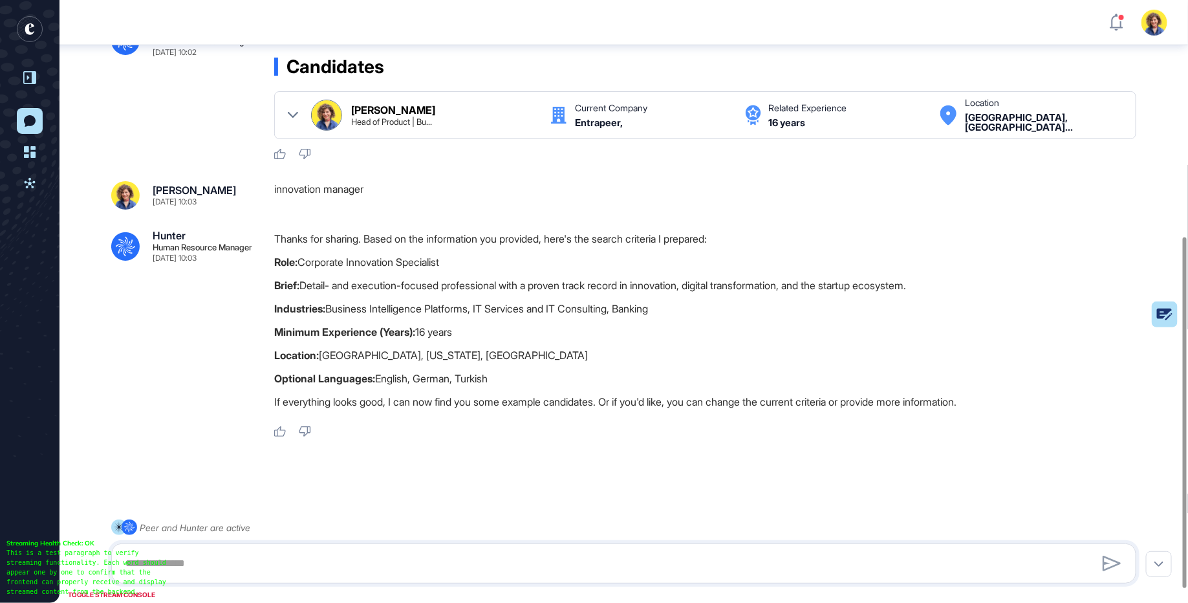
click at [538, 387] on p "Optional Languages: English, German, Turkish" at bounding box center [710, 378] width 872 height 17
click at [519, 387] on p "Optional Languages: English, German, Turkish" at bounding box center [710, 378] width 872 height 17
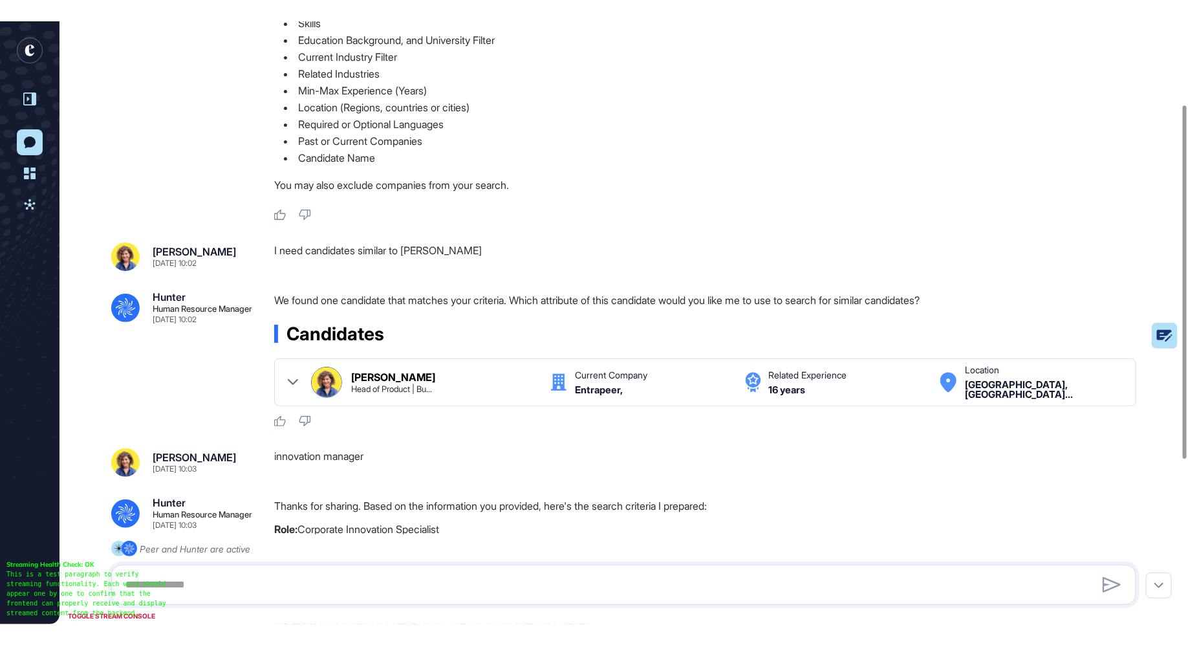
scroll to position [142, 0]
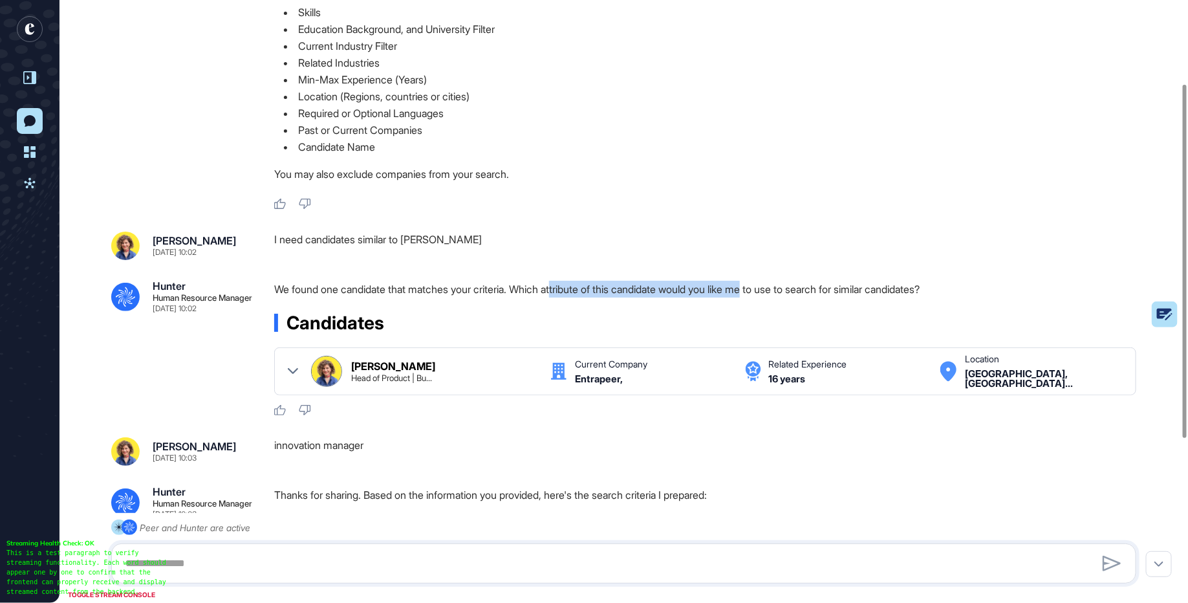
drag, startPoint x: 567, startPoint y: 298, endPoint x: 773, endPoint y: 296, distance: 205.7
click at [773, 296] on div "Sara Holyavkin Sep 11, 2025 10:02 I need candidates similar to Sara Holyavkin .…" at bounding box center [623, 324] width 1025 height 185
click at [367, 463] on div "innovation manager" at bounding box center [710, 451] width 872 height 28
drag, startPoint x: 378, startPoint y: 470, endPoint x: 265, endPoint y: 453, distance: 114.5
click at [265, 453] on div ".cls-2{fill:#fff} Hunter Human Resource Manager Sep 11, 2025 10:01 I'm Hunter. …" at bounding box center [624, 364] width 1129 height 935
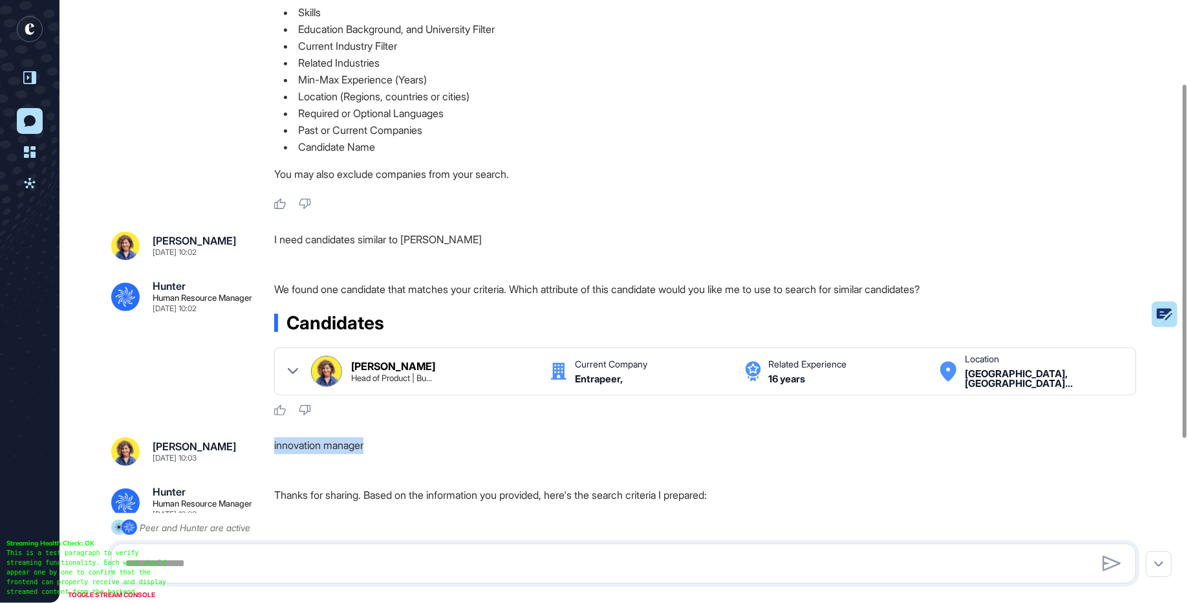
drag, startPoint x: 376, startPoint y: 257, endPoint x: 557, endPoint y: 257, distance: 181.1
click at [557, 257] on div "I need candidates similar to Sara Holyavkin" at bounding box center [710, 246] width 872 height 28
drag, startPoint x: 407, startPoint y: 254, endPoint x: 496, endPoint y: 246, distance: 89.5
click at [496, 246] on div ".cls-2{fill:#fff} Hunter Human Resource Manager Sep 11, 2025 10:01 I'm Hunter. …" at bounding box center [624, 364] width 1129 height 935
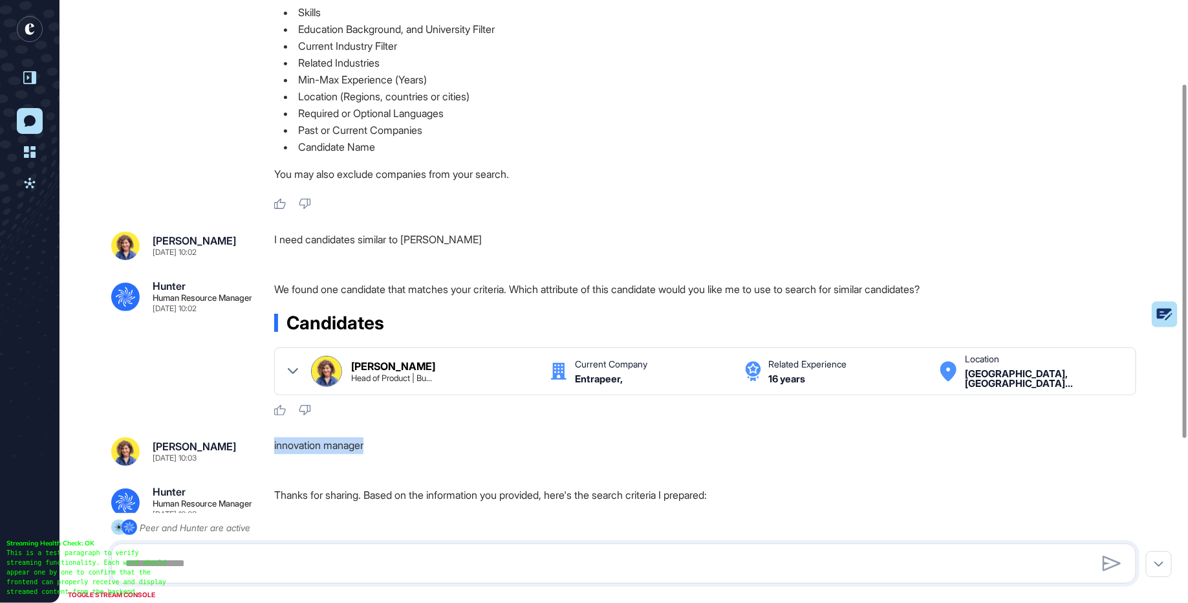
drag, startPoint x: 393, startPoint y: 468, endPoint x: 267, endPoint y: 462, distance: 125.6
click at [267, 462] on div "Sara Holyavkin Sep 11, 2025 10:03 innovation manager" at bounding box center [623, 451] width 1025 height 28
click at [372, 483] on div "Sara Holyavkin Sep 11, 2025 10:03 innovation manager .cls-2{fill:#fff} Hunter H…" at bounding box center [623, 565] width 1025 height 257
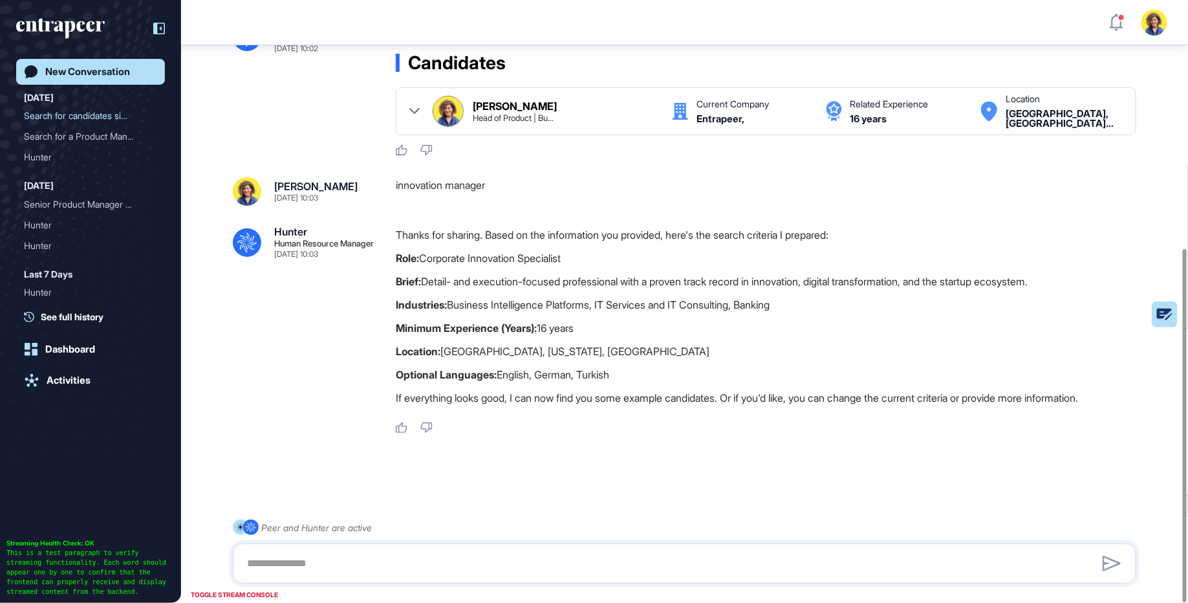
scroll to position [429, 0]
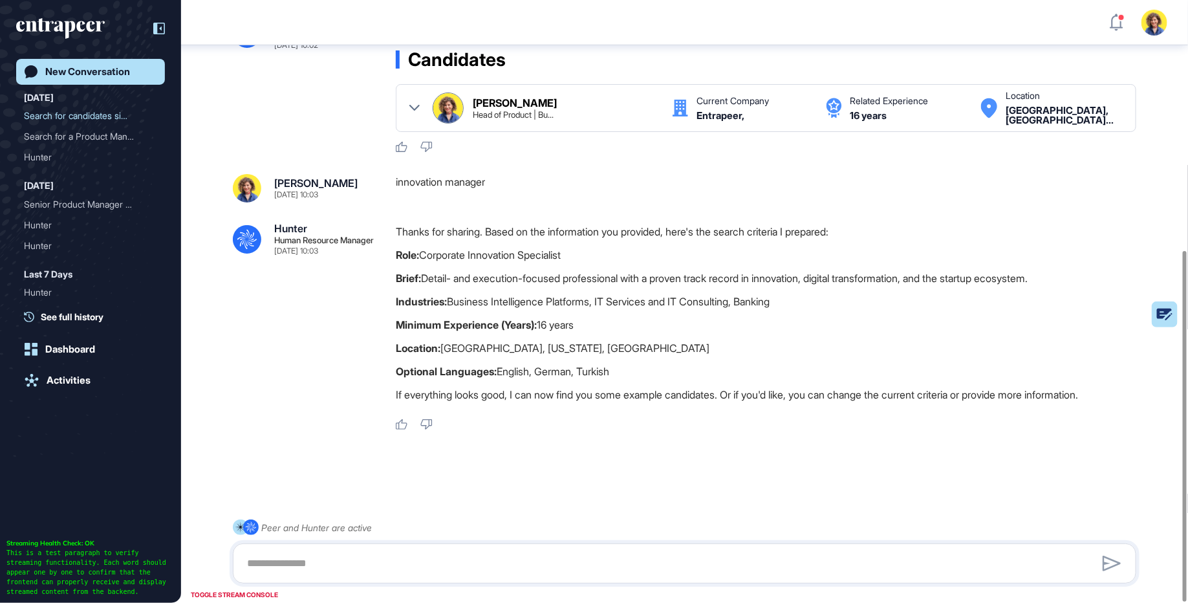
drag, startPoint x: 397, startPoint y: 365, endPoint x: 654, endPoint y: 362, distance: 256.8
click at [654, 363] on p "Optional Languages: English, German, Turkish" at bounding box center [771, 371] width 751 height 17
click at [457, 321] on strong "Minimum Experience (Years):" at bounding box center [466, 324] width 141 height 13
drag, startPoint x: 399, startPoint y: 321, endPoint x: 653, endPoint y: 318, distance: 253.5
click at [653, 318] on div ".cls-2{fill:#fff} Hunter Human Resource Manager Sep 11, 2025 10:03 Thanks for s…" at bounding box center [684, 327] width 903 height 208
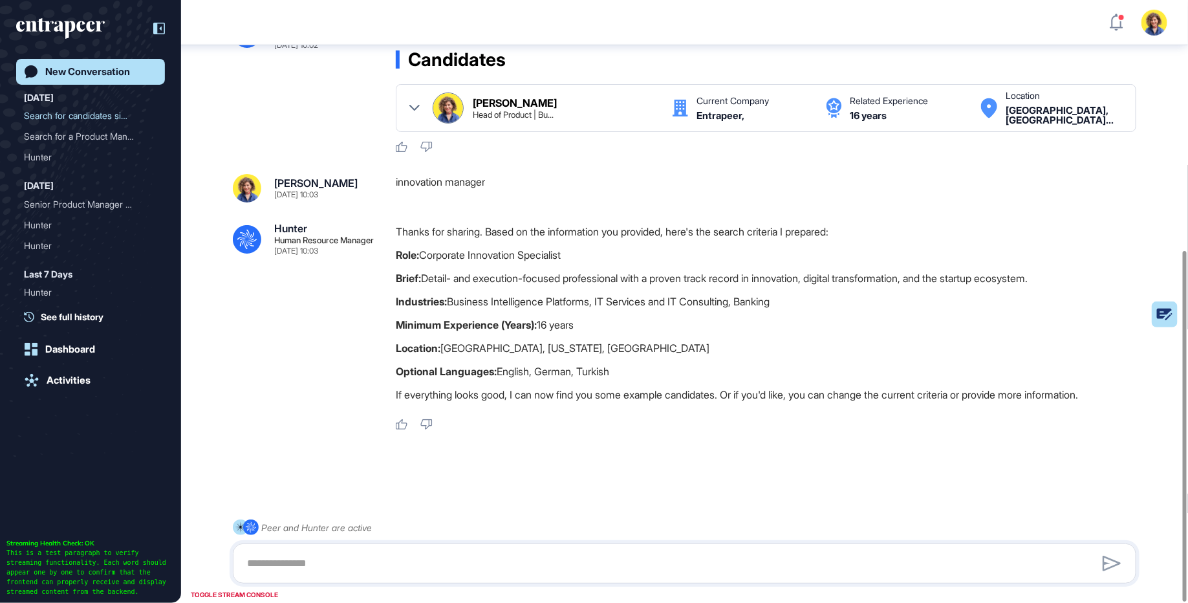
copy p "Minimum Experience (Years): 16 years"
click at [320, 559] on textarea at bounding box center [685, 563] width 890 height 26
paste textarea "**********"
drag, startPoint x: 391, startPoint y: 373, endPoint x: 640, endPoint y: 371, distance: 249.7
click at [640, 371] on div ".cls-2{fill:#fff} Hunter Human Resource Manager Sep 11, 2025 10:03 Thanks for s…" at bounding box center [684, 327] width 903 height 208
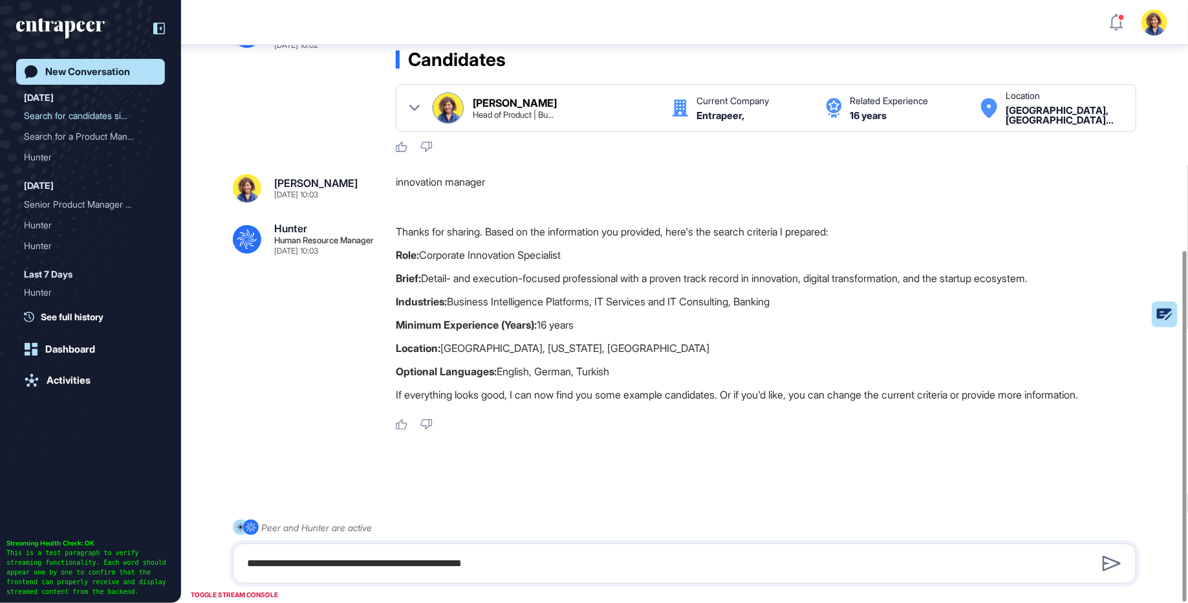
copy p "Optional Languages: English, German, Turkish"
click at [552, 566] on textarea "**********" at bounding box center [685, 563] width 890 height 26
paste textarea "**********"
drag, startPoint x: 624, startPoint y: 565, endPoint x: 526, endPoint y: 564, distance: 98.3
click at [525, 564] on textarea "**********" at bounding box center [685, 563] width 890 height 26
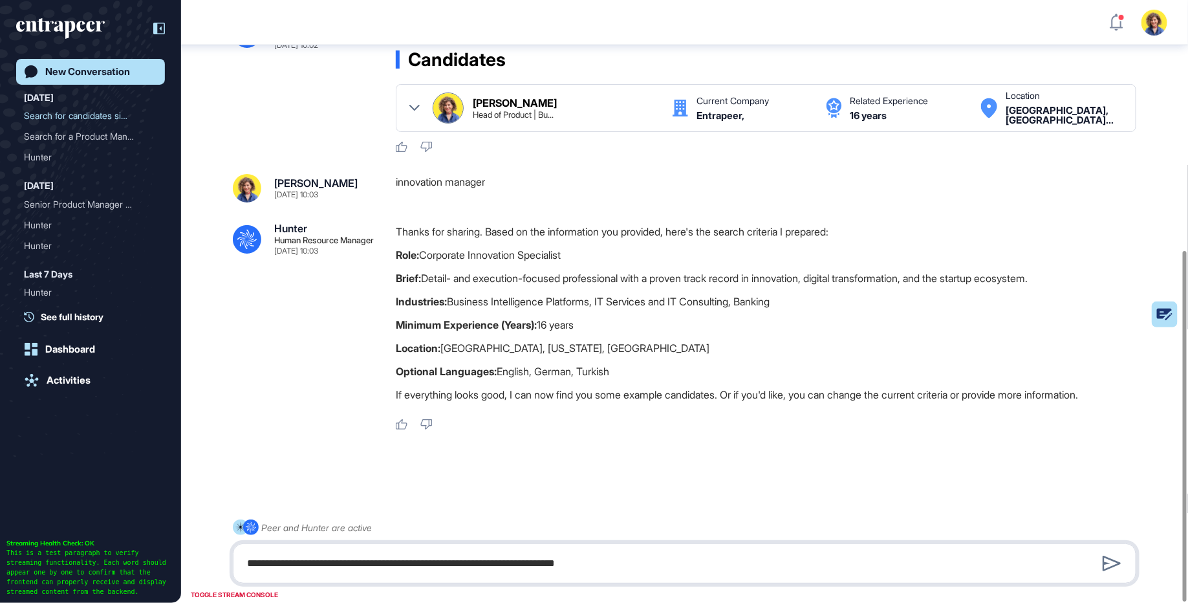
click at [536, 567] on textarea "**********" at bounding box center [685, 563] width 890 height 26
click at [561, 565] on textarea "**********" at bounding box center [685, 563] width 890 height 26
type textarea "**********"
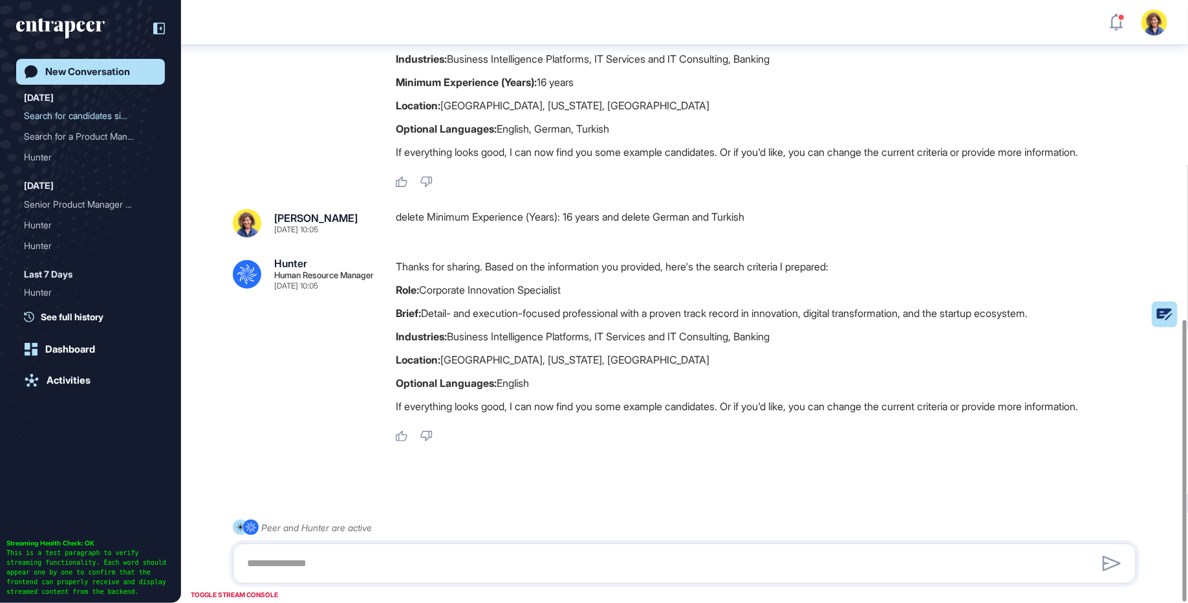
scroll to position [683, 0]
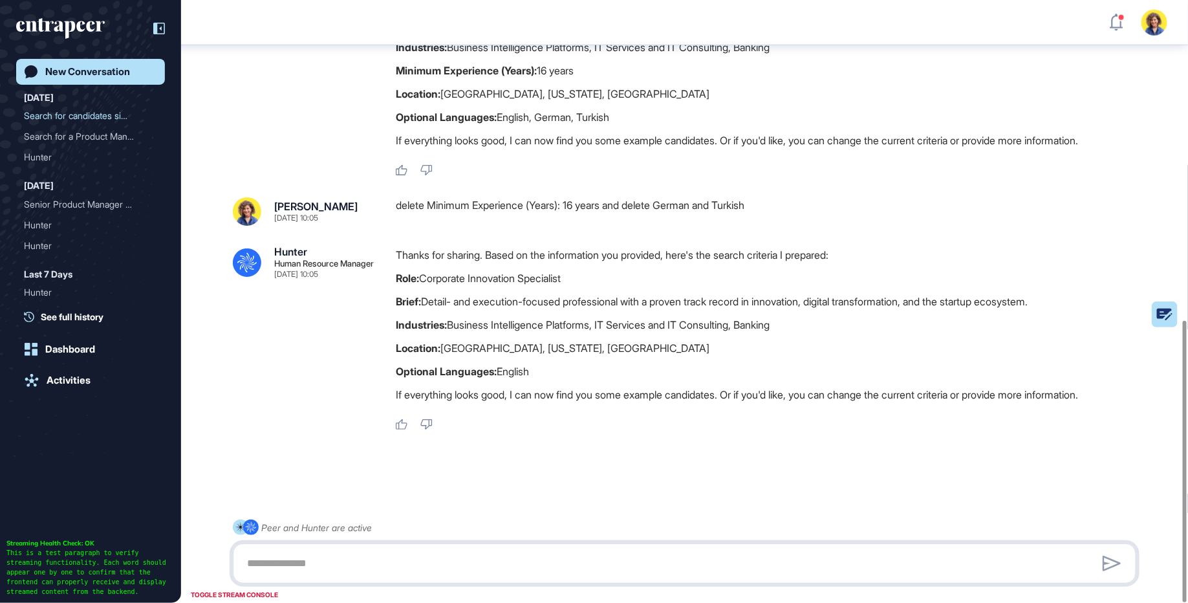
click at [337, 567] on textarea at bounding box center [685, 563] width 890 height 26
type textarea "*********"
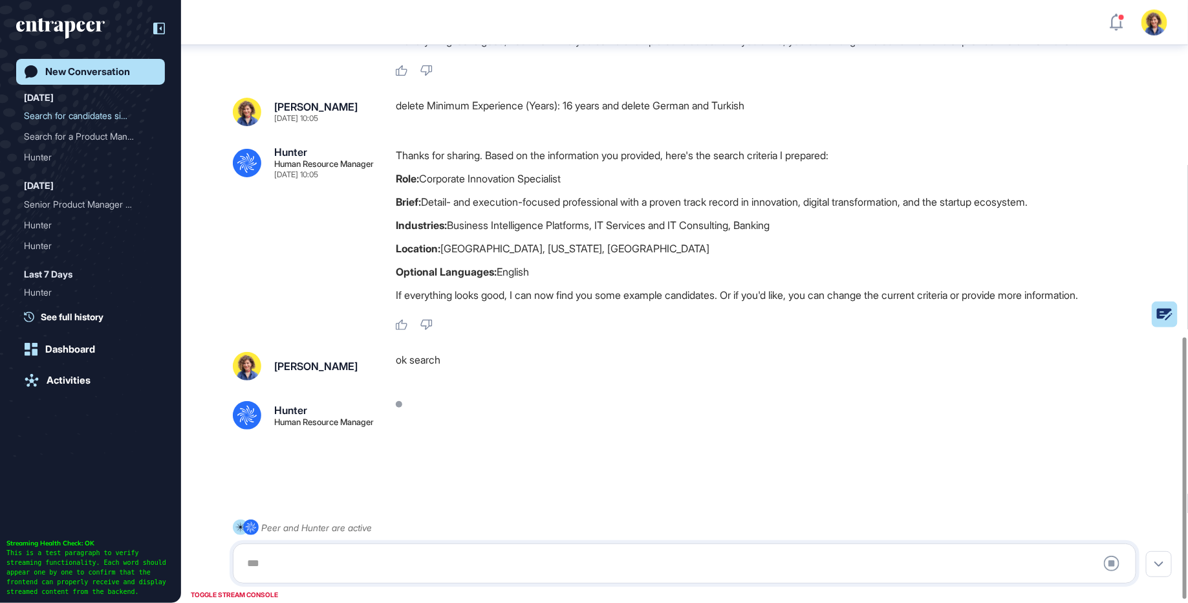
scroll to position [783, 0]
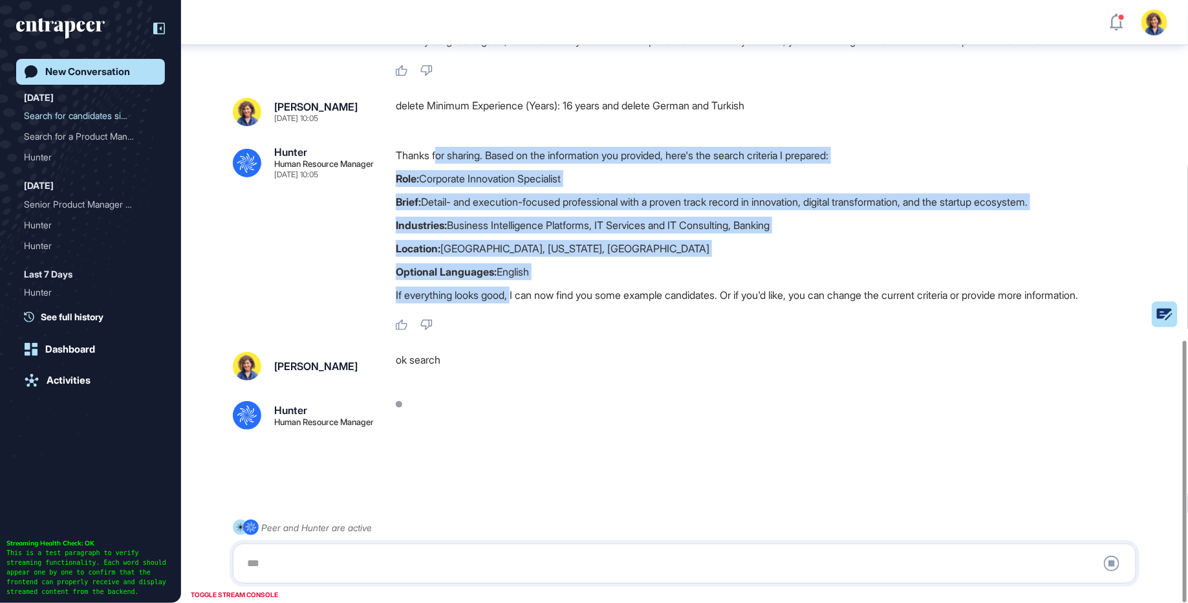
drag, startPoint x: 436, startPoint y: 162, endPoint x: 517, endPoint y: 285, distance: 147.4
click at [517, 285] on div "Thanks for sharing. Based on the information you provided, here's the search cr…" at bounding box center [771, 228] width 751 height 163
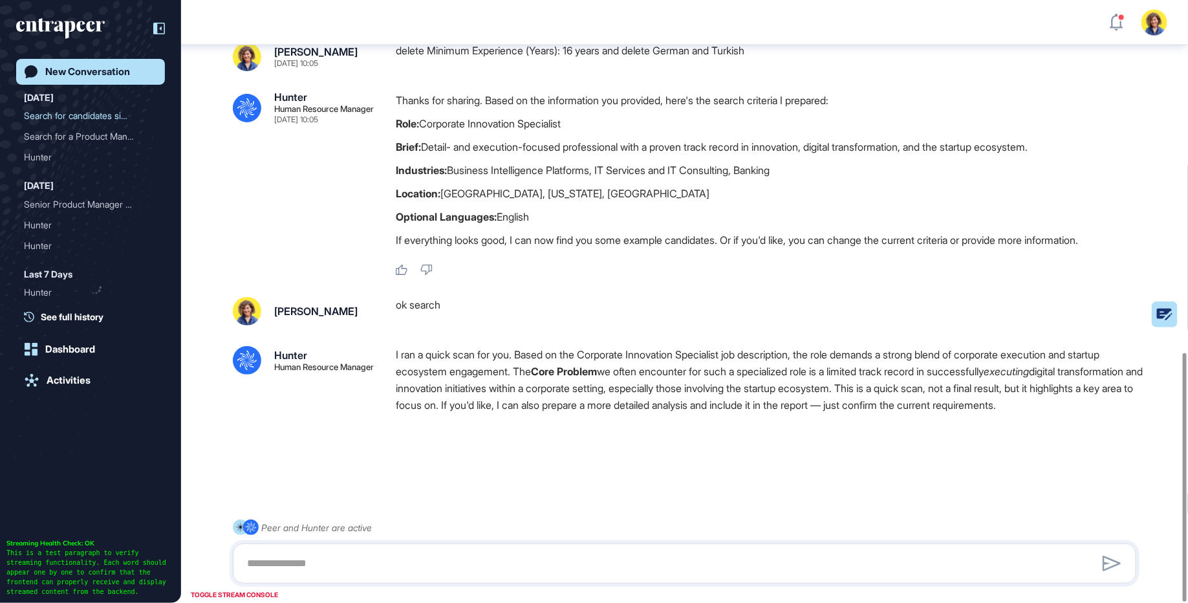
scroll to position [865, 0]
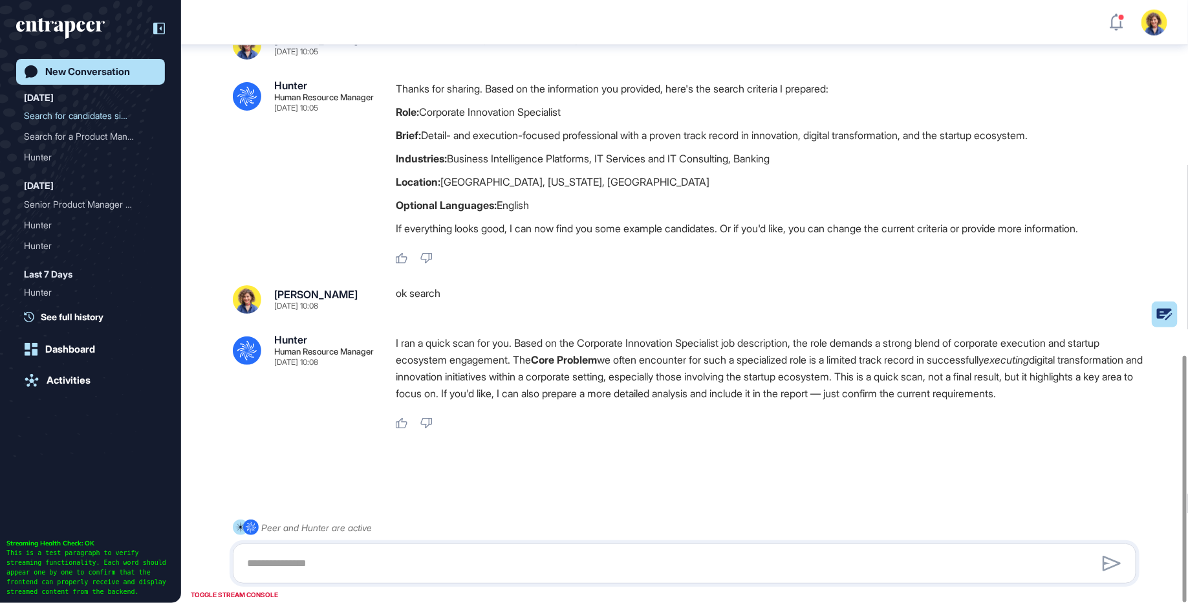
drag, startPoint x: 563, startPoint y: 334, endPoint x: 695, endPoint y: 389, distance: 142.3
click at [695, 390] on p "I ran a quick scan for you. Based on the Corporate Innovation Specialist job de…" at bounding box center [771, 367] width 751 height 67
click at [694, 374] on p "I ran a quick scan for you. Based on the Corporate Innovation Specialist job de…" at bounding box center [771, 367] width 751 height 67
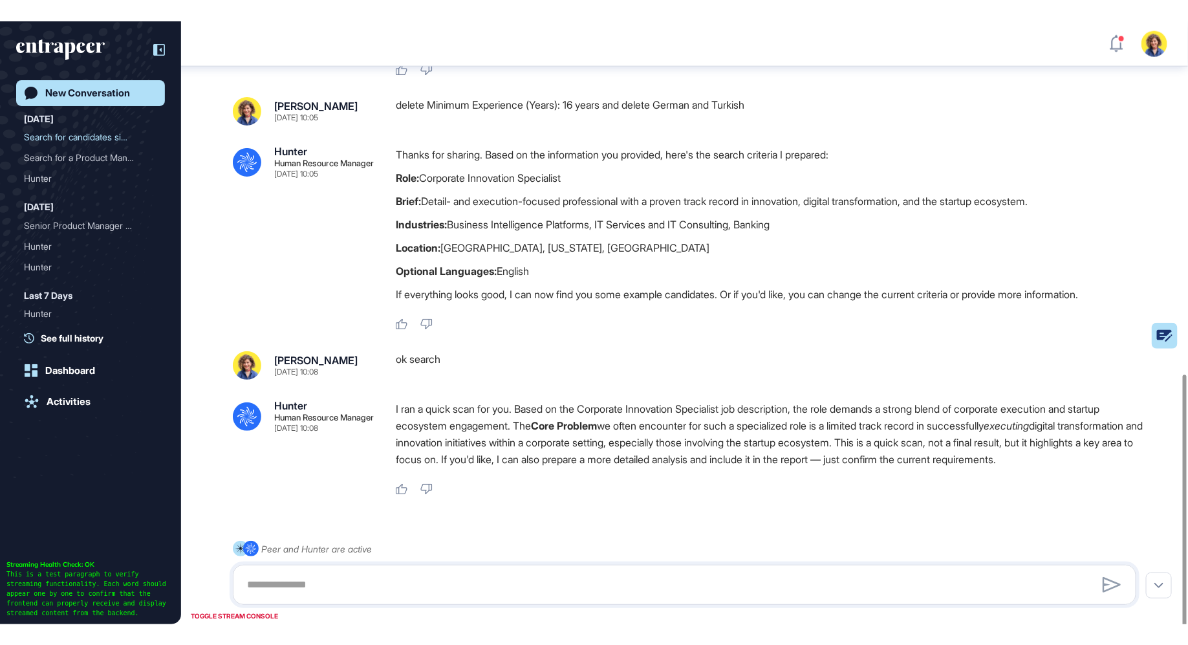
scroll to position [645, 1188]
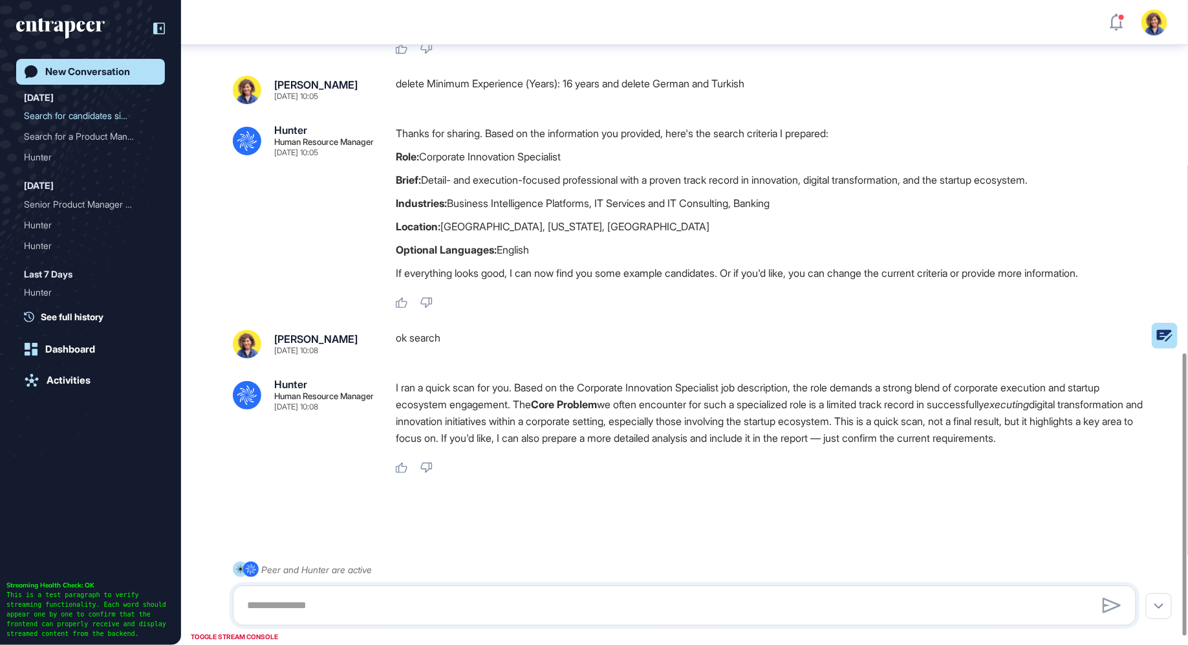
click at [457, 414] on p "I ran a quick scan for you. Based on the Corporate Innovation Specialist job de…" at bounding box center [771, 412] width 751 height 67
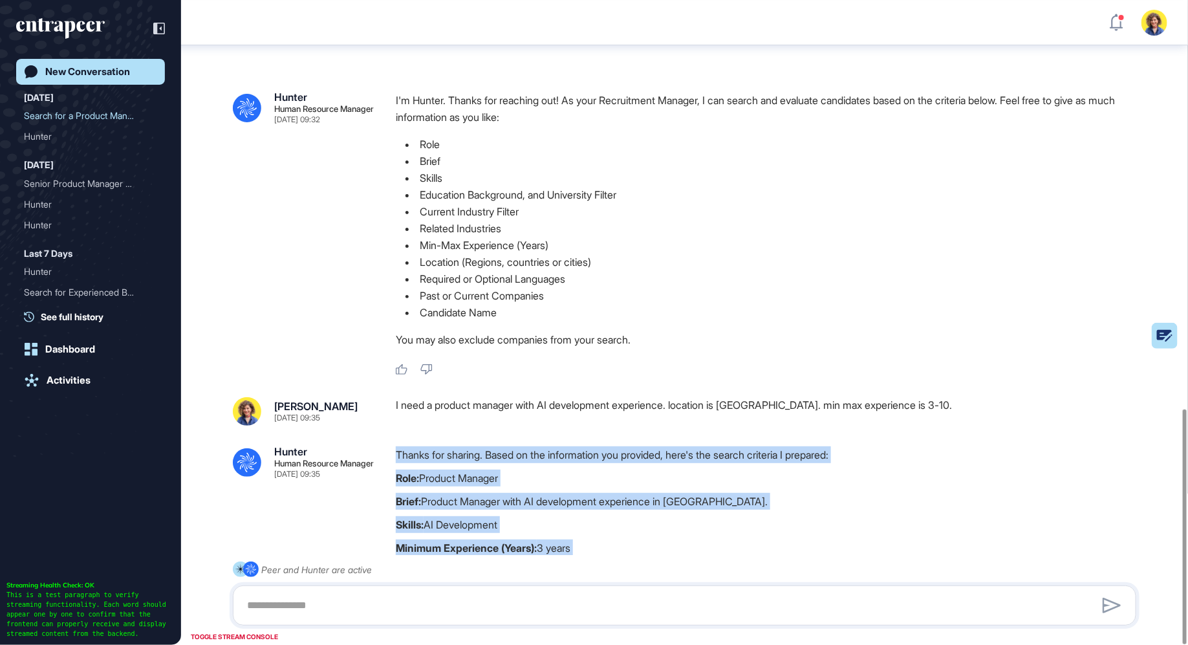
scroll to position [5, 1]
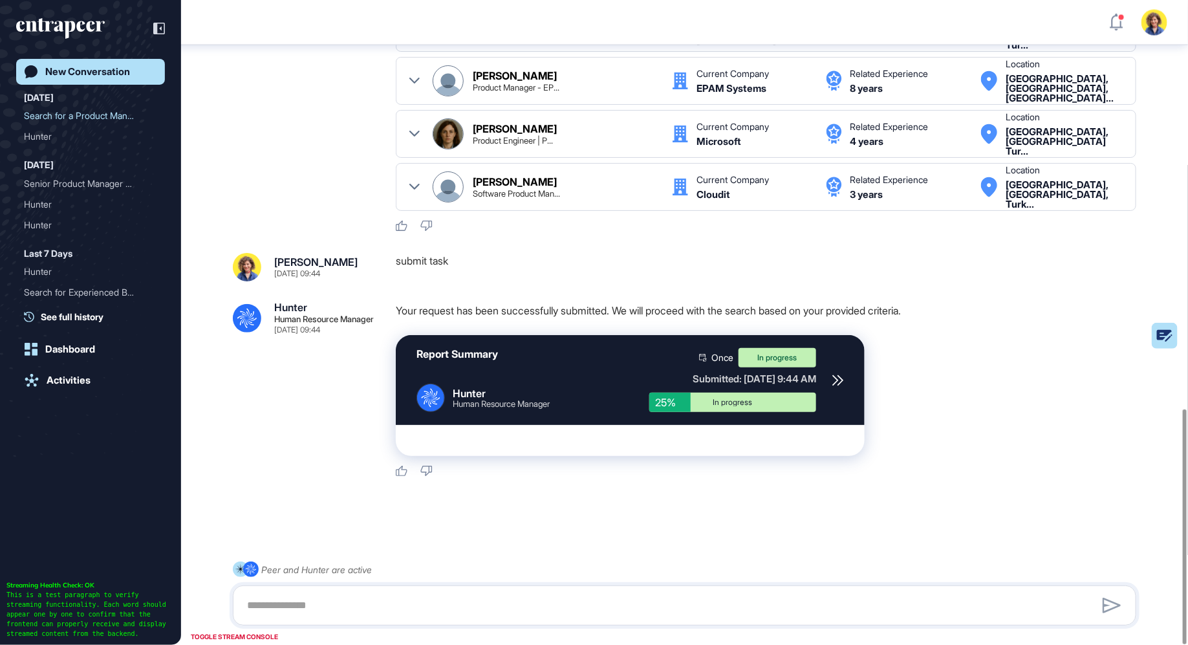
click at [296, 440] on div ".cls-2{fill:#fff} Hunter Human Resource Manager [DATE] 09:44 Your request has b…" at bounding box center [684, 389] width 903 height 175
click at [277, 462] on div ".cls-2{fill:#fff} Hunter Human Resource Manager [DATE] 09:44 Your request has b…" at bounding box center [684, 389] width 903 height 175
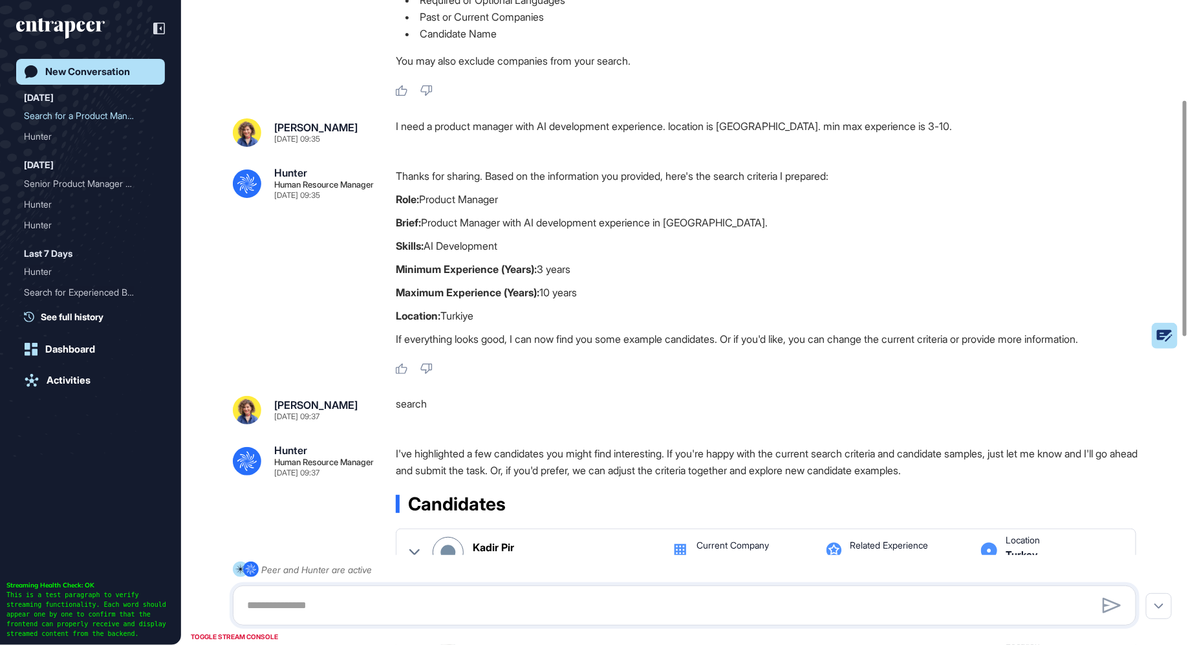
scroll to position [0, 0]
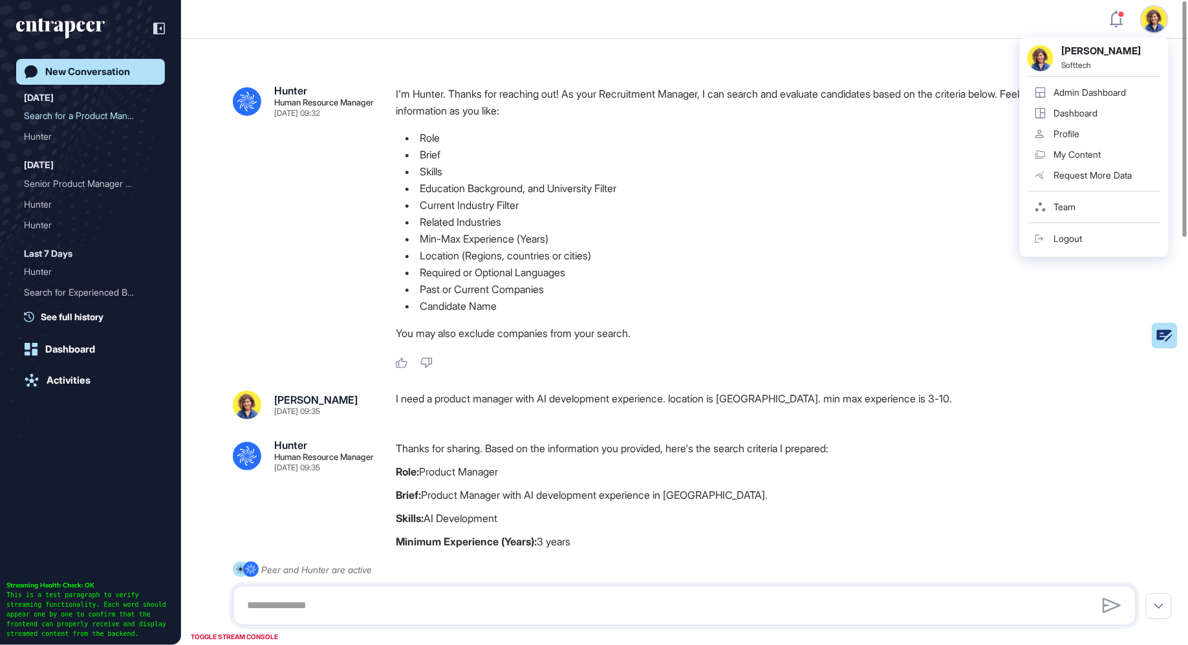
click at [1097, 88] on div "Admin Dashboard" at bounding box center [1090, 92] width 72 height 10
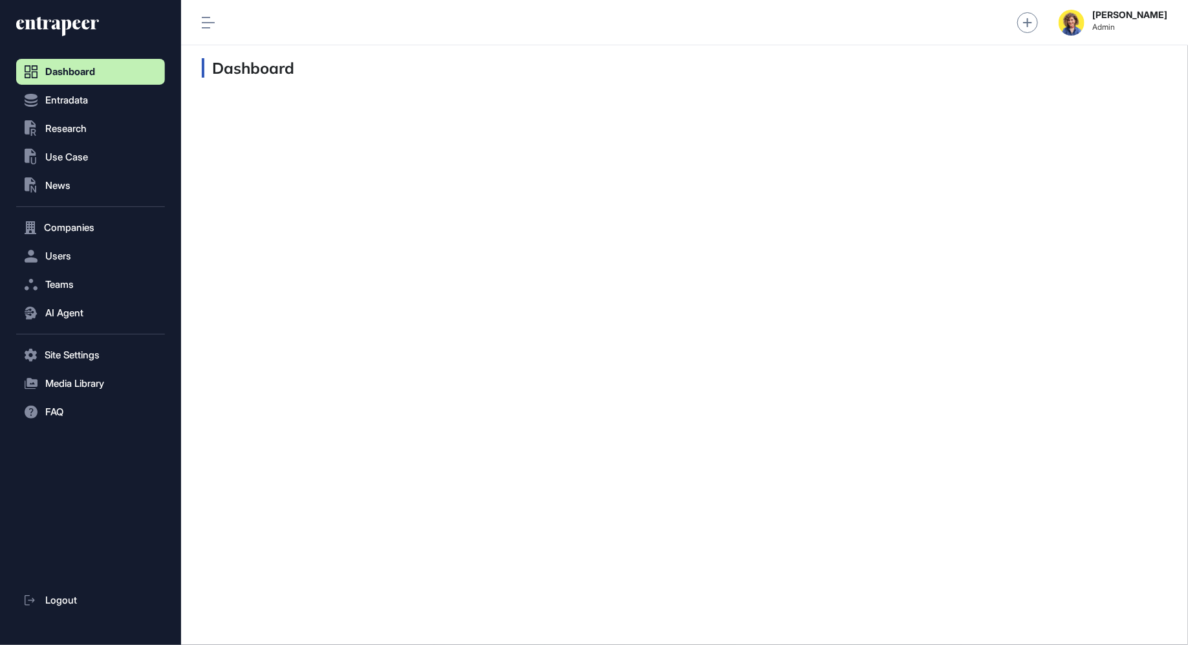
scroll to position [1, 1]
click at [61, 224] on span "Companies" at bounding box center [69, 227] width 50 height 10
click at [144, 505] on nav "Dashboard Entradata .st0{fill:currentColor} Research .st0{fill:currentColor} Us…" at bounding box center [90, 352] width 149 height 587
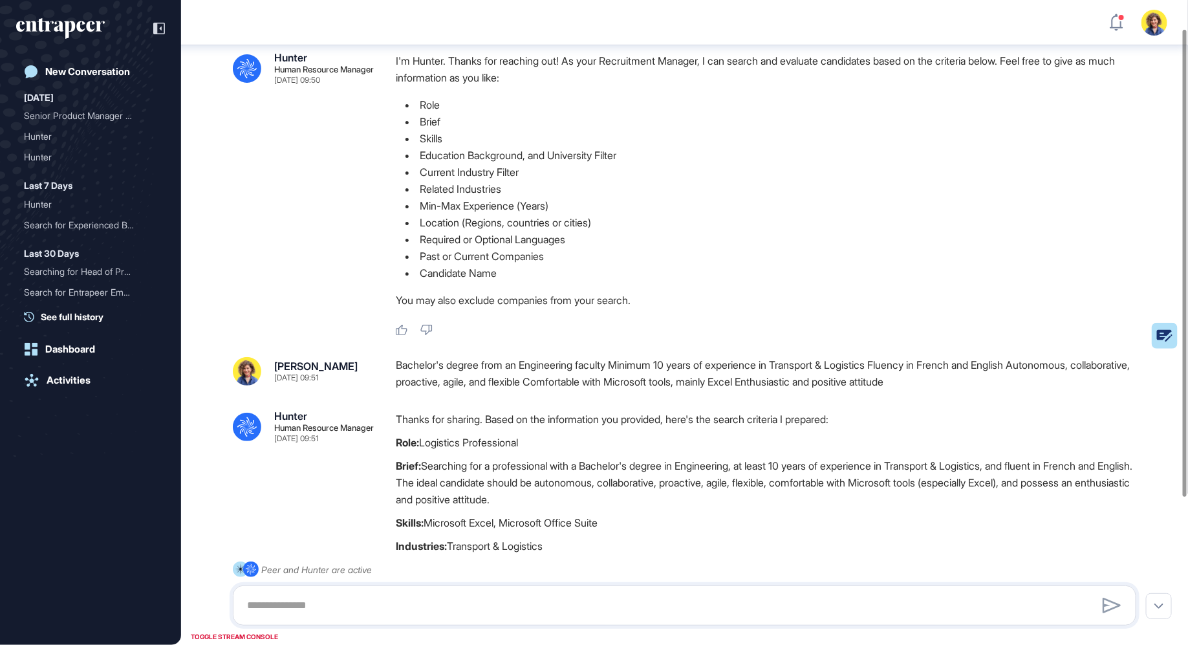
scroll to position [39, 0]
